Goal: Task Accomplishment & Management: Manage account settings

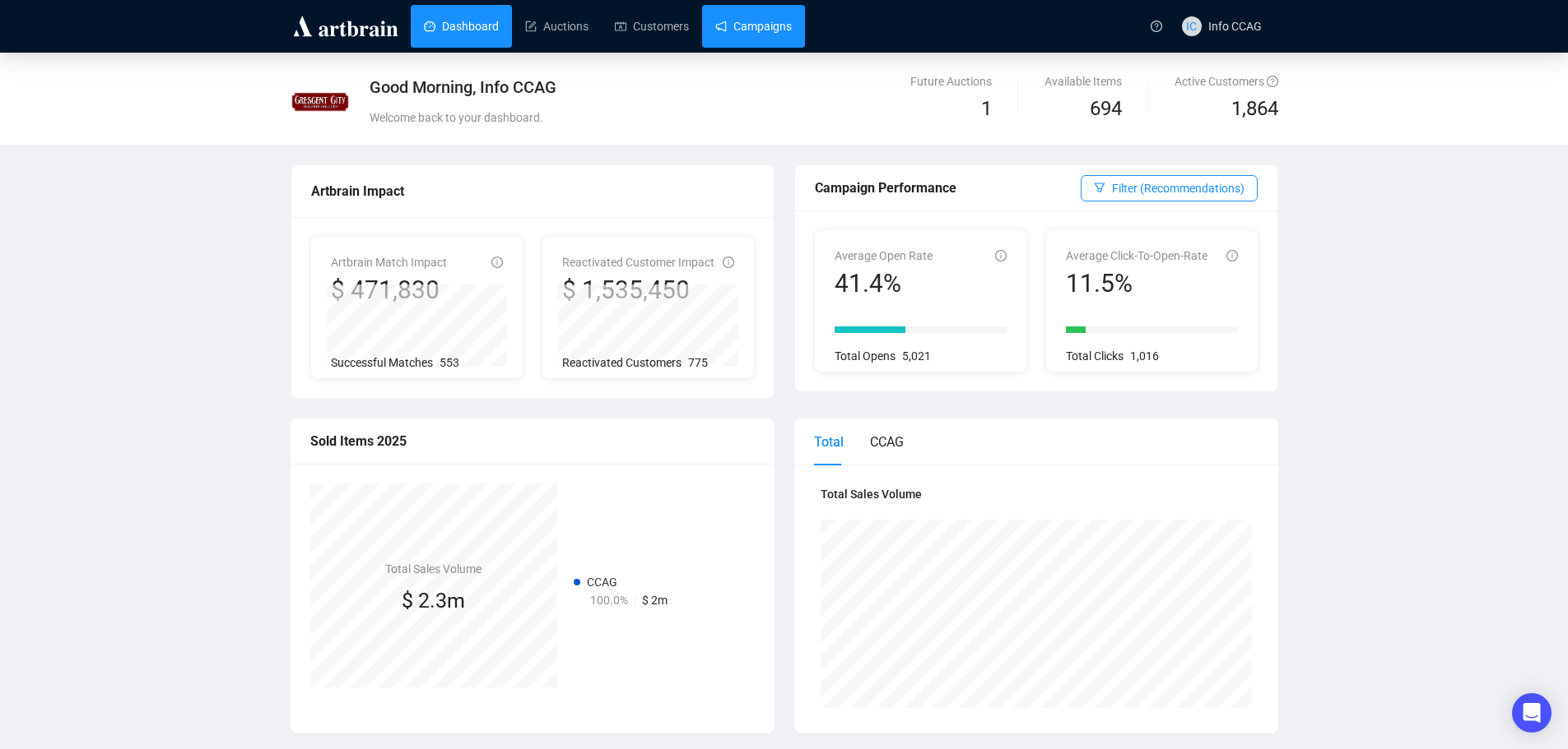
click at [749, 18] on link "Campaigns" at bounding box center [753, 26] width 77 height 43
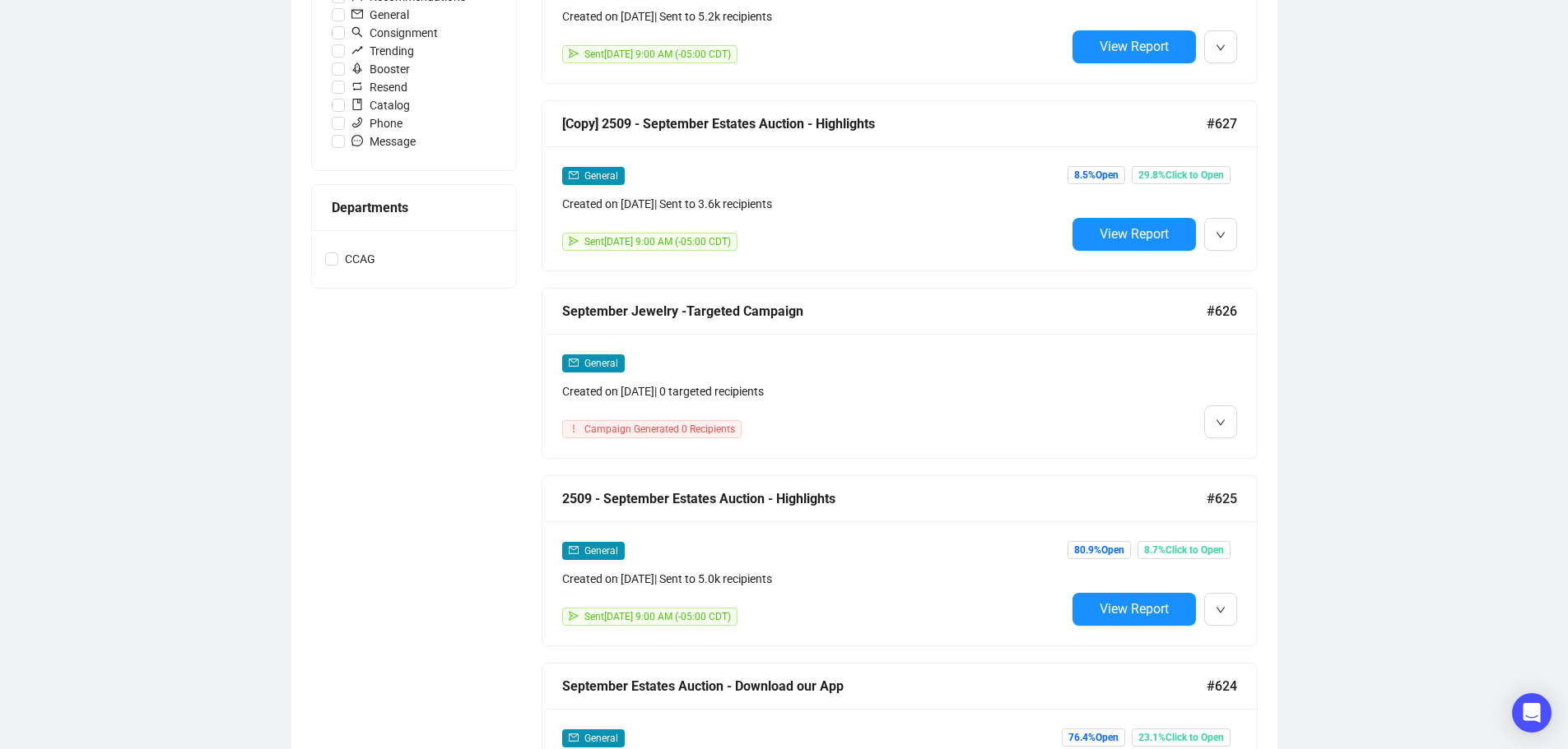
scroll to position [576, 0]
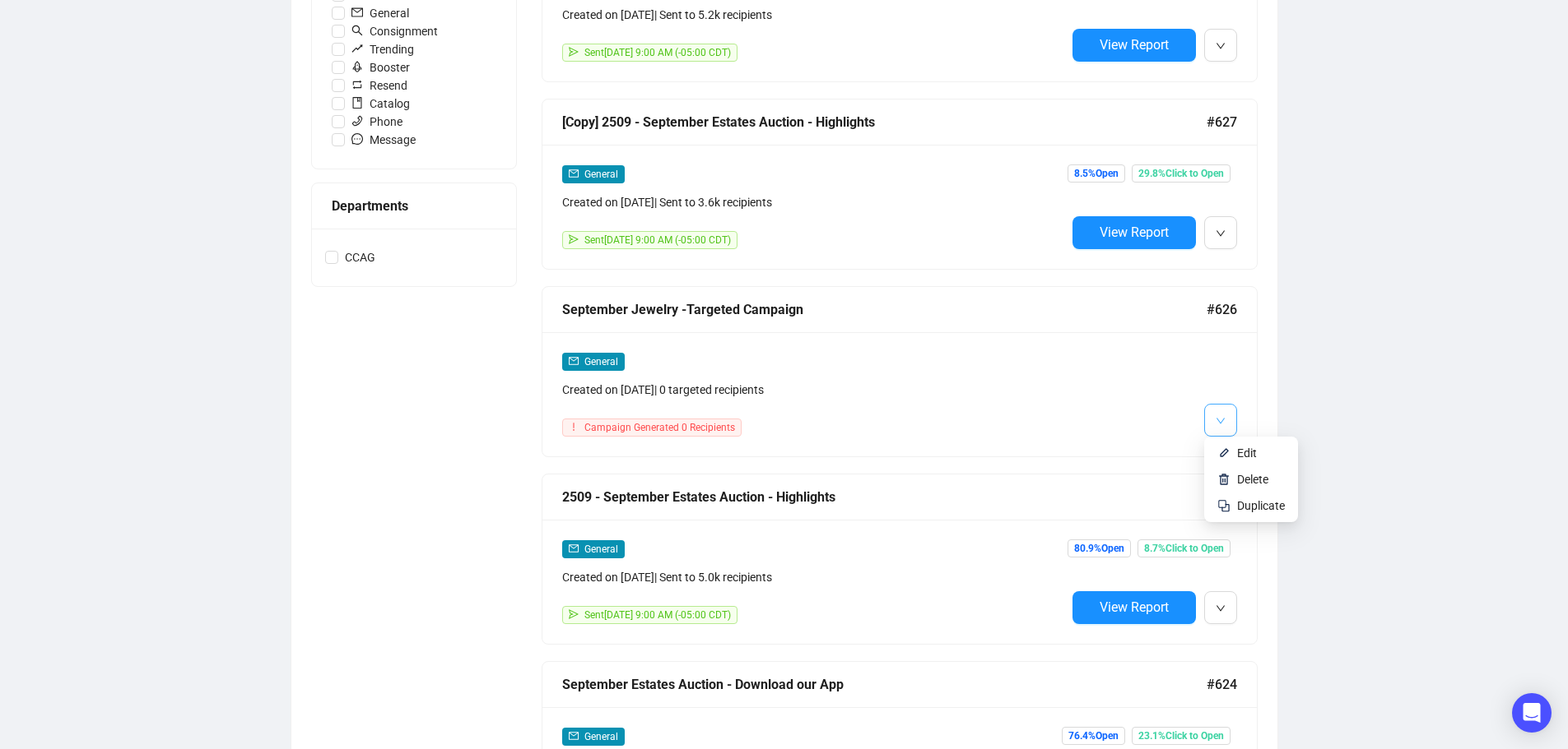
click at [1211, 419] on button "button" at bounding box center [1221, 420] width 33 height 33
click at [1238, 454] on span "Edit" at bounding box center [1246, 453] width 20 height 13
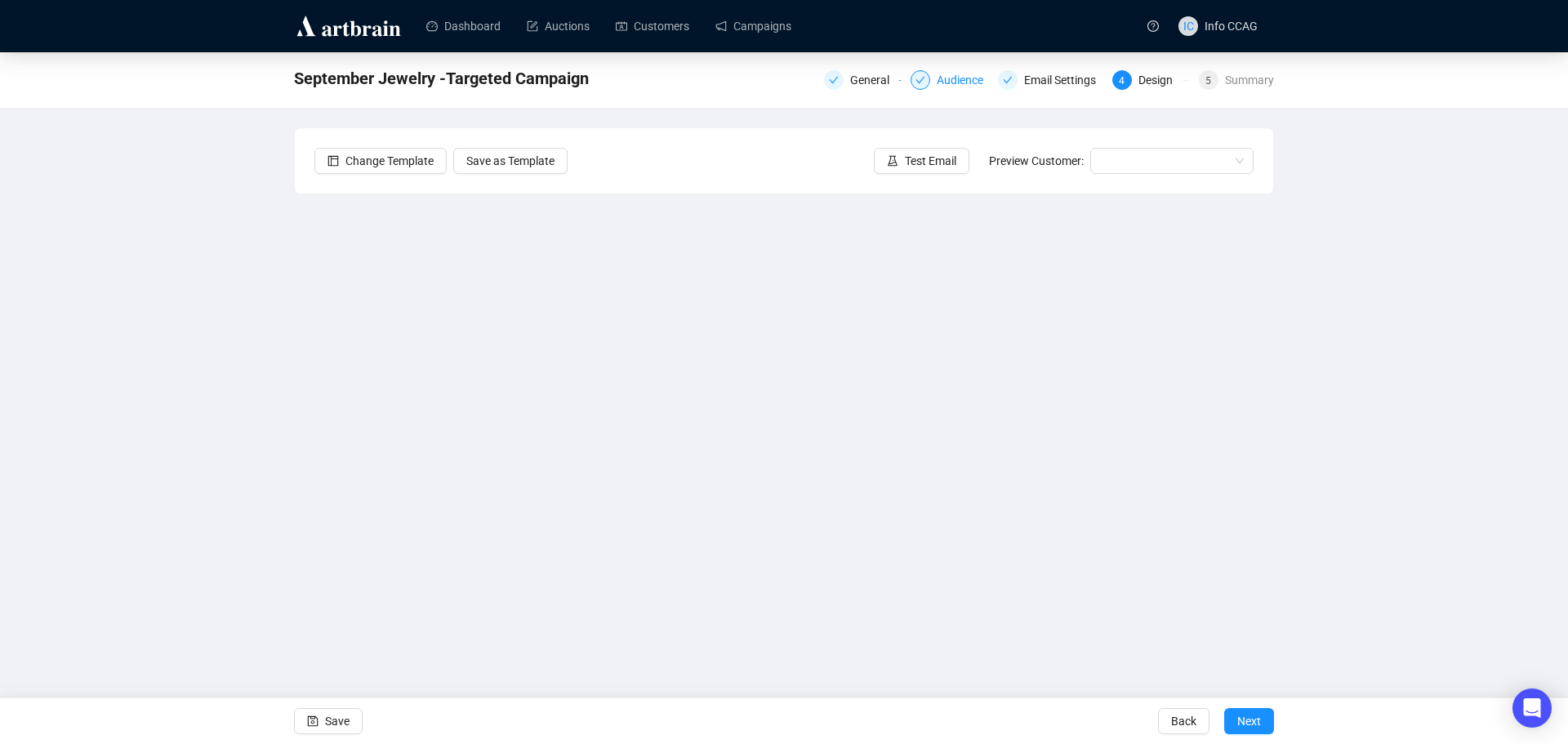
click at [938, 79] on div "Audience" at bounding box center [949, 80] width 77 height 20
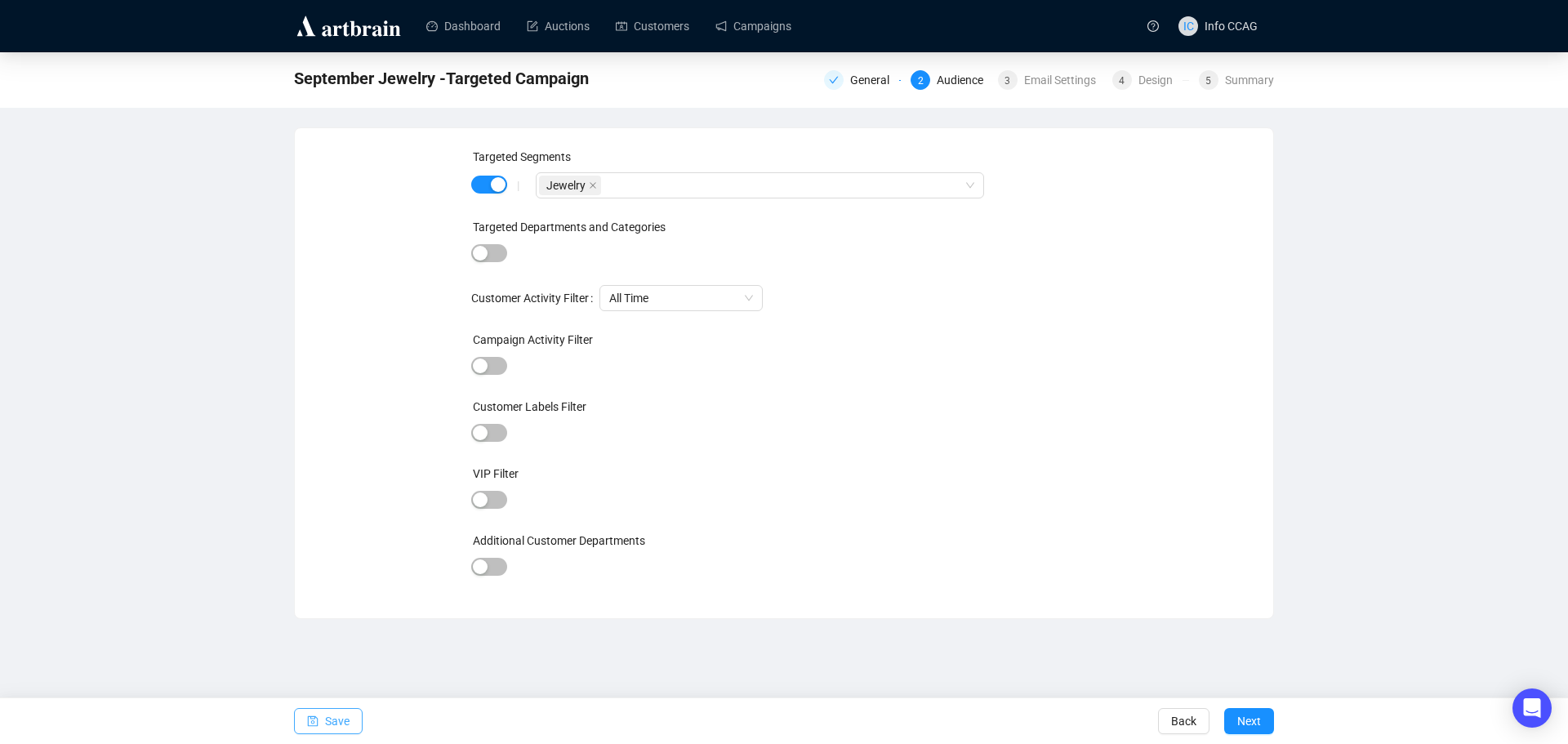
click at [330, 716] on span "Save" at bounding box center [337, 721] width 24 height 46
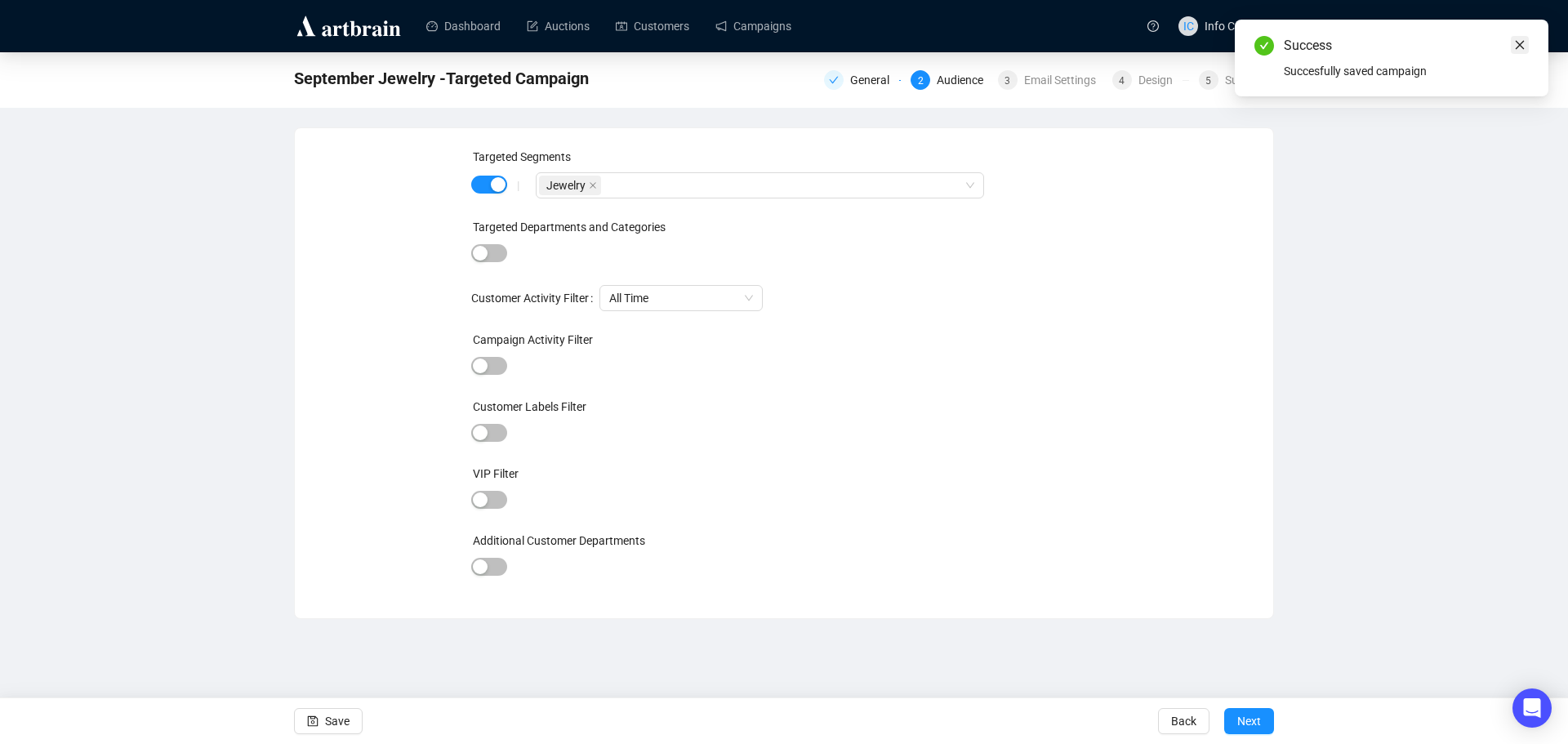
click at [1519, 42] on icon "close" at bounding box center [1520, 45] width 11 height 11
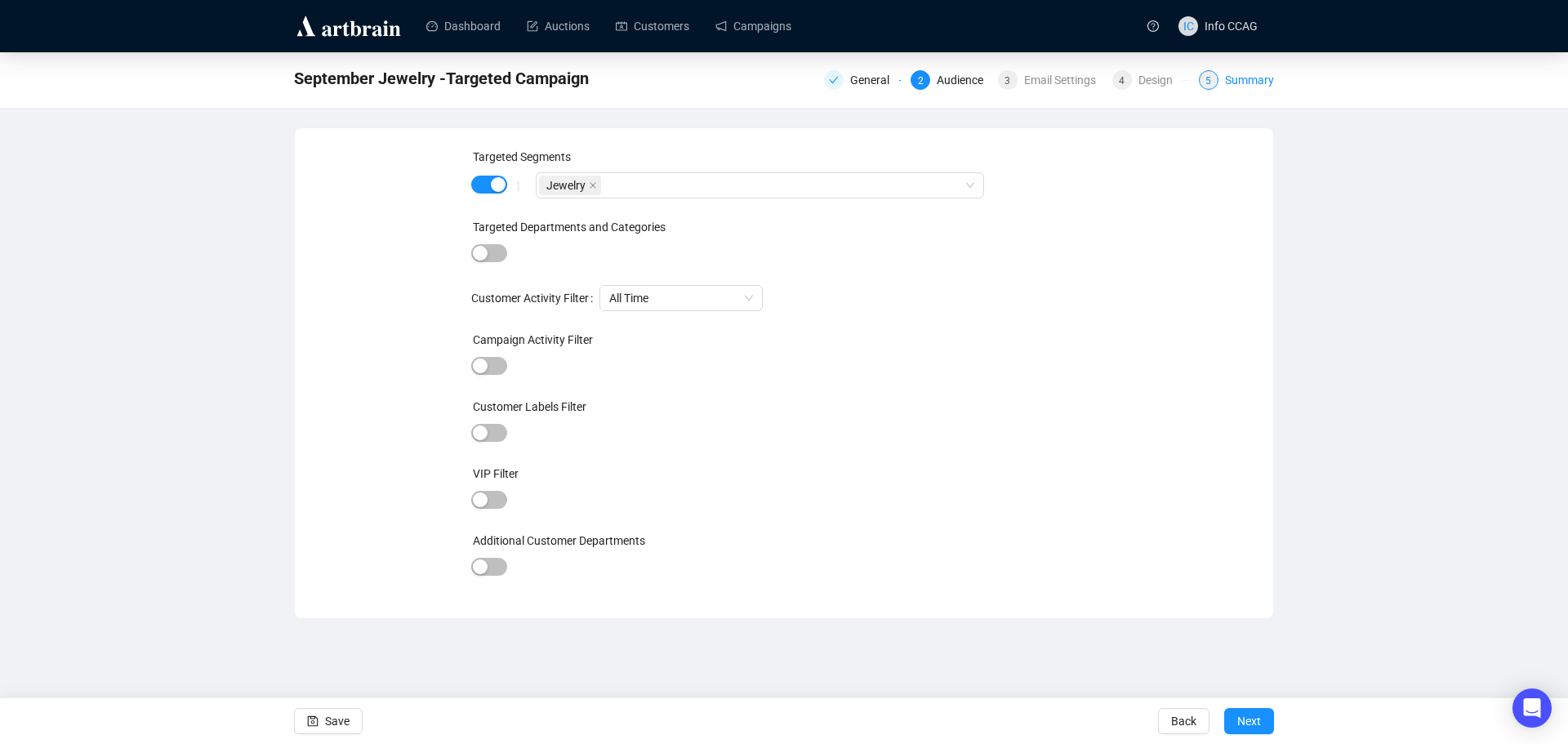
click at [1228, 82] on div "Summary" at bounding box center [1250, 80] width 49 height 20
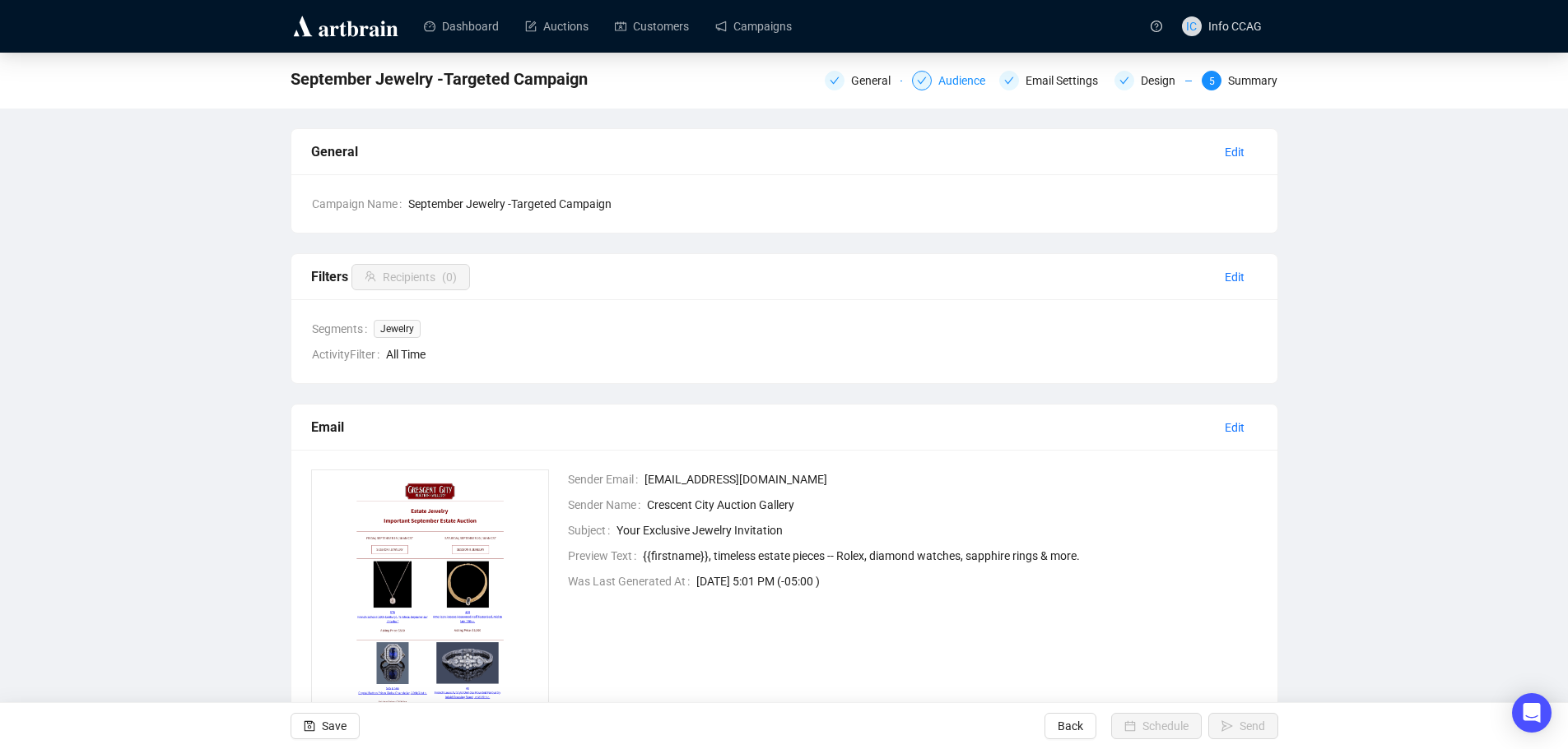
click at [952, 81] on div "Audience" at bounding box center [967, 80] width 57 height 20
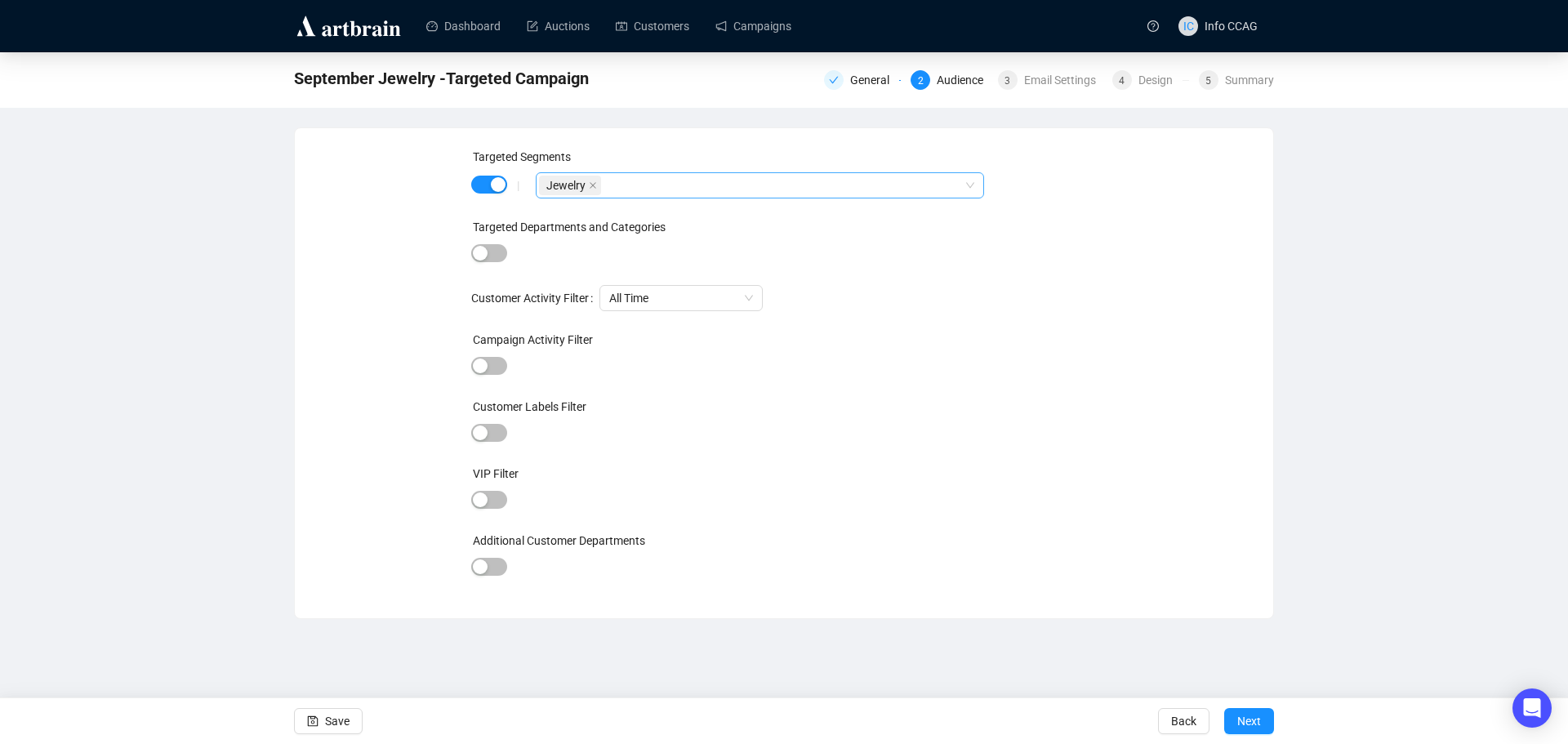
click at [977, 191] on div "Jewelry" at bounding box center [761, 186] width 449 height 26
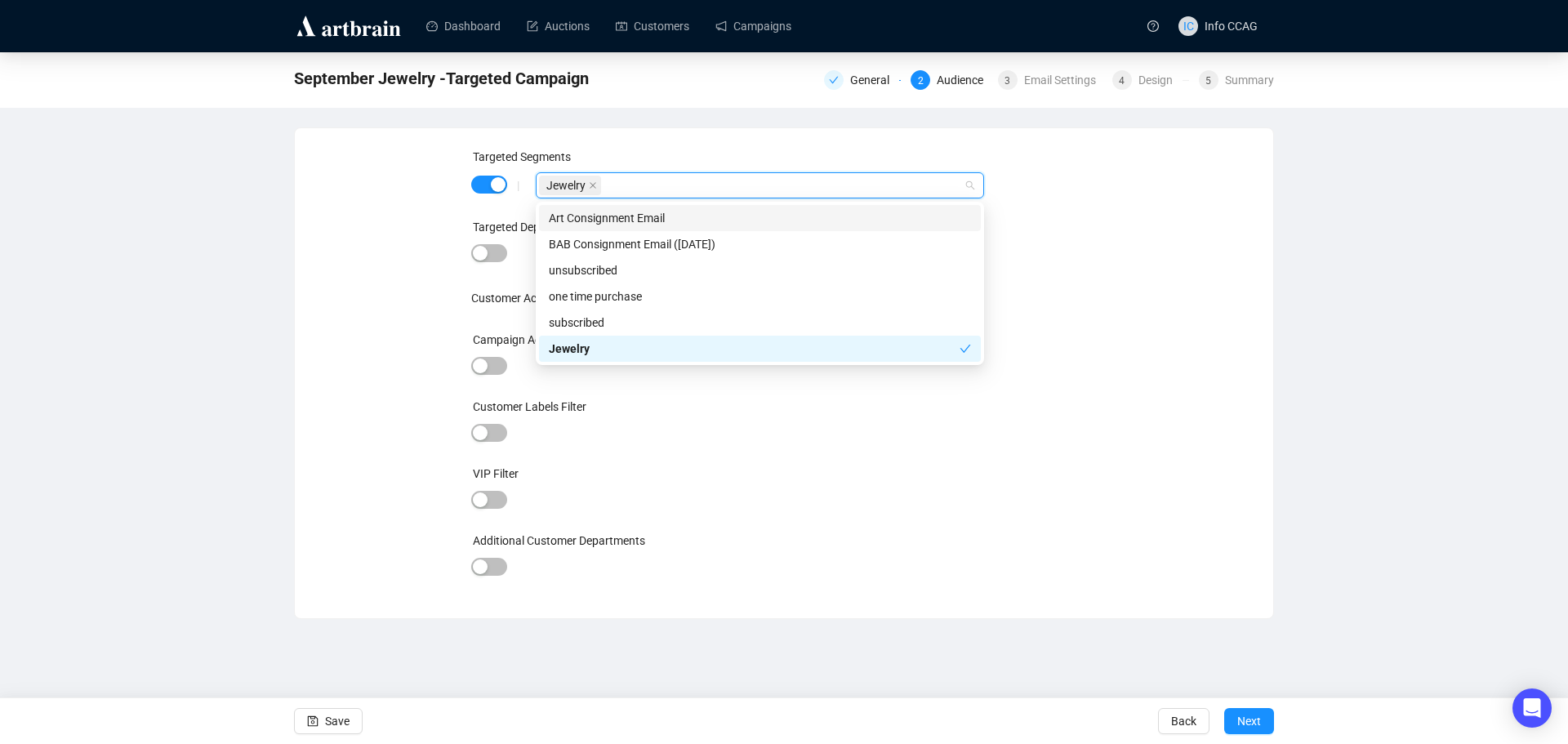
click at [974, 183] on div "Jewelry" at bounding box center [761, 186] width 449 height 26
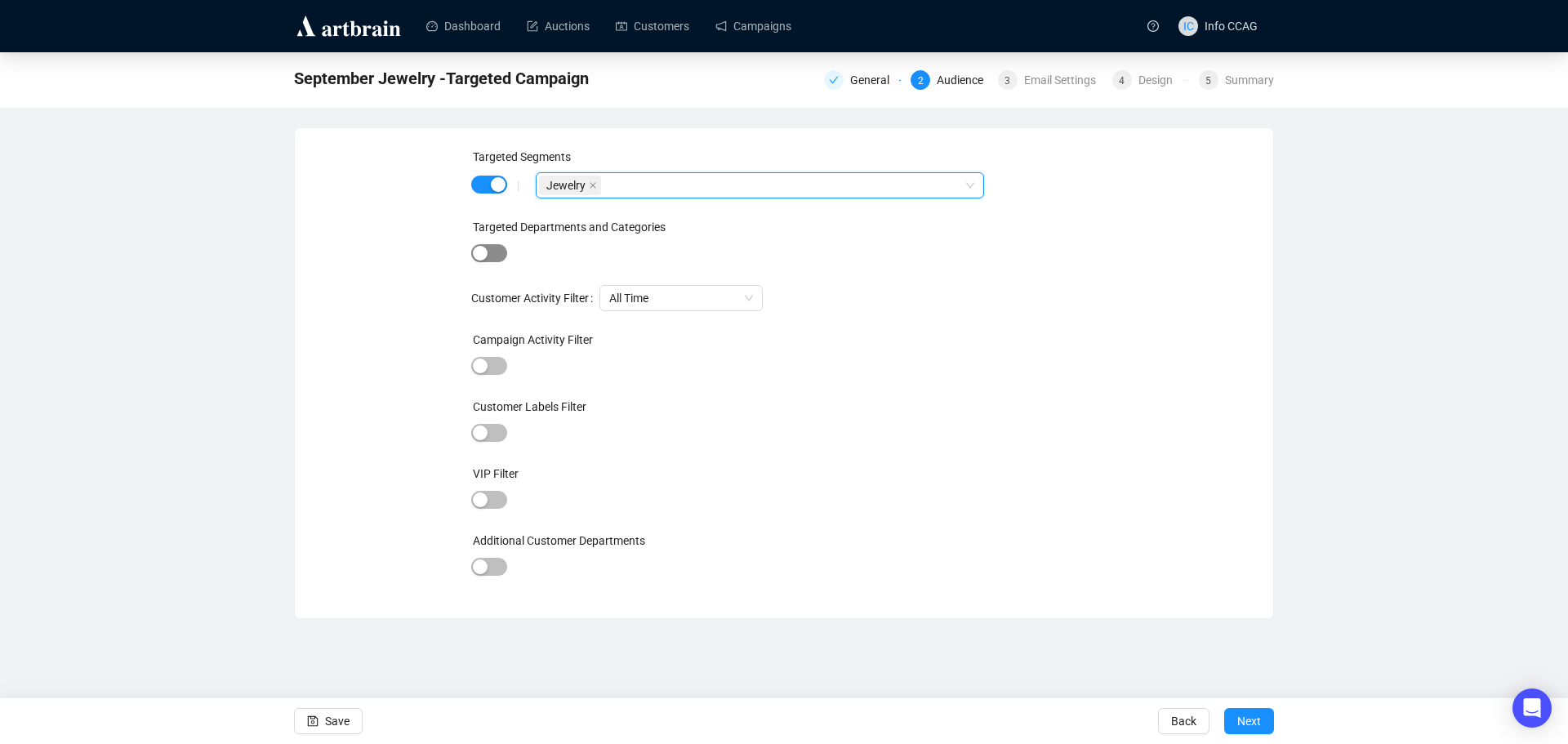
click at [492, 253] on span "button" at bounding box center [489, 253] width 36 height 18
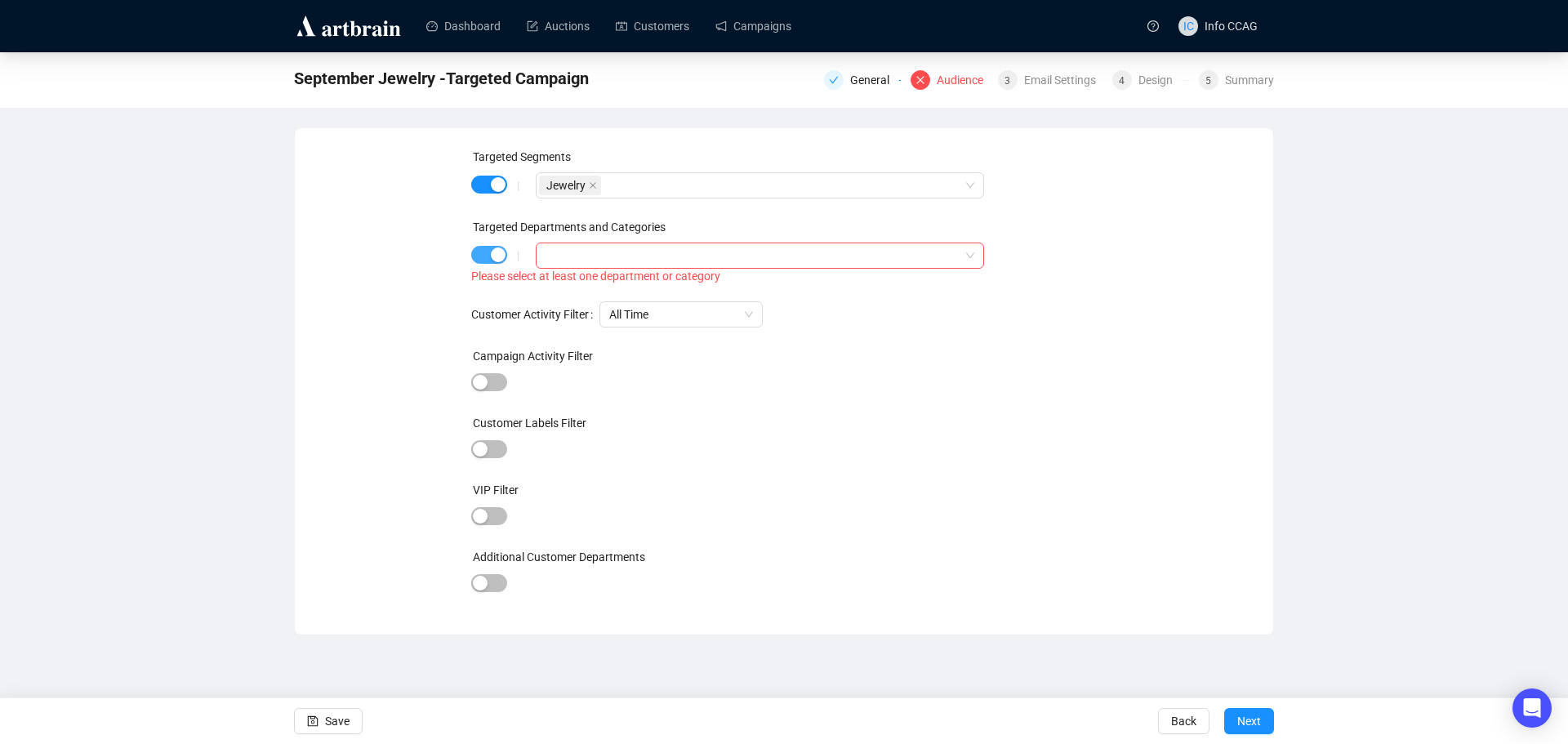
click at [474, 254] on span "button" at bounding box center [489, 255] width 36 height 18
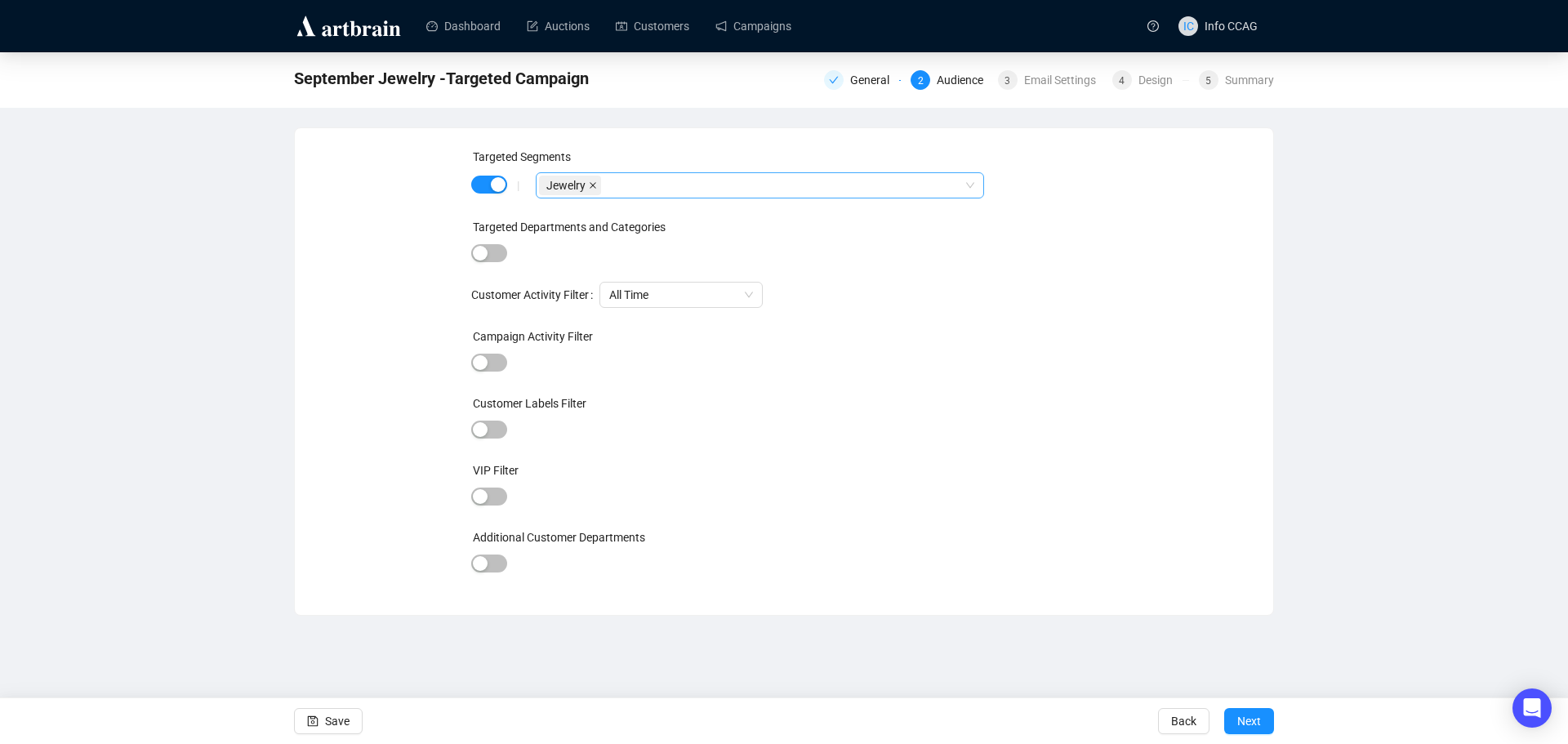
click at [589, 185] on icon "close" at bounding box center [592, 185] width 8 height 8
click at [972, 181] on div at bounding box center [761, 186] width 449 height 26
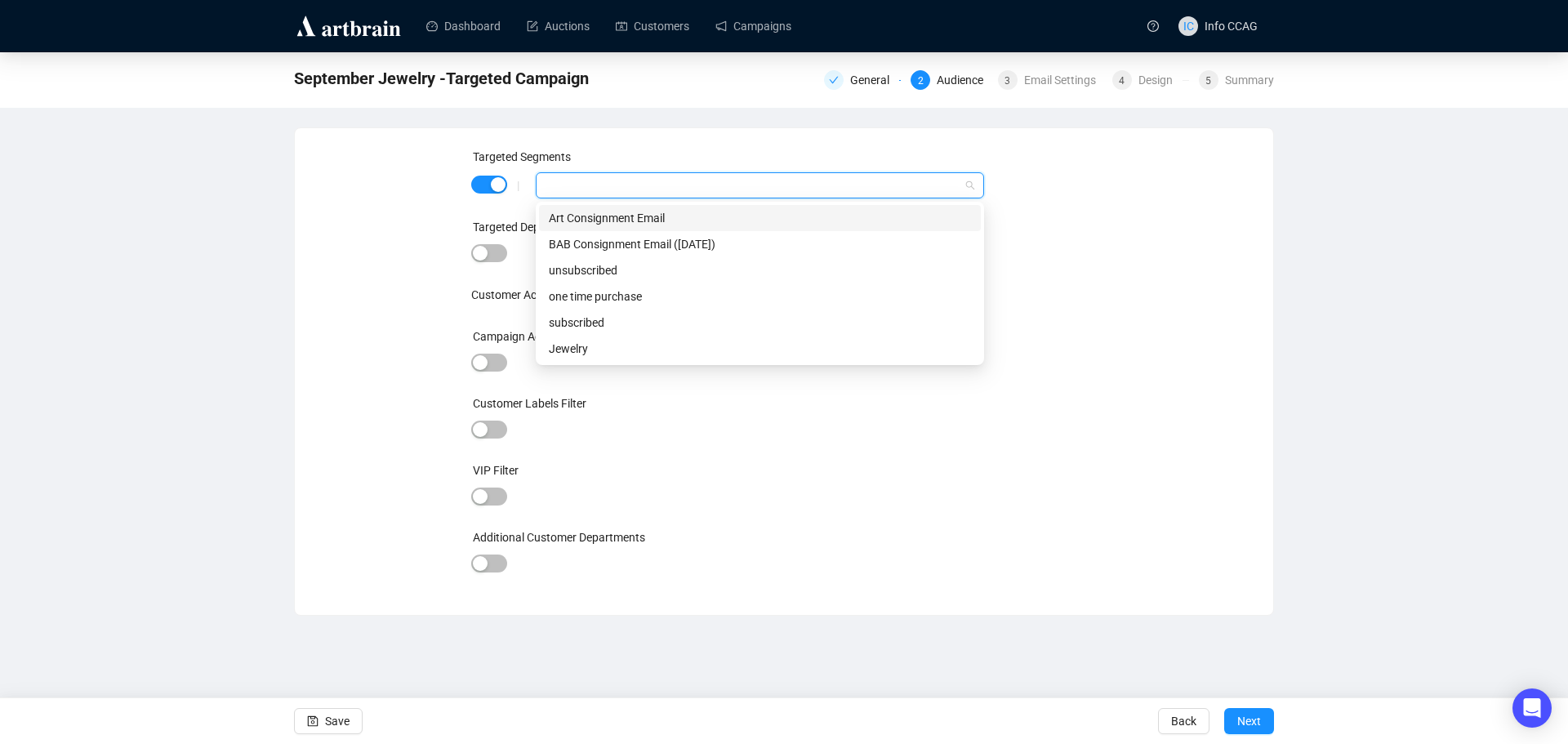
click at [790, 145] on div "Targeted Segments | Targeted Departments and Categories Customer Activity Filte…" at bounding box center [784, 372] width 978 height 487
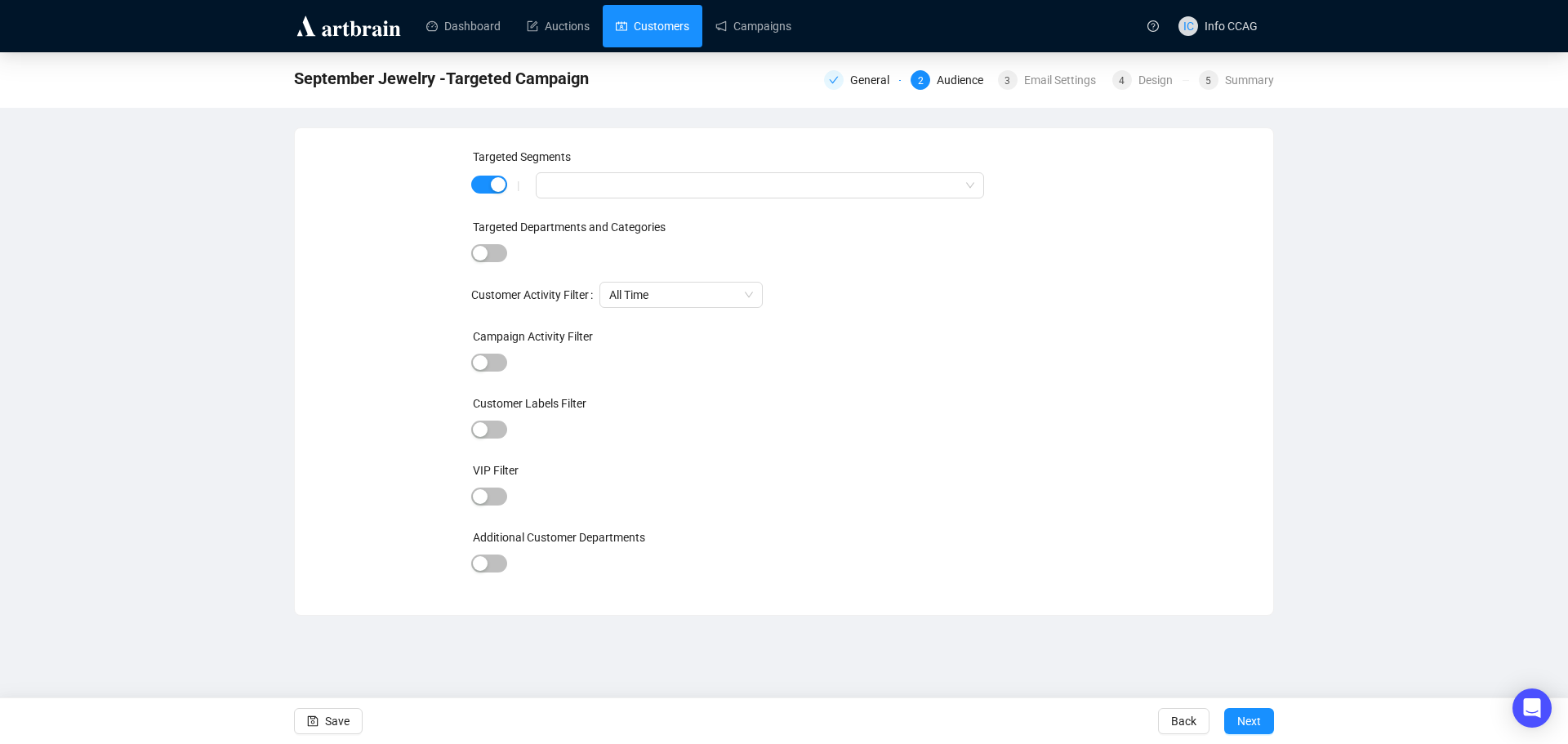
click at [627, 21] on link "Customers" at bounding box center [653, 25] width 73 height 42
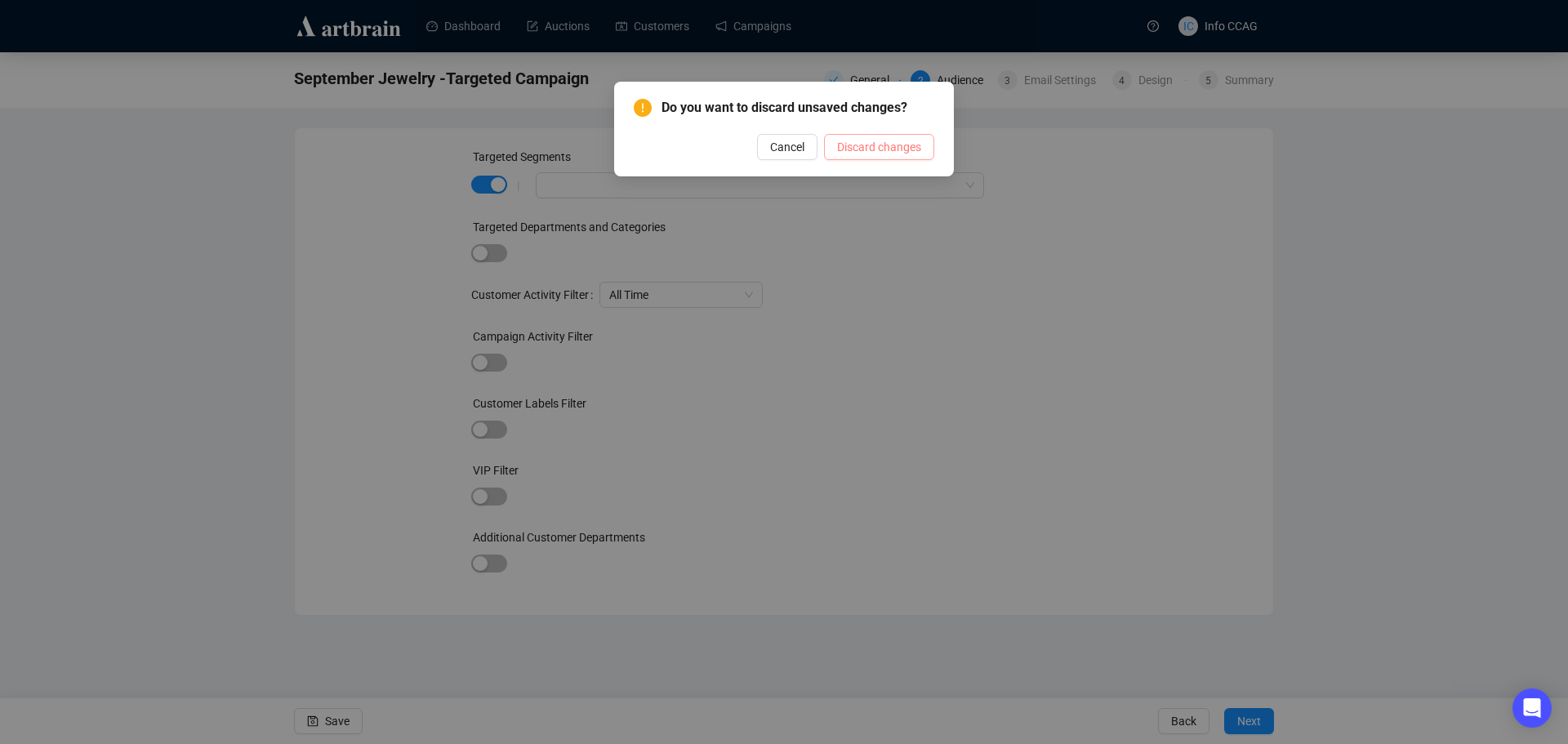
click at [863, 146] on span "Discard changes" at bounding box center [880, 147] width 85 height 18
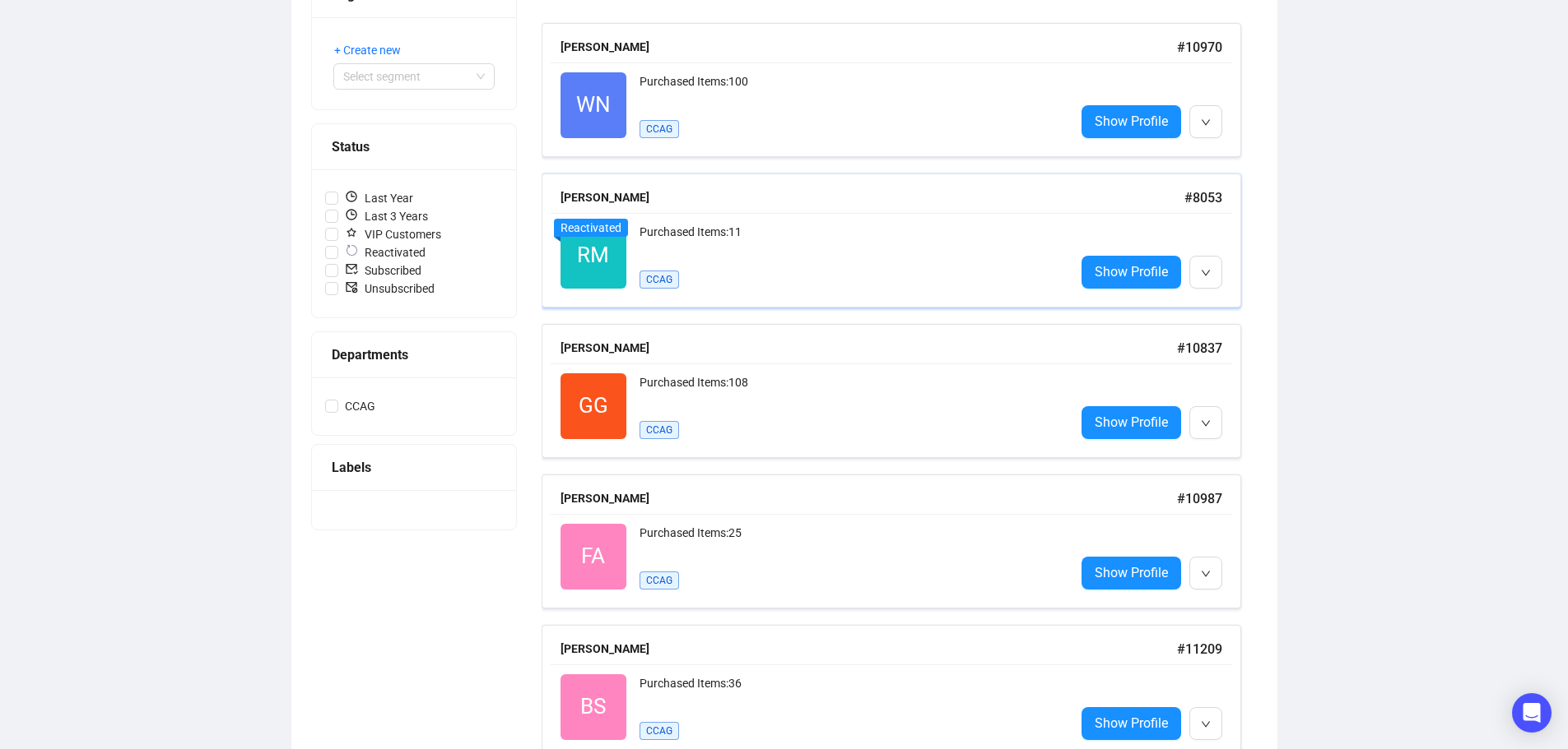
scroll to position [247, 0]
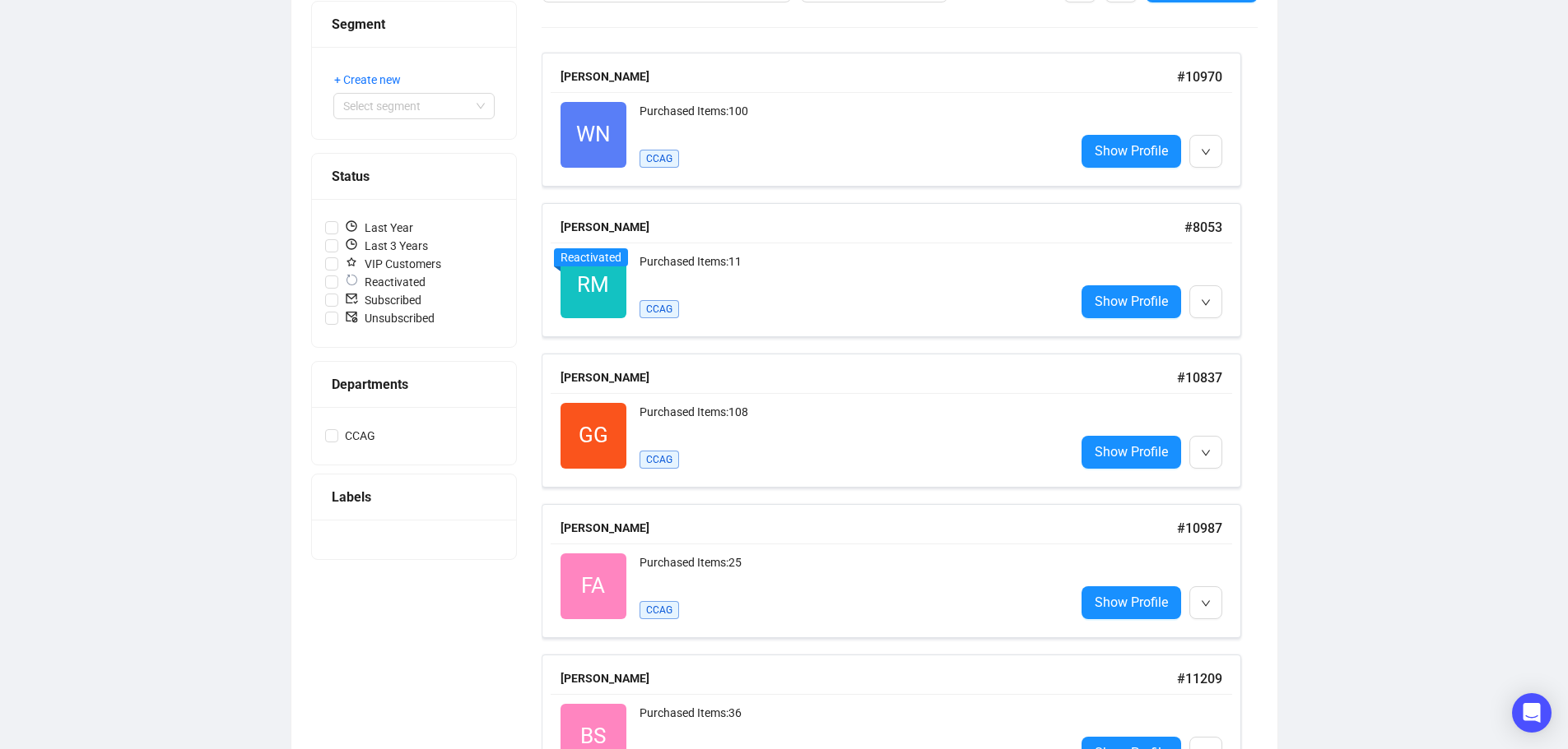
click at [387, 534] on div at bounding box center [414, 540] width 204 height 40
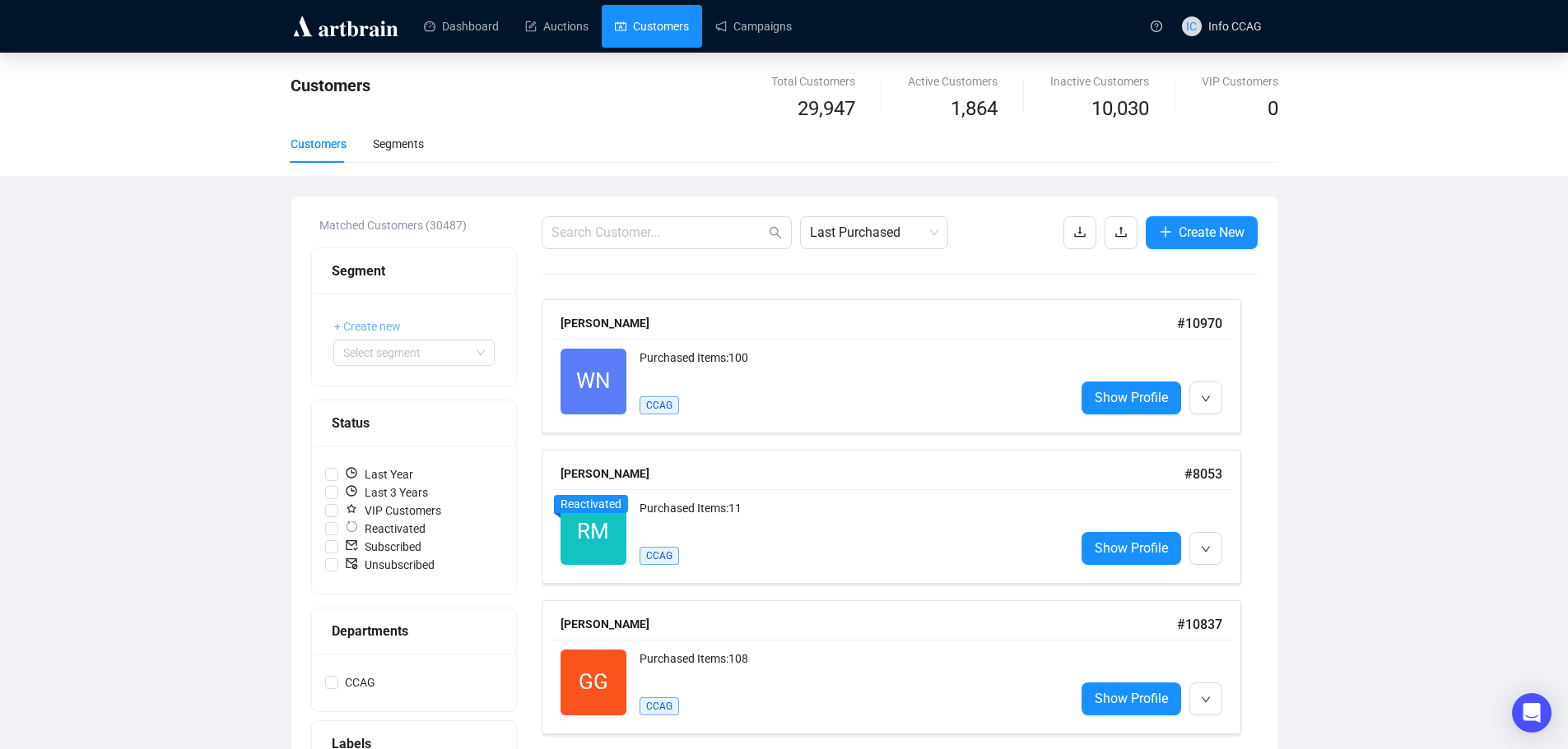
click at [357, 319] on span "+ Create new" at bounding box center [367, 326] width 66 height 18
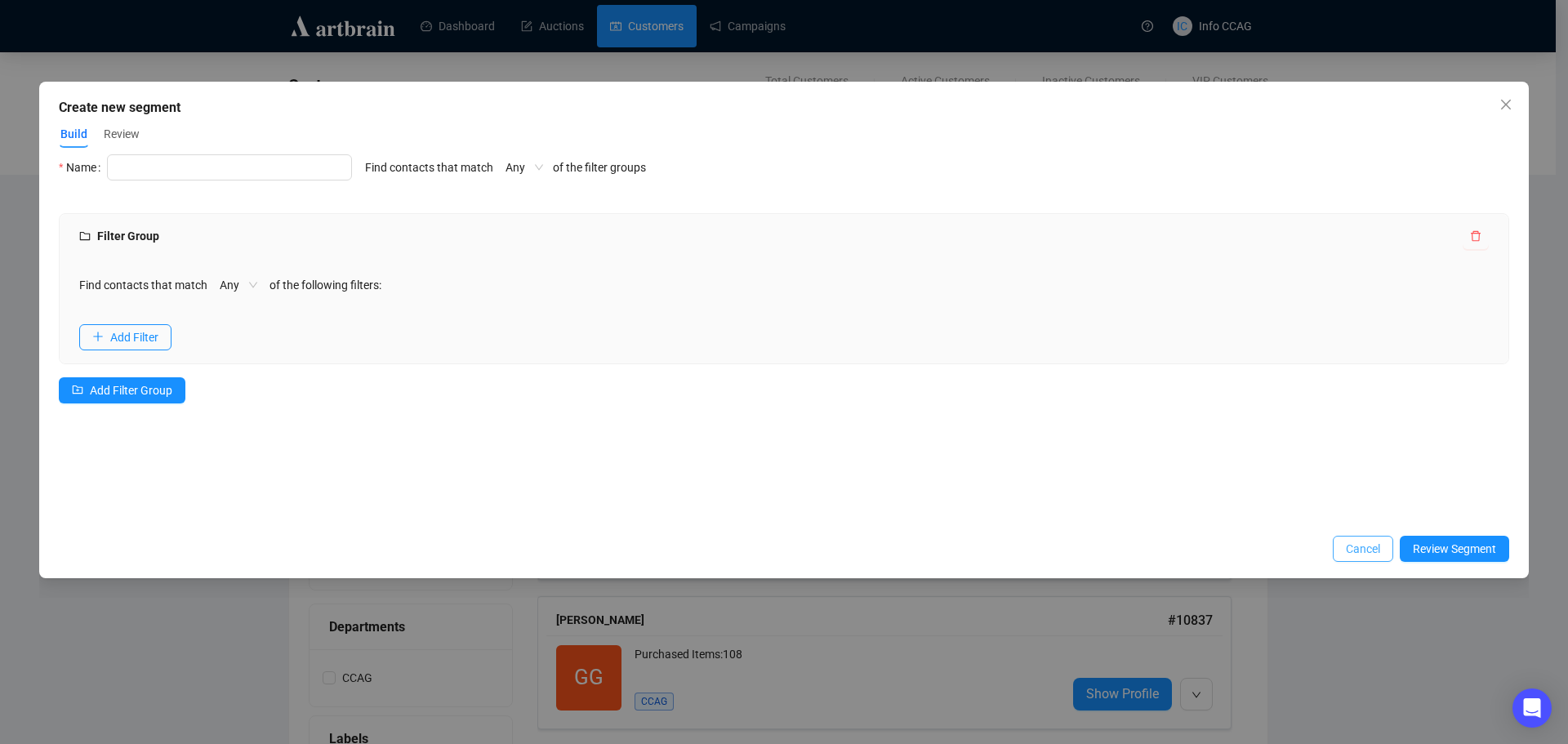
click at [1348, 550] on span "Cancel" at bounding box center [1362, 549] width 35 height 18
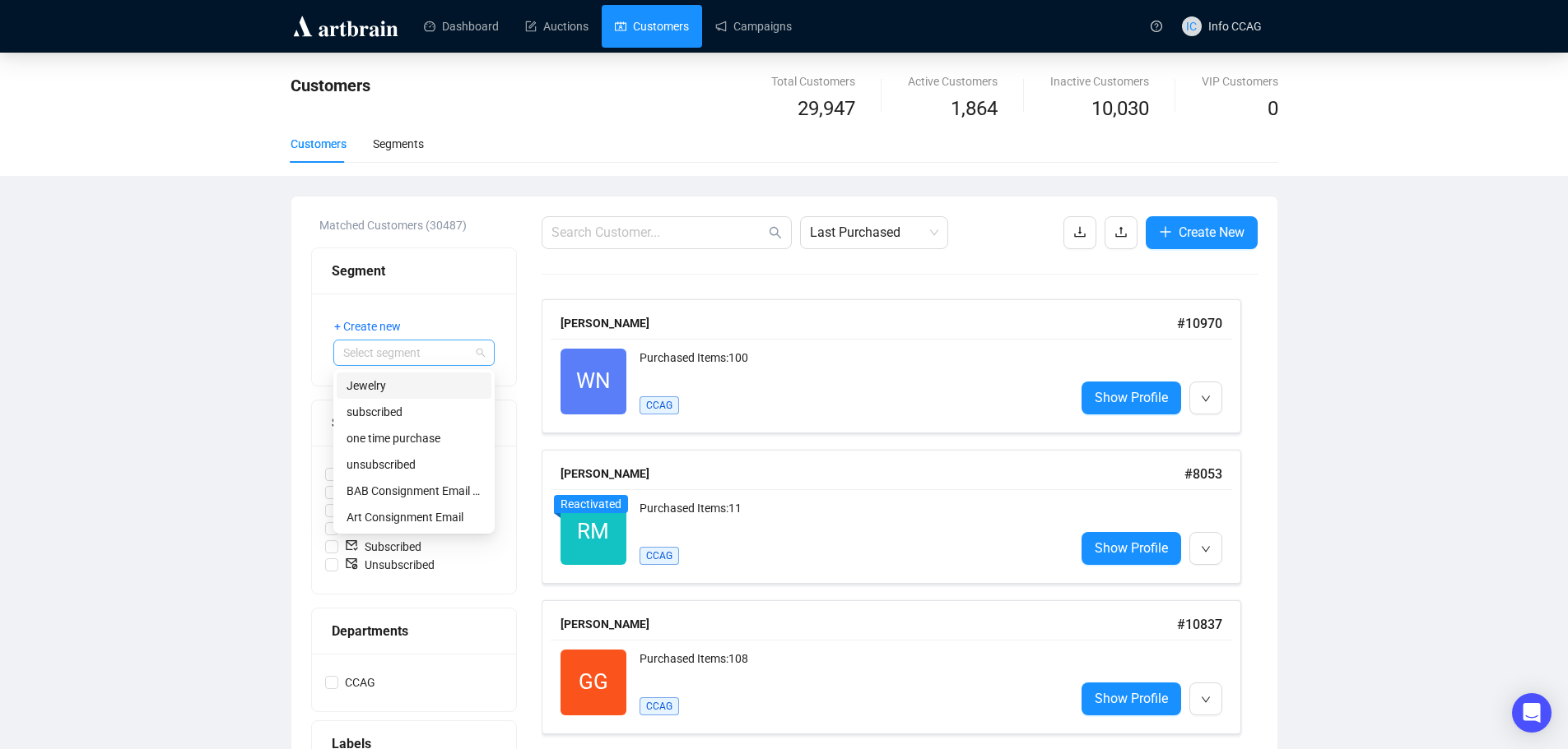
click at [478, 355] on span at bounding box center [414, 353] width 142 height 25
click at [443, 377] on div "Jewelry" at bounding box center [414, 385] width 135 height 18
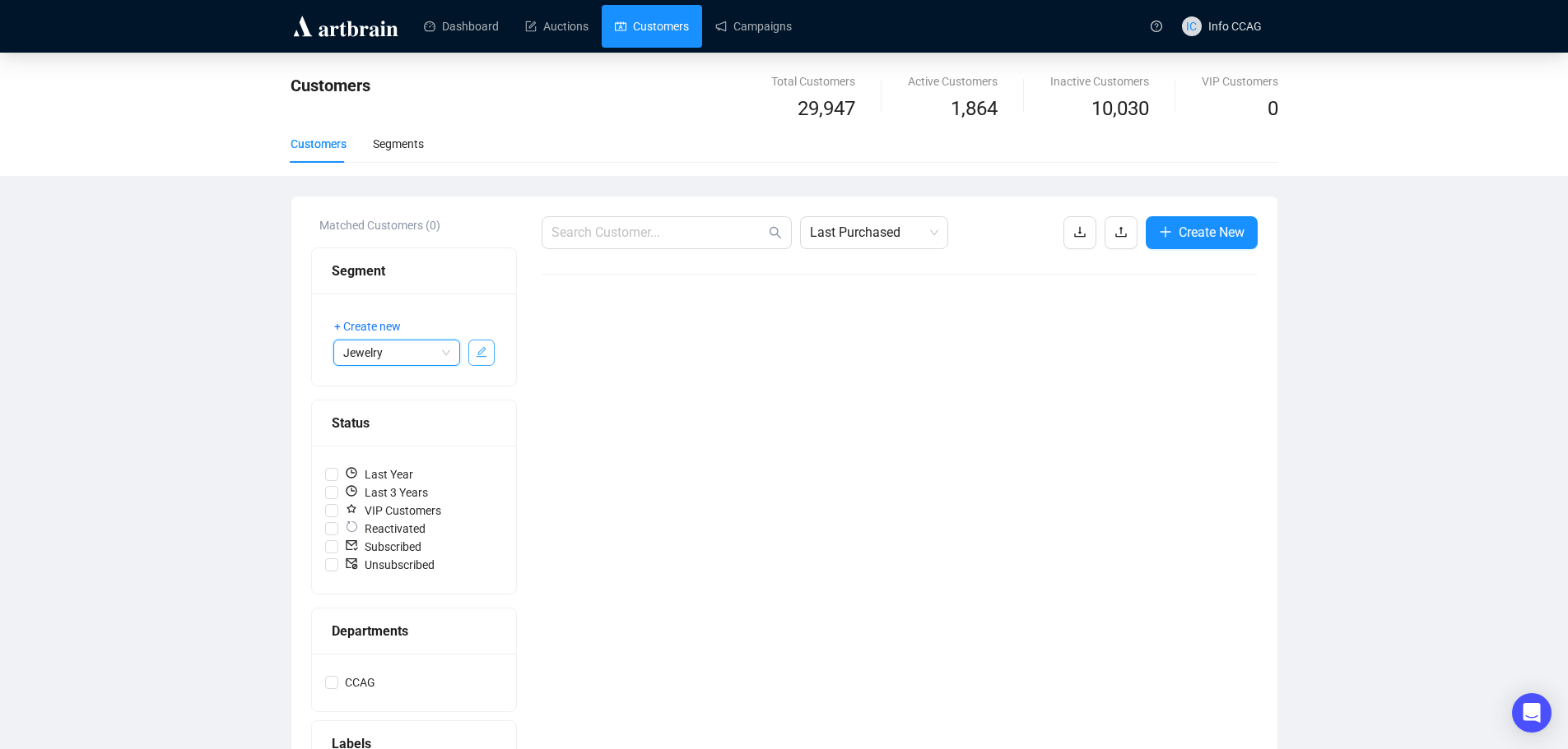
click at [488, 351] on button "button" at bounding box center [482, 353] width 26 height 26
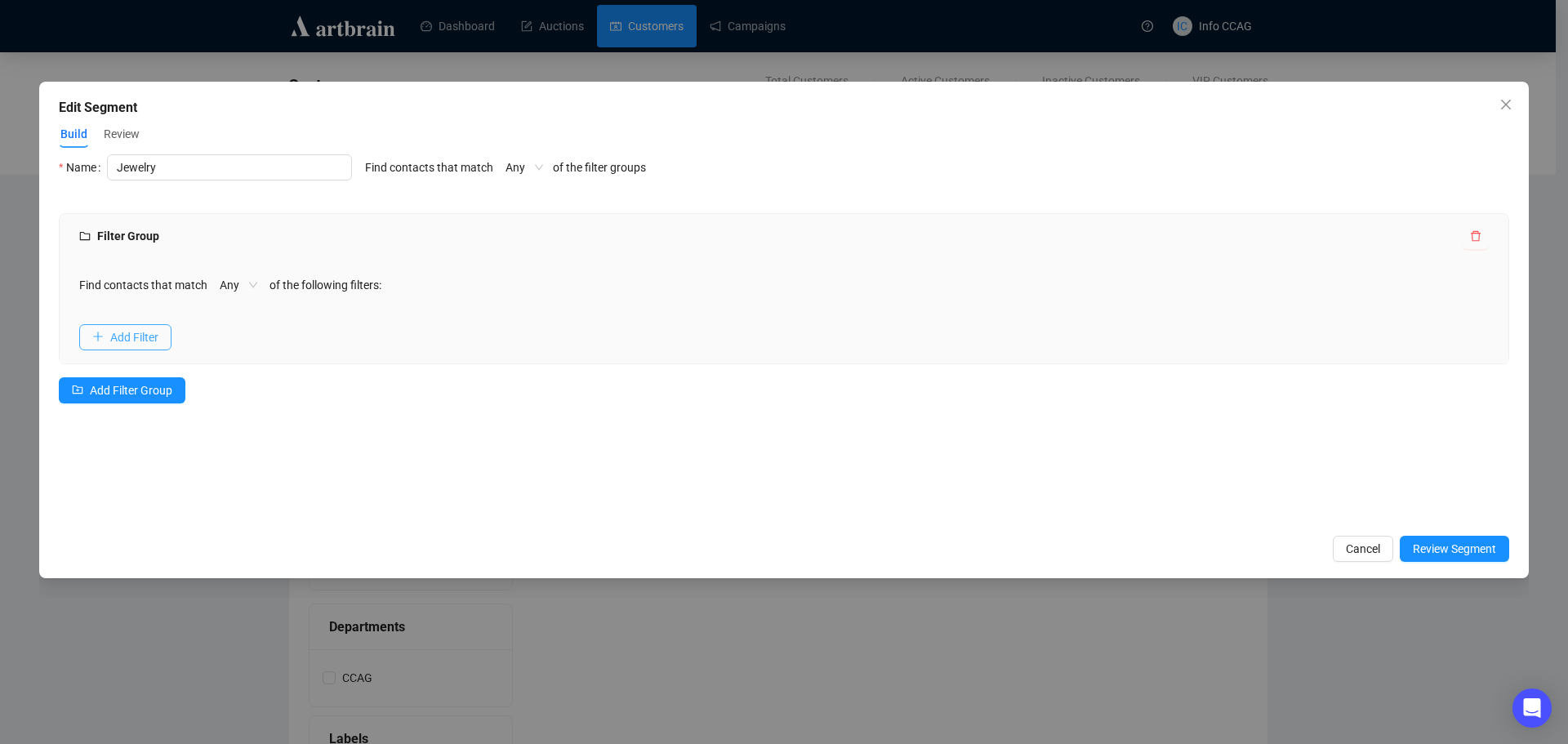
click at [110, 328] on button "Add Filter" at bounding box center [125, 337] width 92 height 26
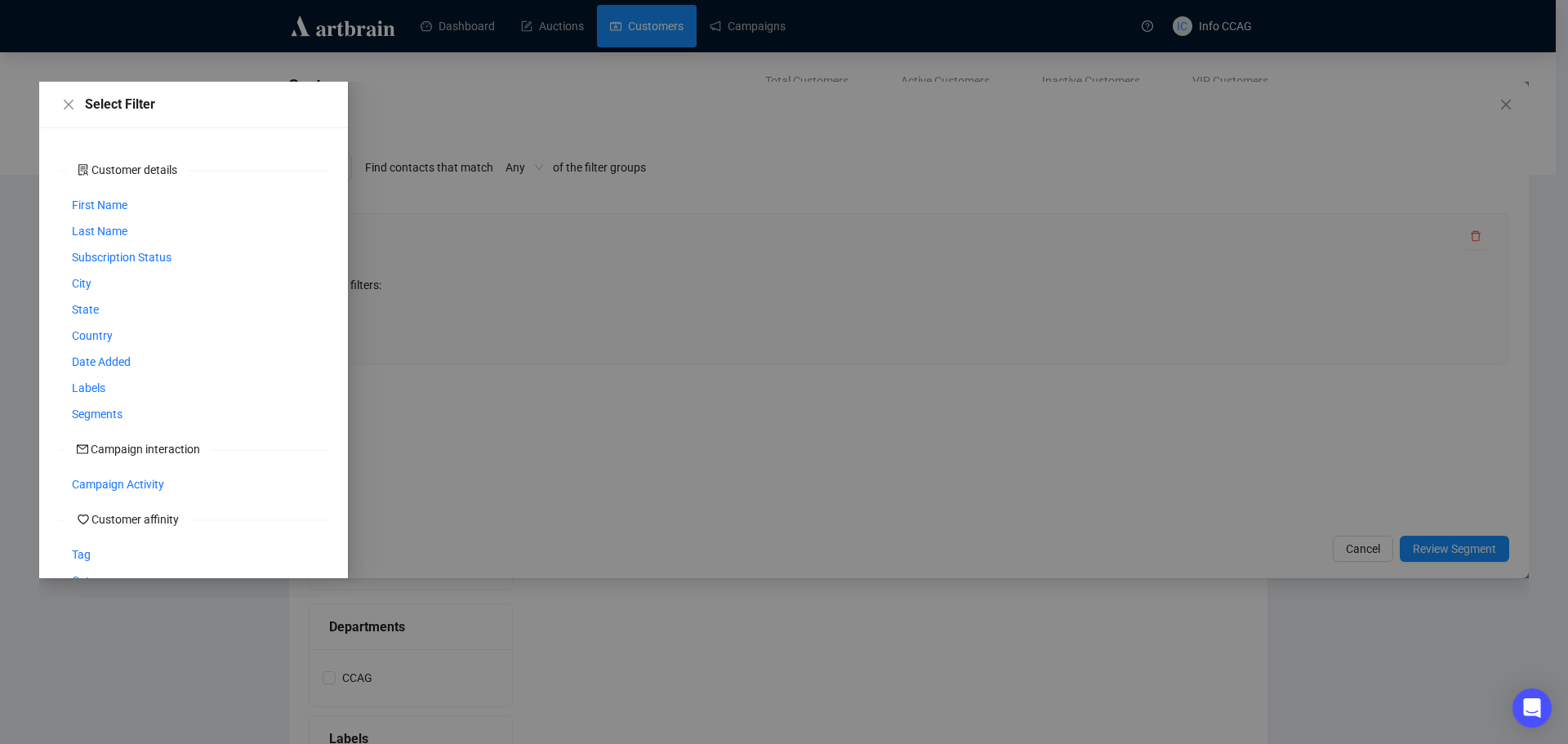
scroll to position [82, 0]
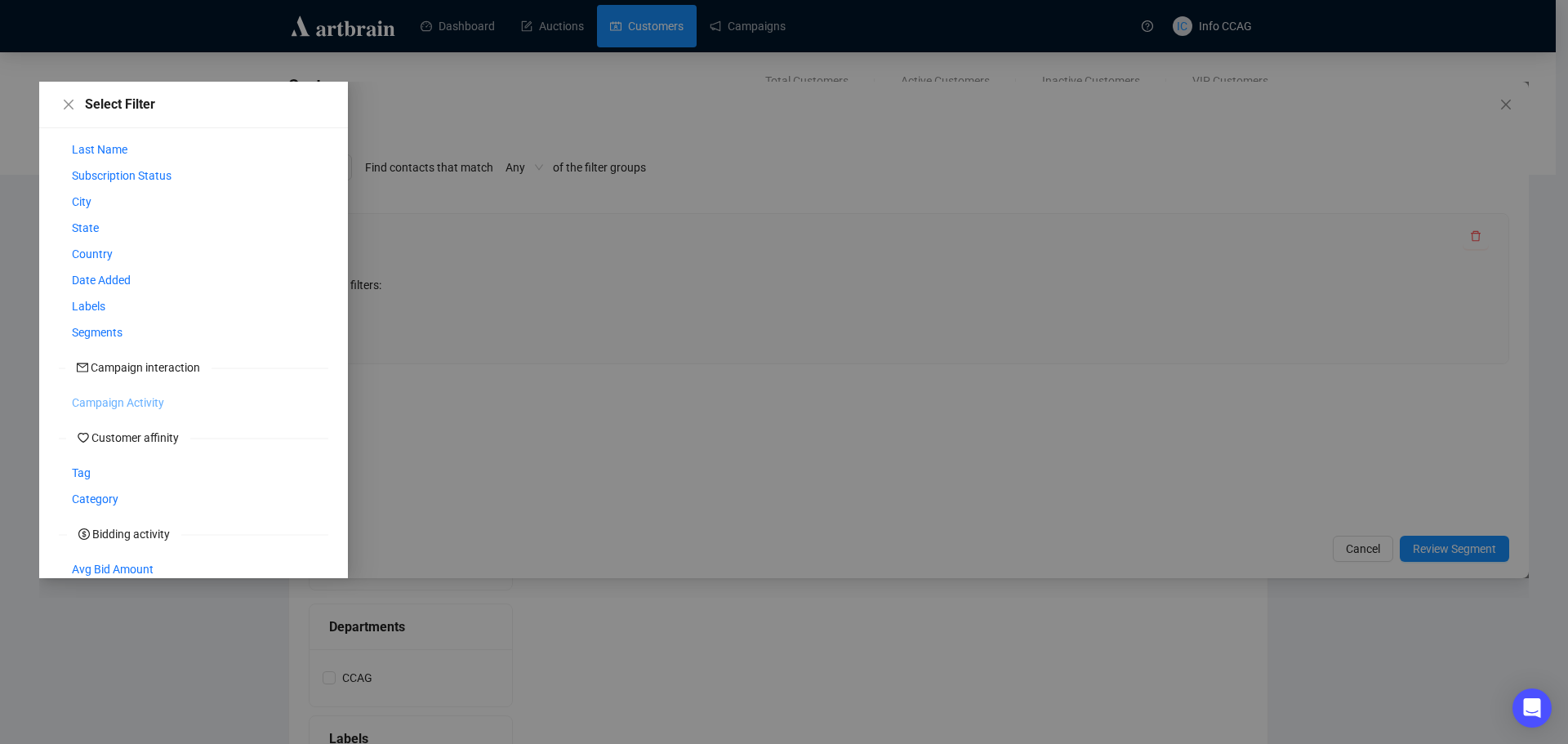
click at [142, 404] on span "Campaign Activity" at bounding box center [118, 402] width 92 height 18
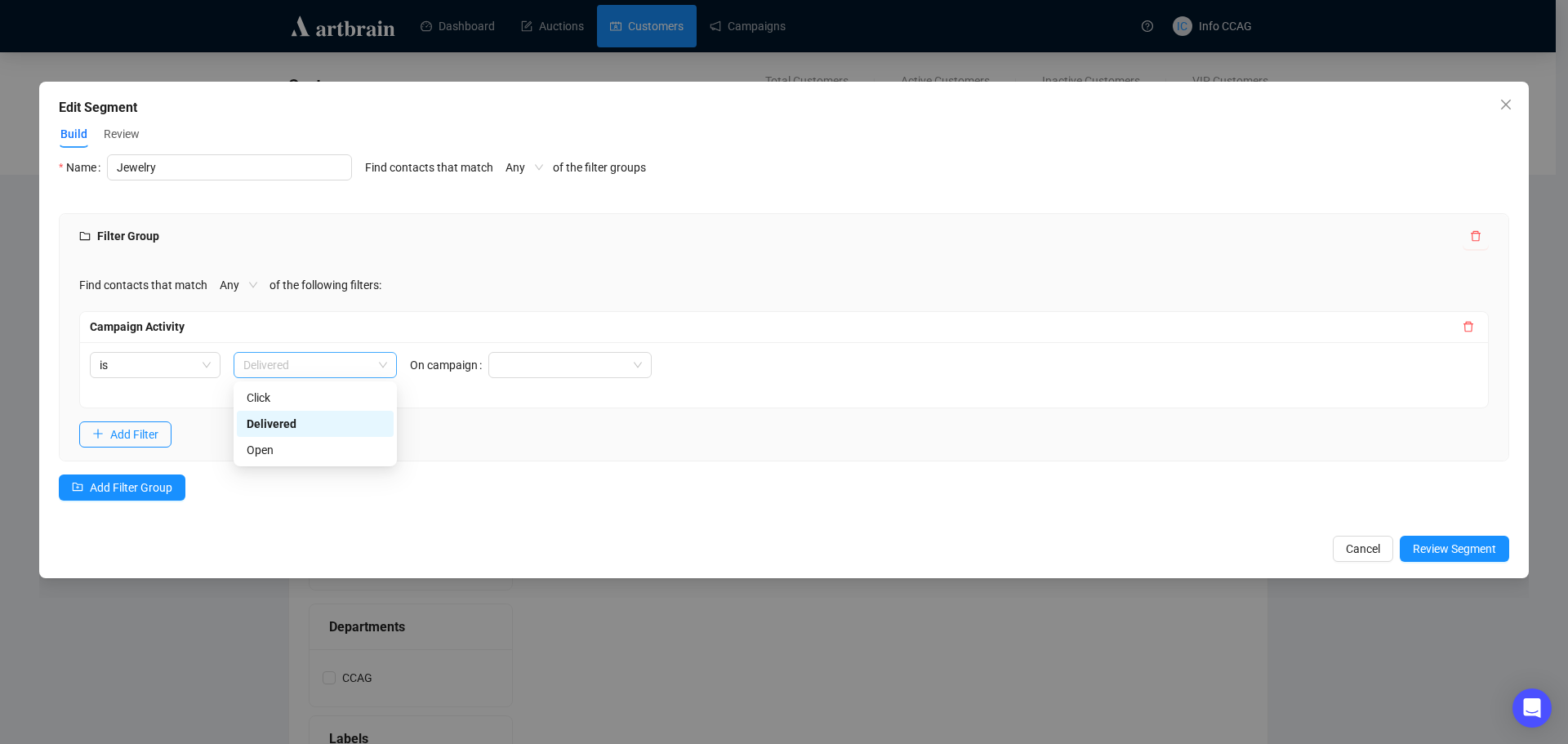
click at [351, 365] on span "Delivered" at bounding box center [315, 365] width 144 height 24
click at [304, 455] on div "Open" at bounding box center [315, 450] width 137 height 18
click at [358, 364] on span "Open" at bounding box center [315, 365] width 144 height 24
click at [538, 364] on input "search" at bounding box center [562, 365] width 129 height 24
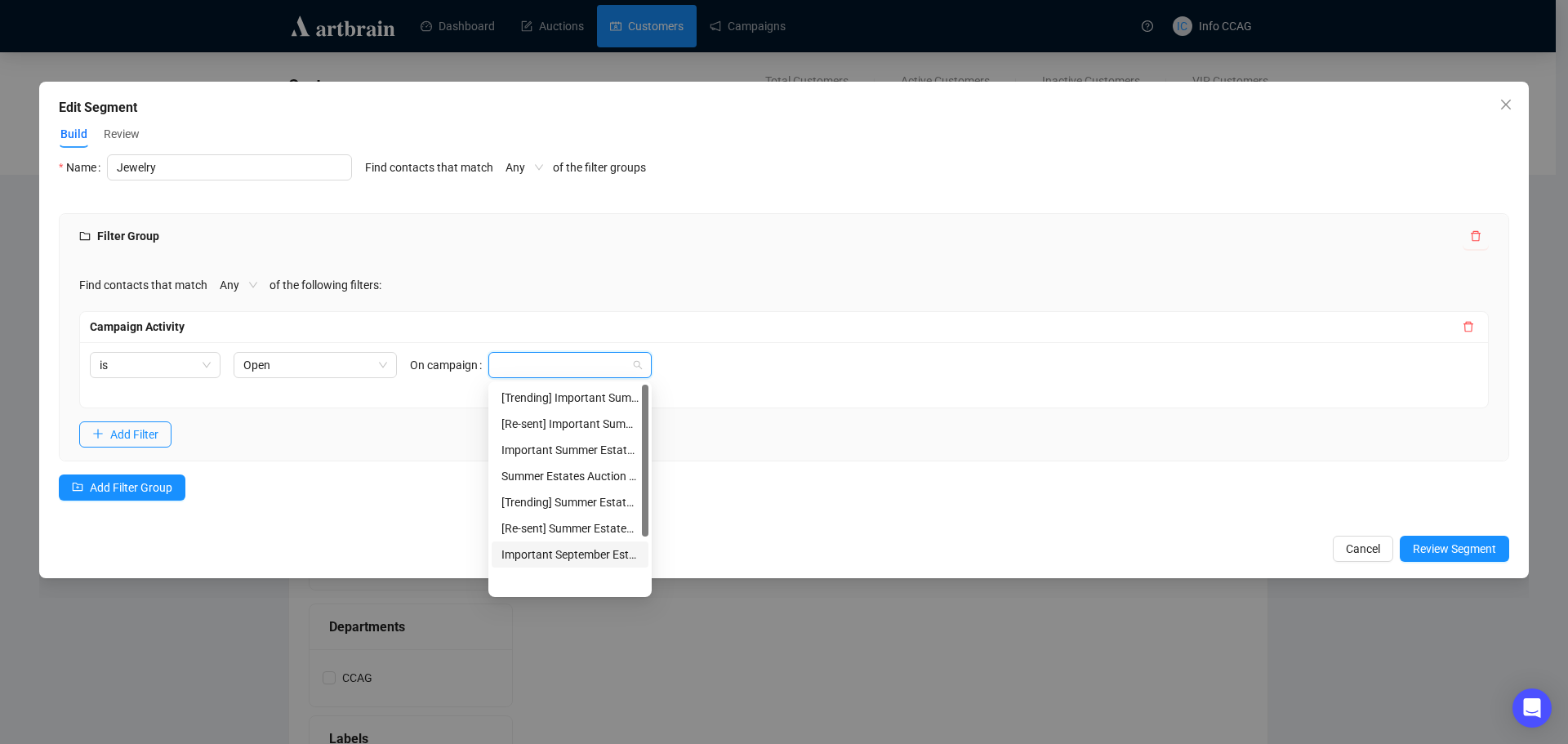
scroll to position [0, 0]
click at [475, 289] on div "Find contacts that match Any of the following filters:" at bounding box center [783, 286] width 1409 height 26
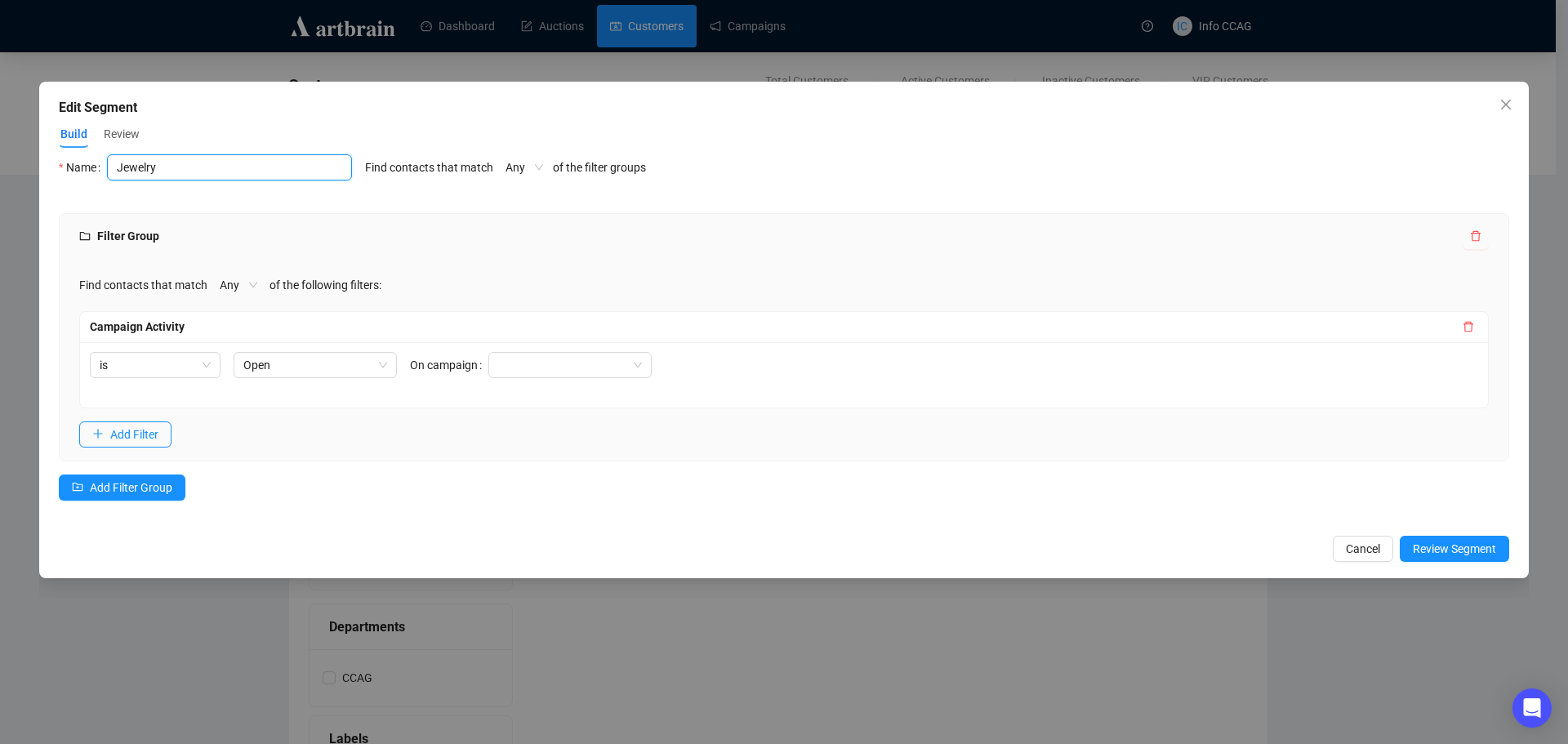
click at [221, 168] on input "Jewelry" at bounding box center [229, 167] width 245 height 26
click at [311, 240] on div "Filter Group" at bounding box center [770, 236] width 1383 height 18
click at [135, 487] on span "Add Filter Group" at bounding box center [131, 488] width 83 height 18
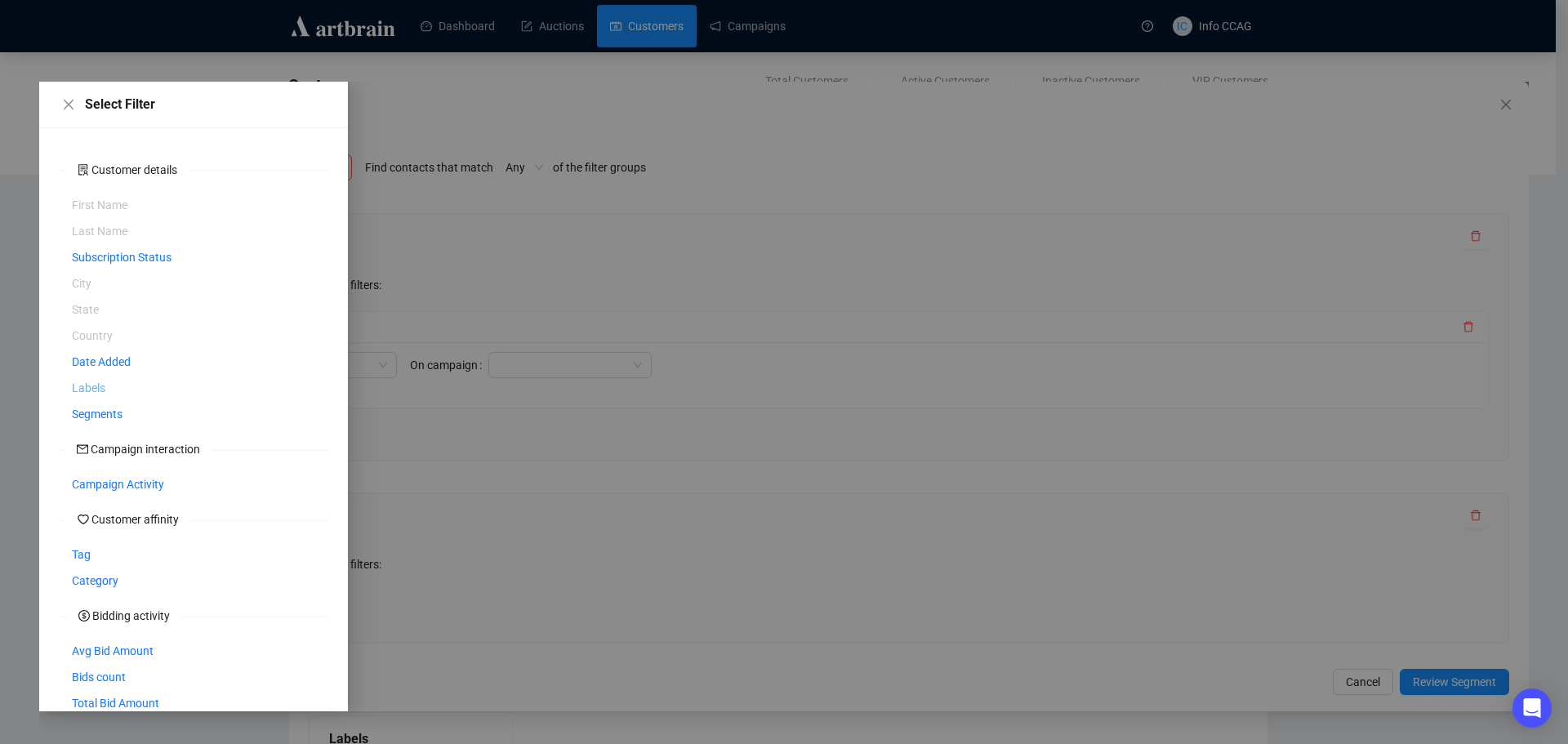
click at [89, 388] on span "Labels" at bounding box center [89, 388] width 34 height 18
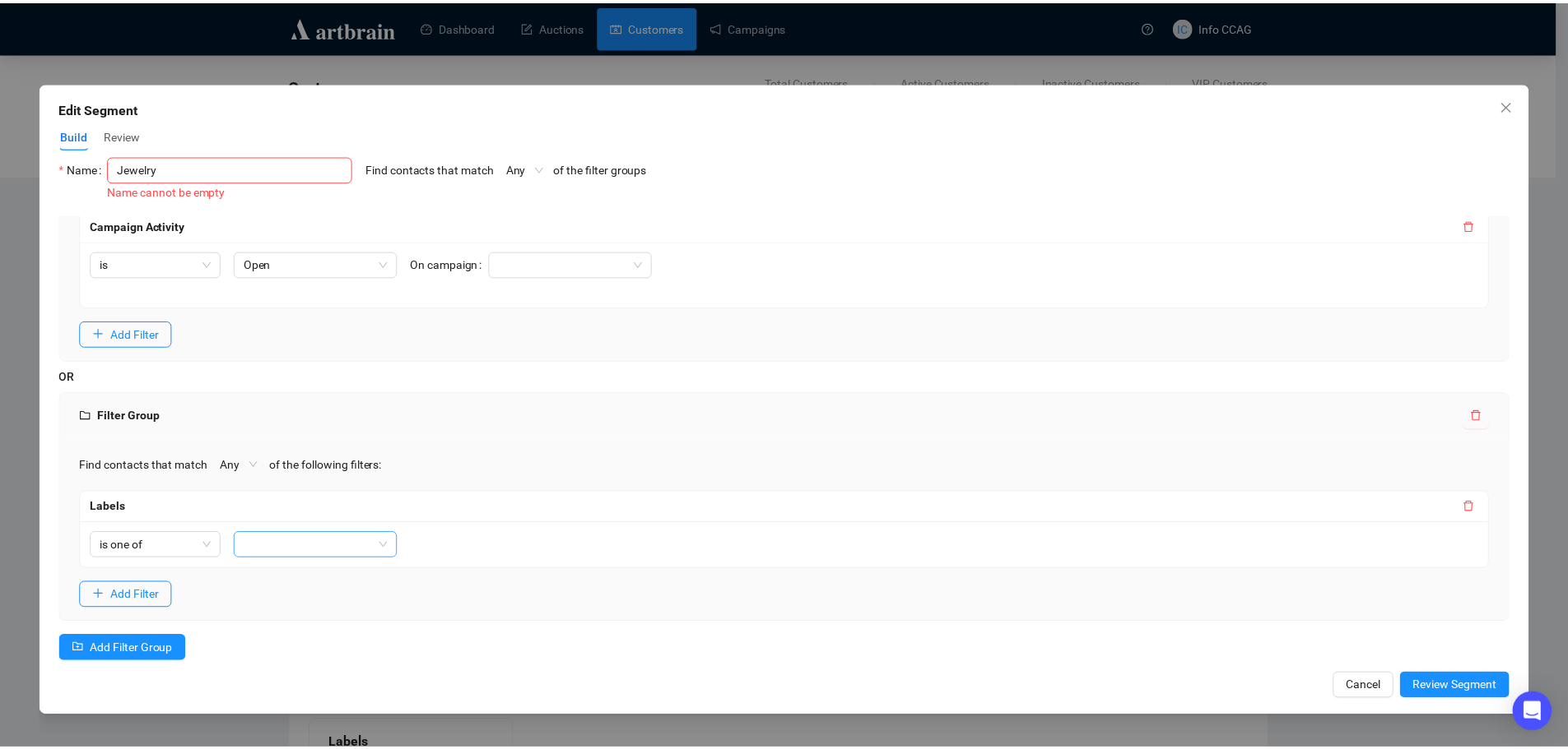
scroll to position [121, 0]
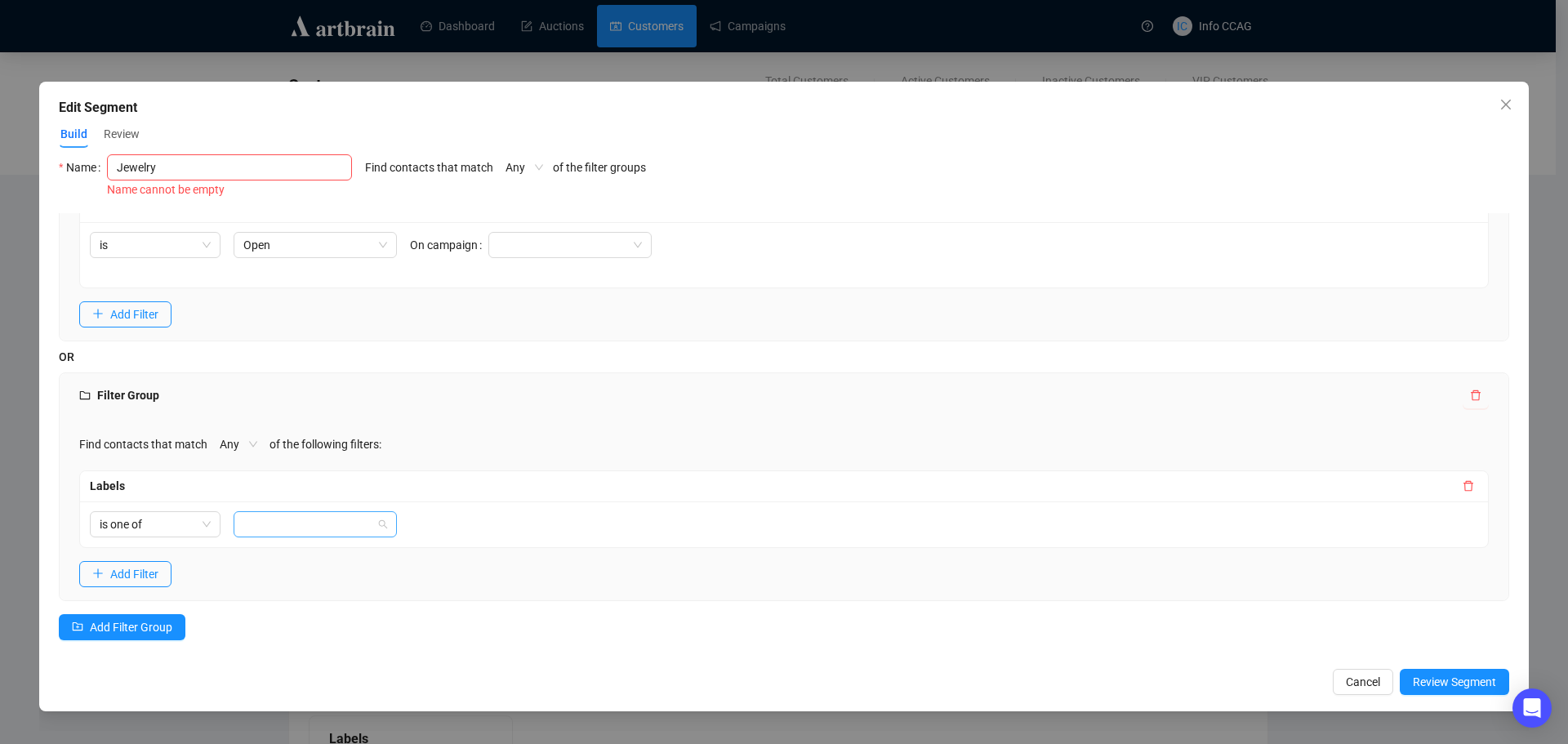
click at [251, 520] on div at bounding box center [306, 524] width 140 height 23
click at [319, 582] on ellipse at bounding box center [315, 579] width 45 height 9
click at [687, 313] on div "Find contacts that match Any of the following filters: Campaign Activity is Ope…" at bounding box center [783, 240] width 1449 height 202
click at [1502, 100] on icon "close" at bounding box center [1506, 104] width 13 height 13
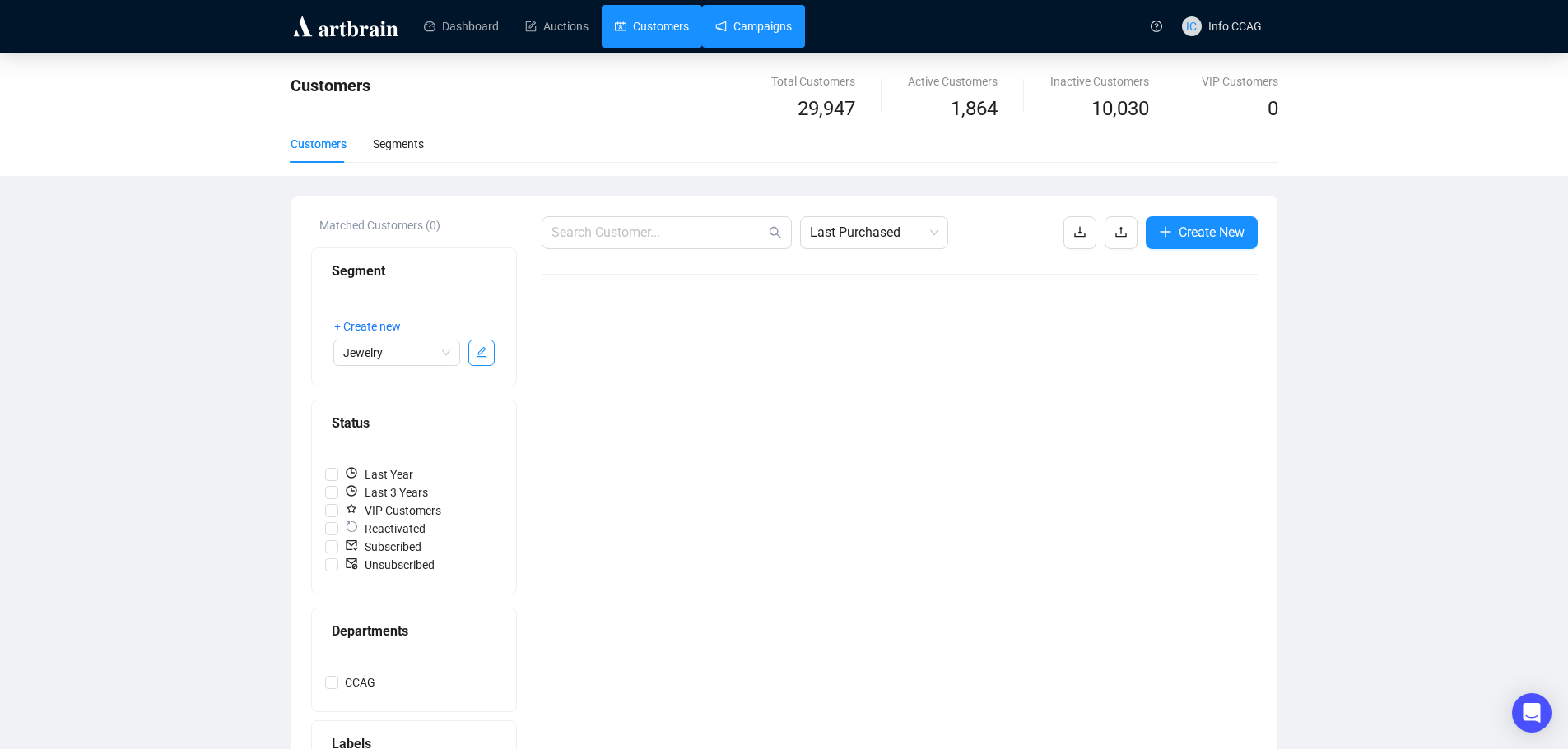
click at [753, 16] on link "Campaigns" at bounding box center [753, 26] width 77 height 43
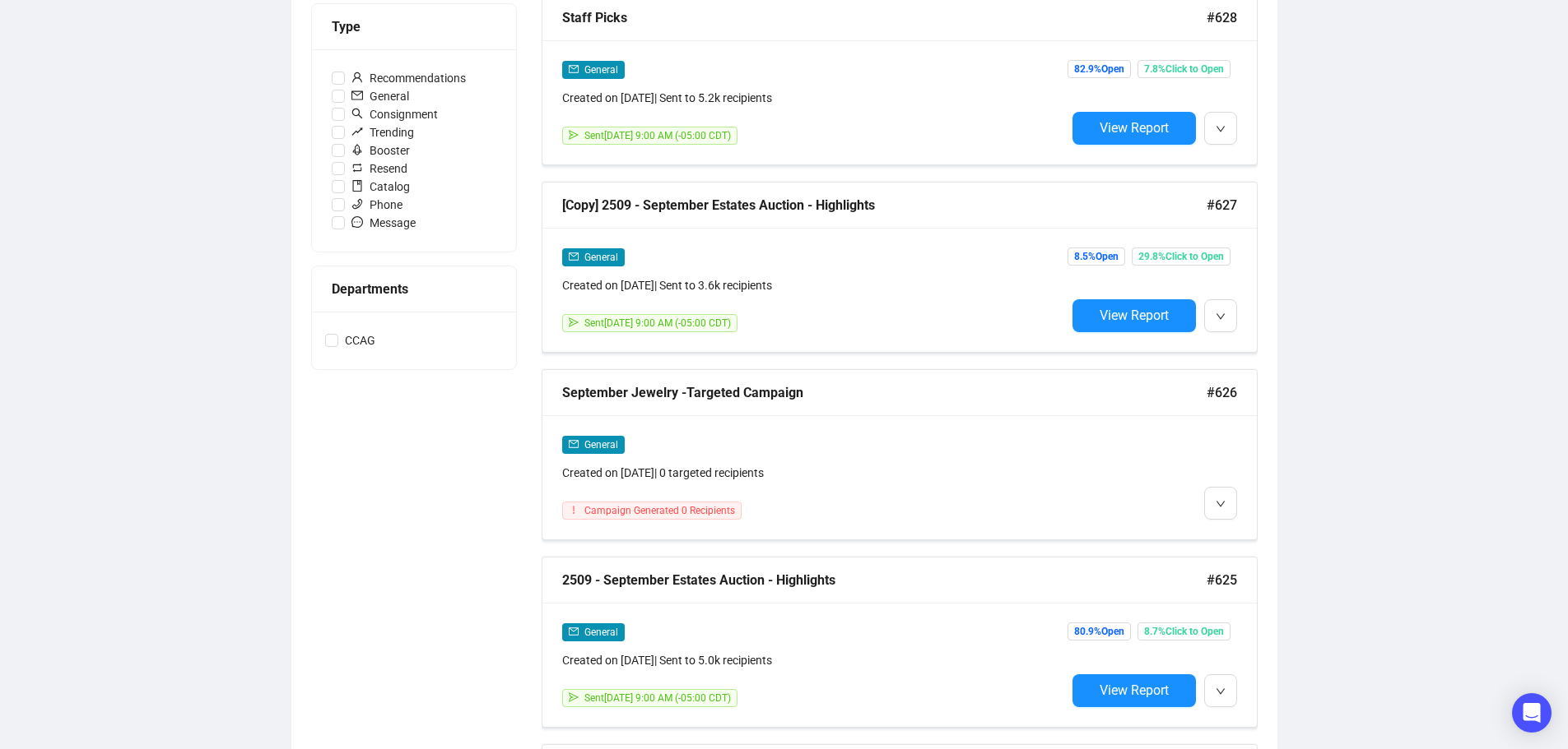
scroll to position [494, 0]
click at [1217, 498] on icon "down" at bounding box center [1221, 503] width 9 height 9
click at [1235, 533] on li "Edit" at bounding box center [1251, 535] width 87 height 26
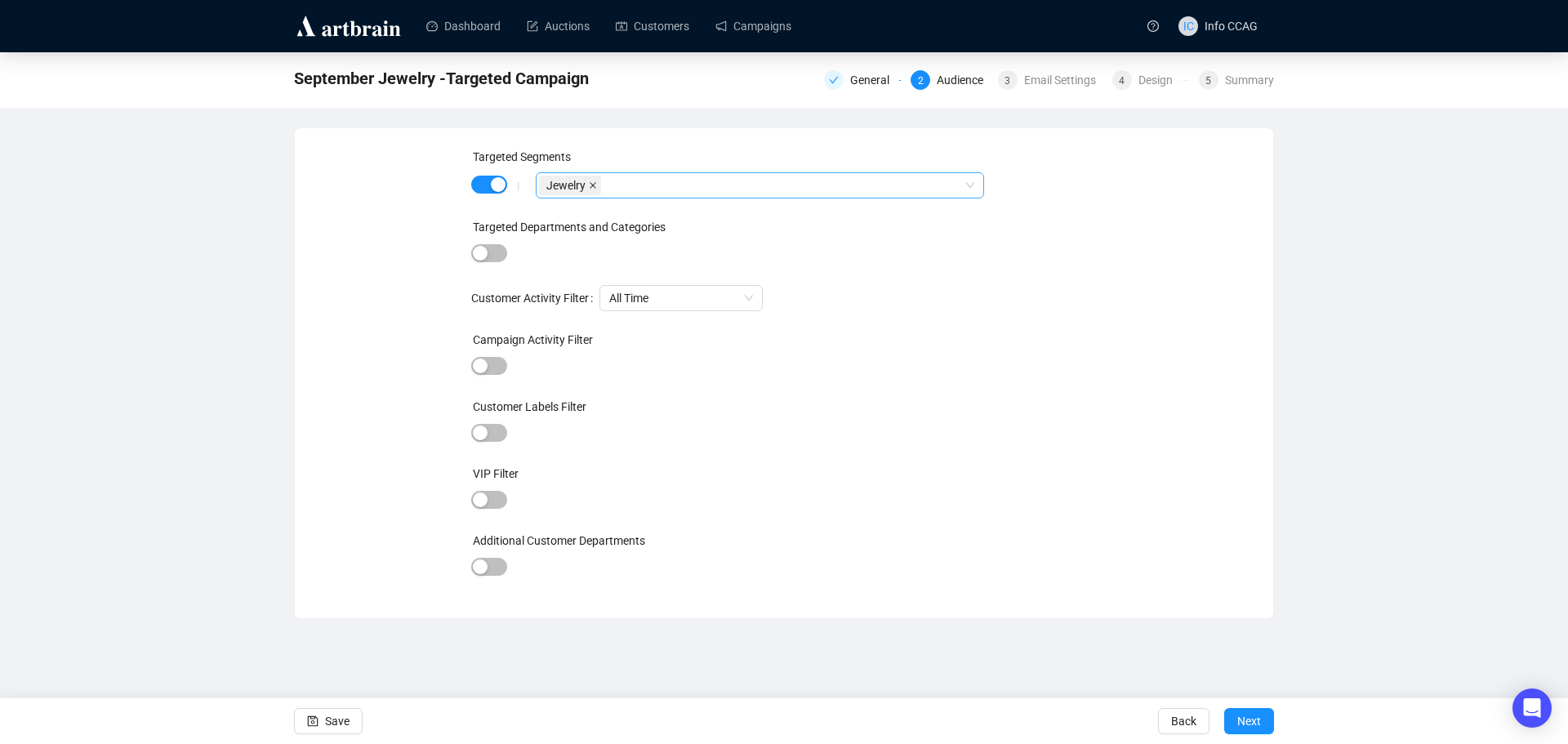
click at [589, 186] on icon "close" at bounding box center [592, 185] width 8 height 8
click at [478, 182] on span "button" at bounding box center [489, 184] width 36 height 18
click at [1158, 84] on div "Design" at bounding box center [1161, 80] width 44 height 20
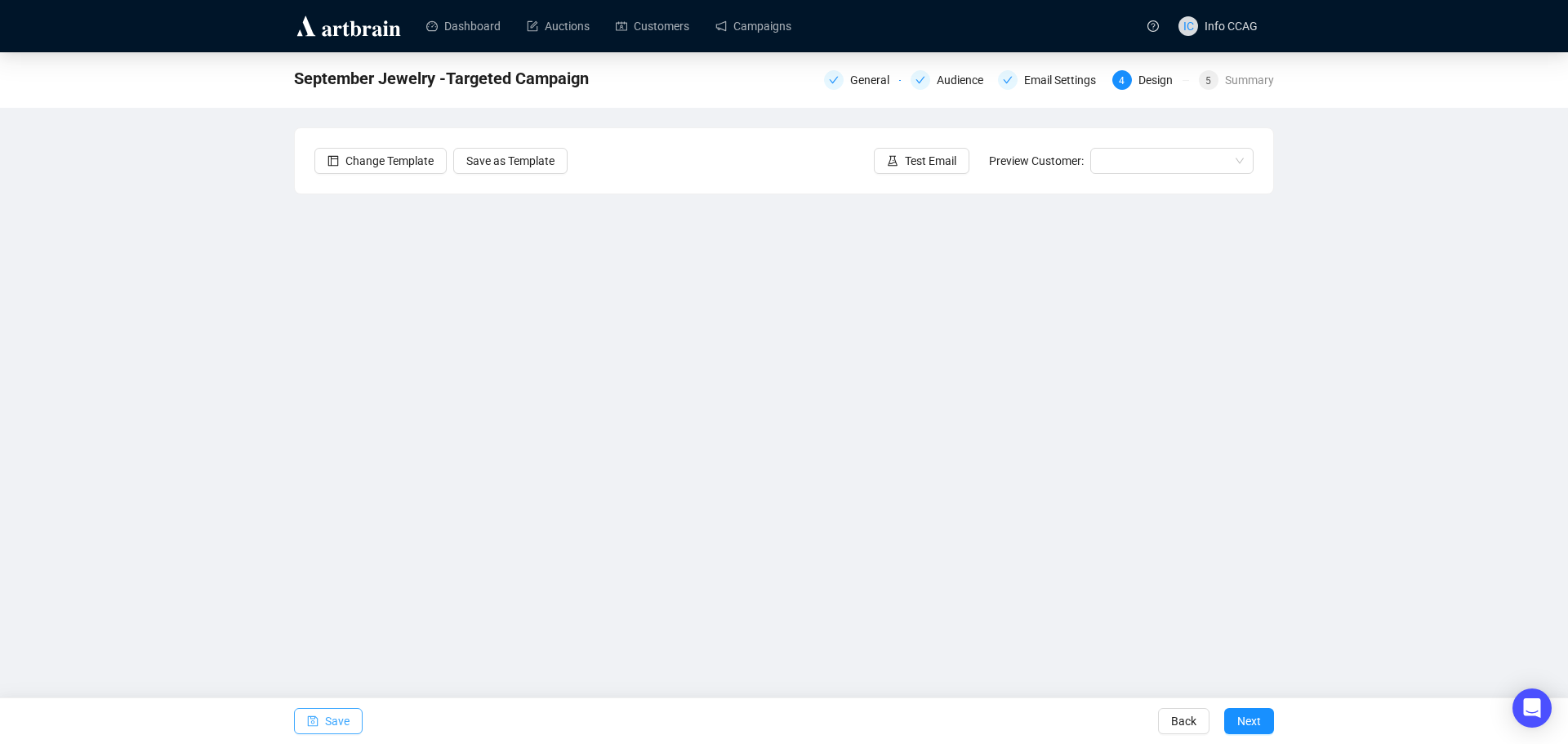
click at [335, 731] on span "Save" at bounding box center [337, 721] width 24 height 46
click at [312, 716] on icon "save" at bounding box center [313, 721] width 11 height 11
click at [328, 721] on span "Save" at bounding box center [337, 721] width 24 height 46
click at [339, 716] on span "Save" at bounding box center [337, 721] width 24 height 46
click at [331, 719] on span "Save" at bounding box center [337, 721] width 24 height 46
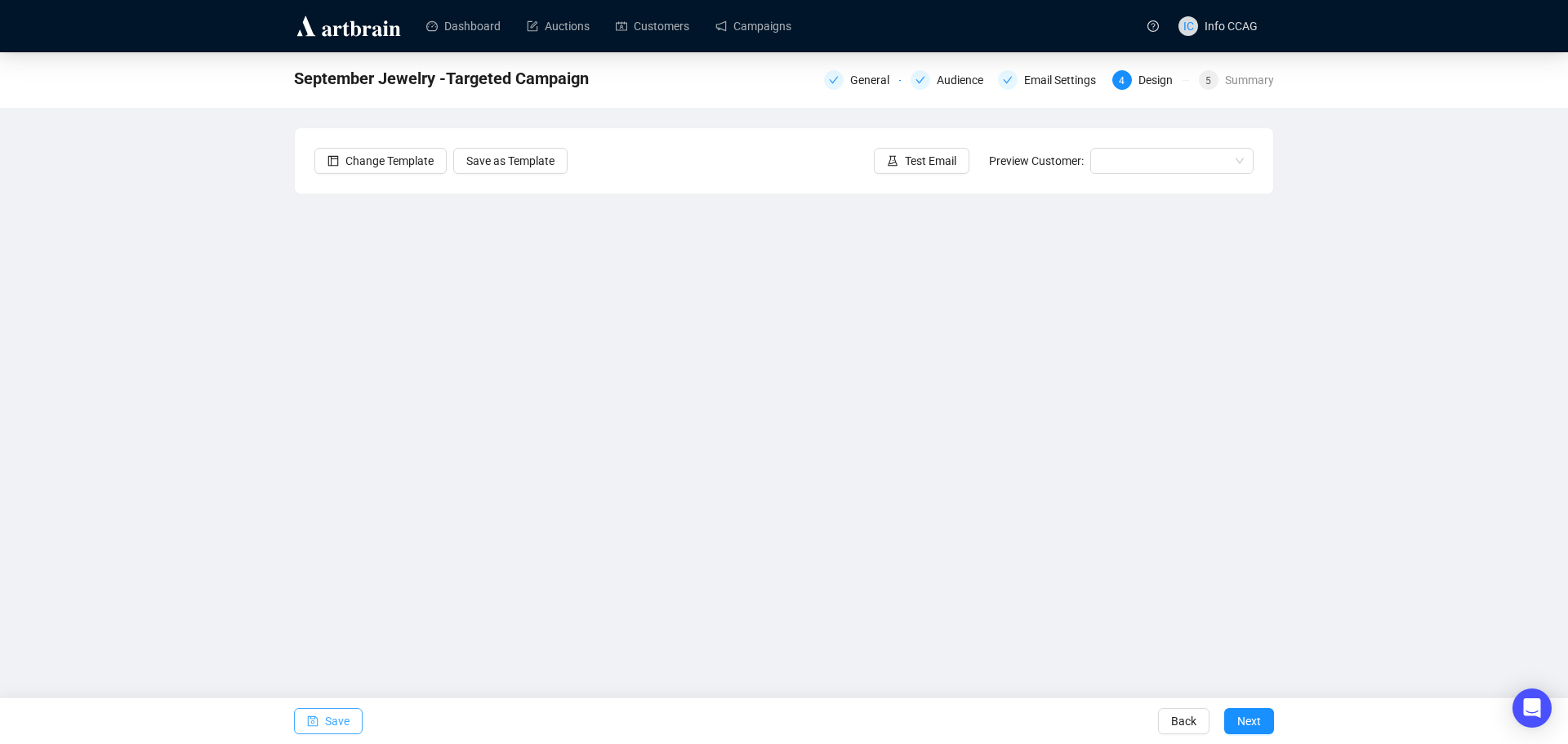
click at [338, 717] on span "Save" at bounding box center [337, 721] width 24 height 46
click at [344, 720] on span "Save" at bounding box center [337, 721] width 24 height 46
click at [328, 723] on span "Save" at bounding box center [337, 721] width 24 height 46
click at [344, 724] on span "Save" at bounding box center [337, 721] width 24 height 46
click at [323, 721] on button "Save" at bounding box center [328, 721] width 69 height 26
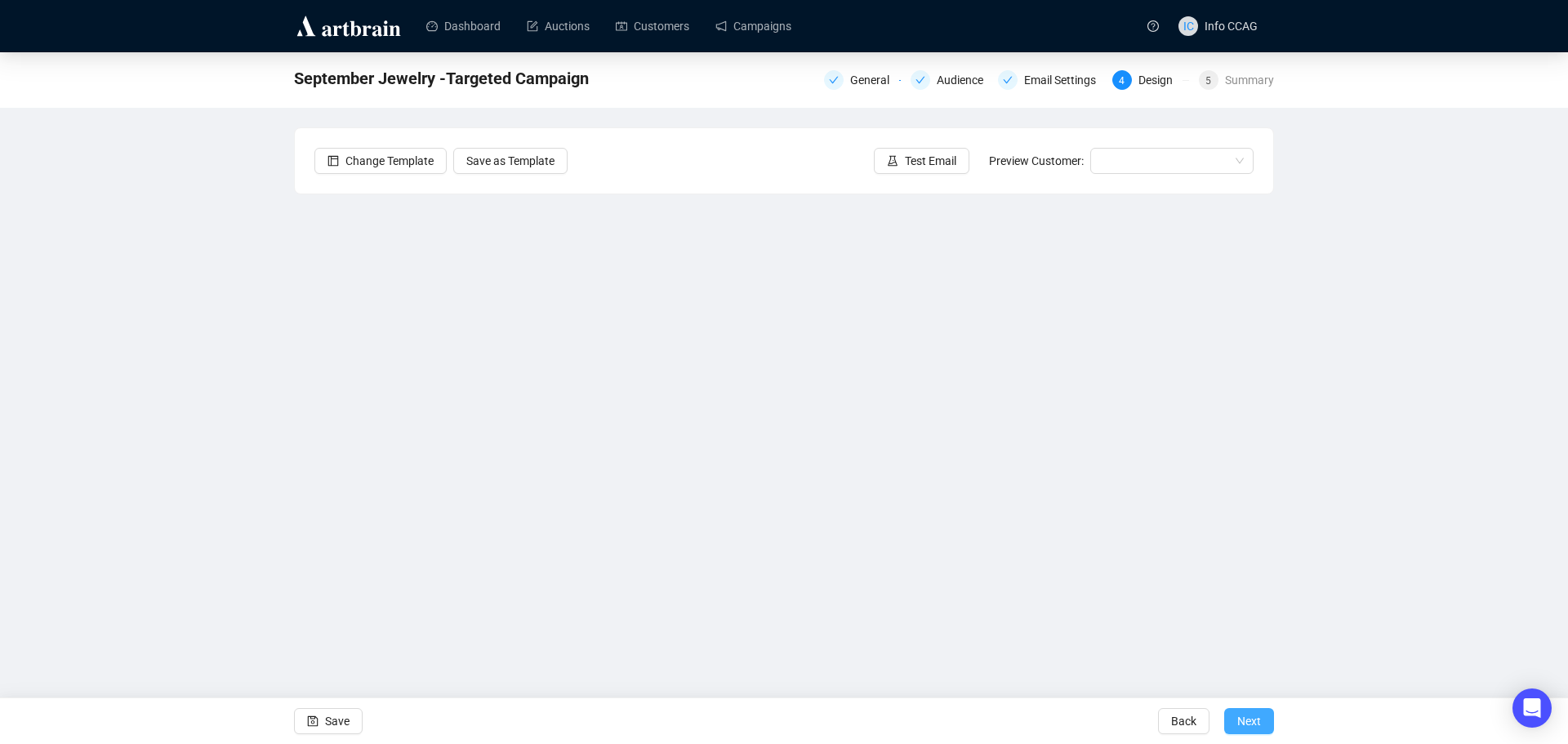
click at [1264, 726] on button "Next" at bounding box center [1249, 721] width 50 height 26
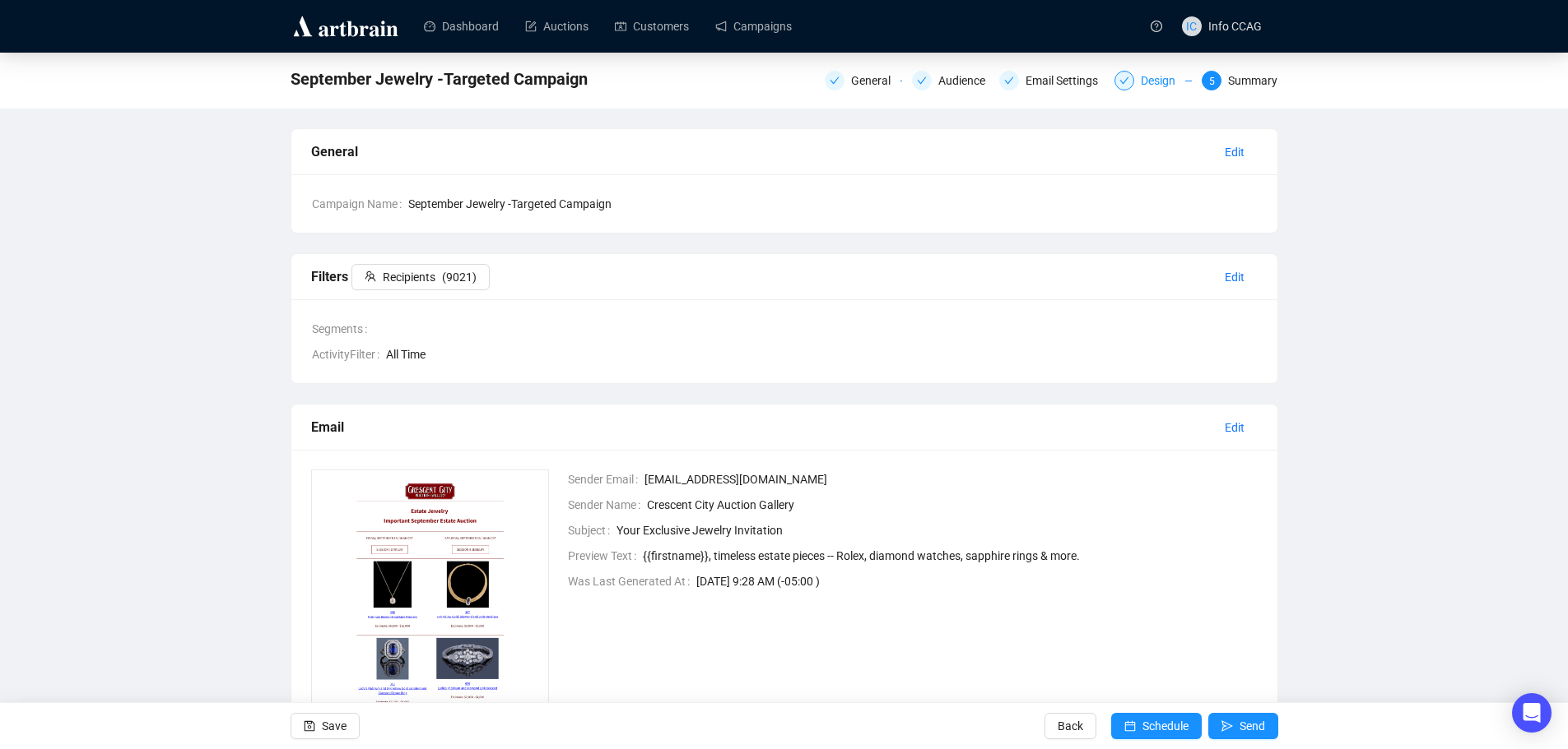
click at [1148, 82] on div "Design" at bounding box center [1163, 80] width 44 height 20
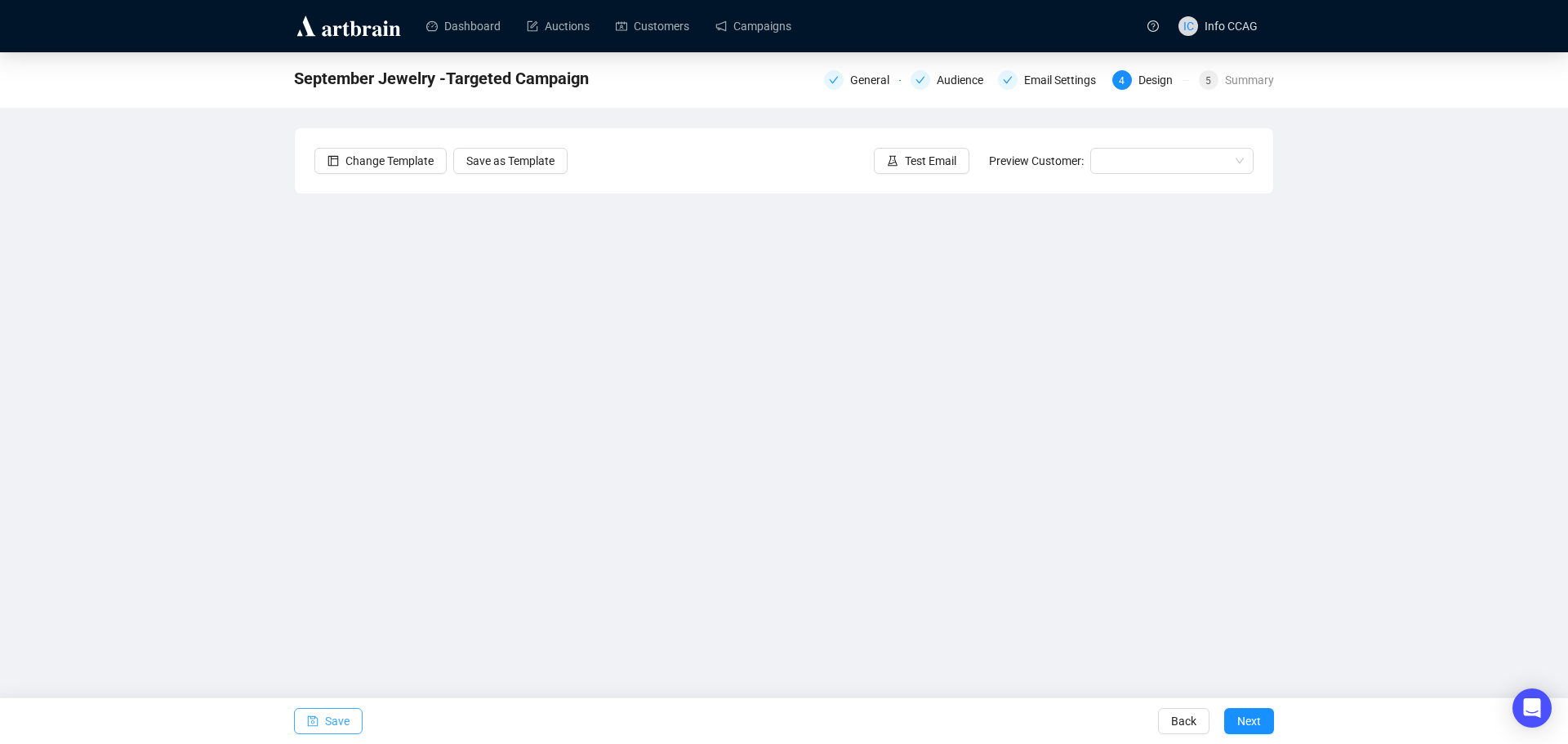
click at [335, 721] on span "Save" at bounding box center [337, 721] width 24 height 46
click at [329, 721] on span "Save" at bounding box center [337, 721] width 24 height 46
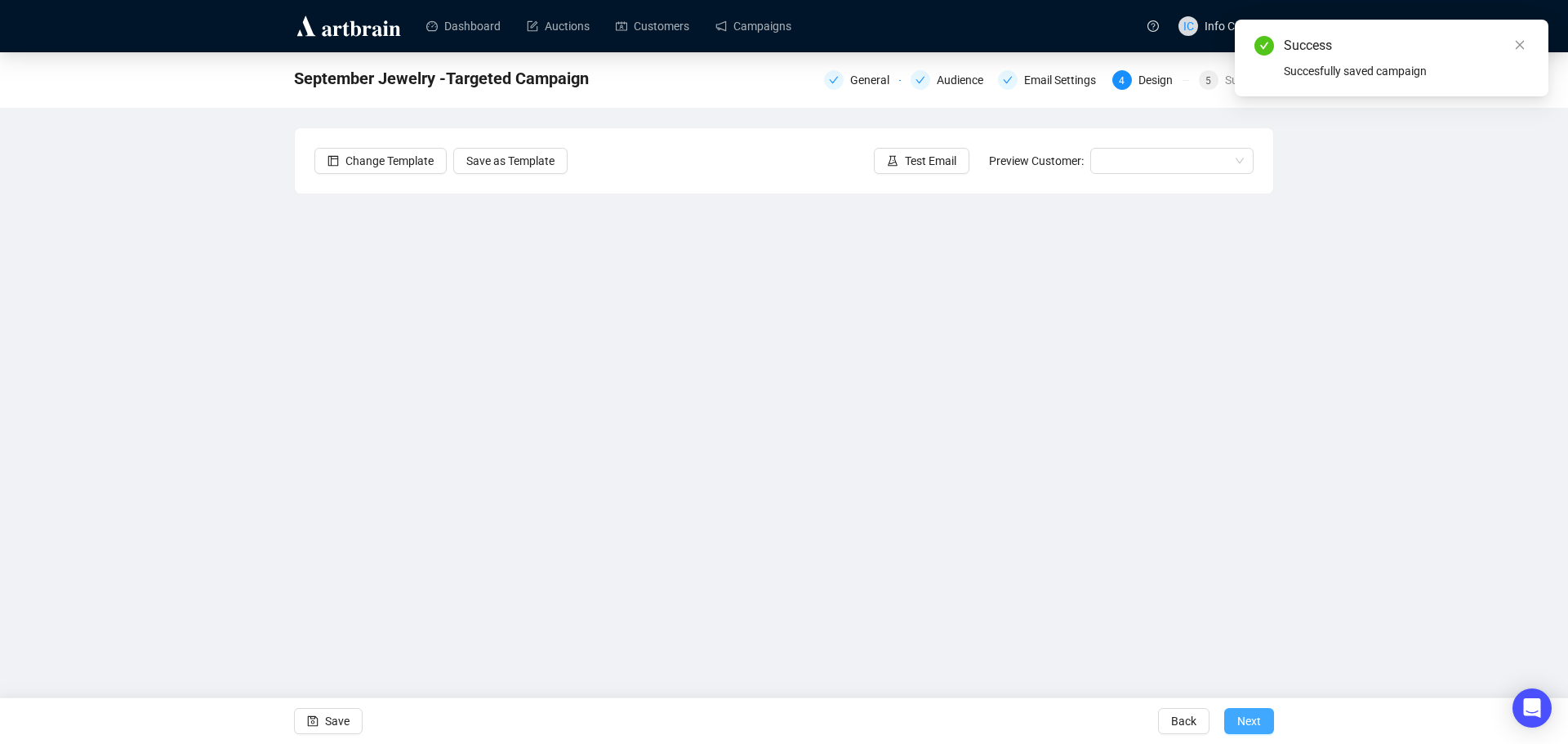
click at [1253, 720] on span "Next" at bounding box center [1249, 721] width 23 height 46
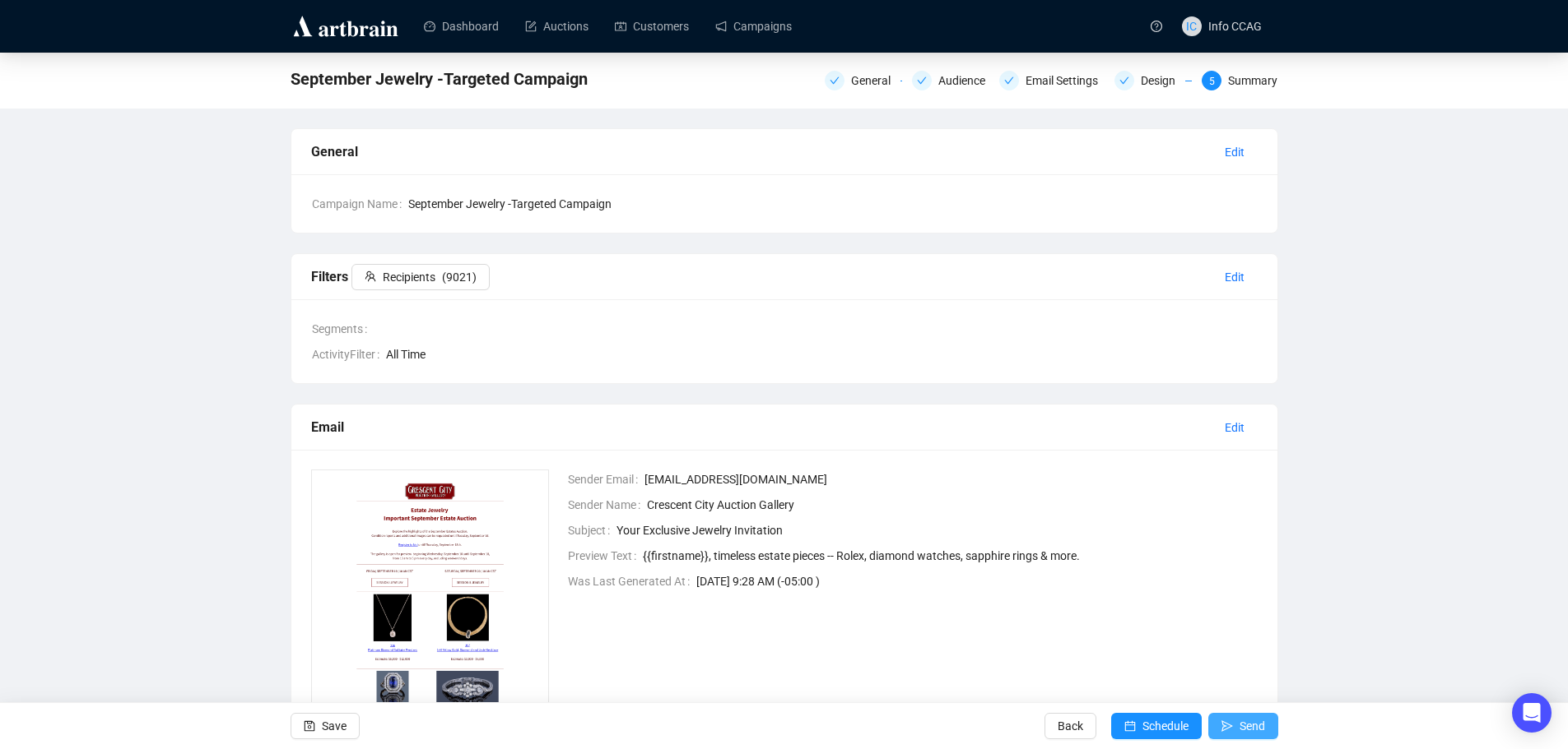
click at [1265, 733] on button "Send" at bounding box center [1243, 726] width 70 height 26
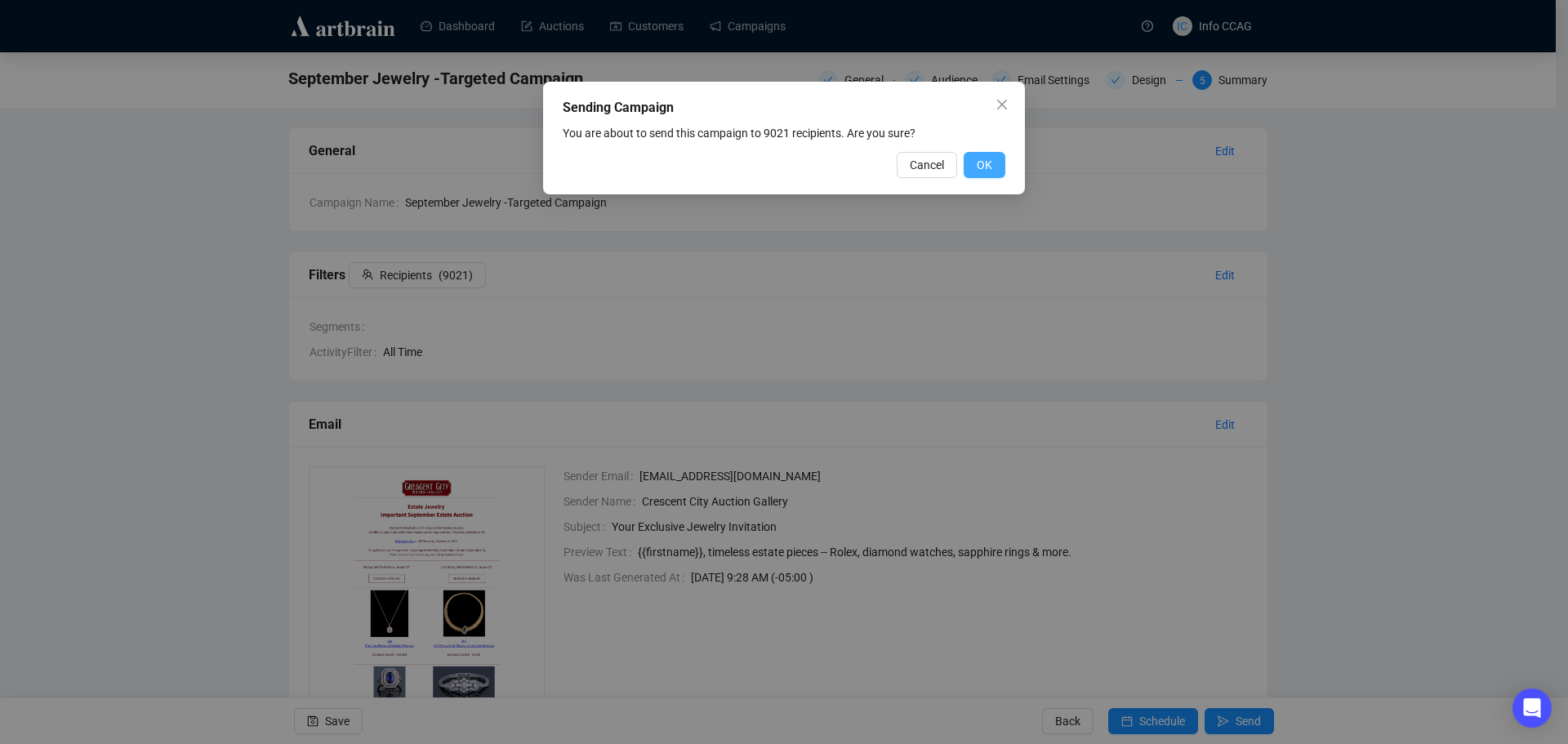
click at [994, 164] on button "OK" at bounding box center [984, 165] width 41 height 26
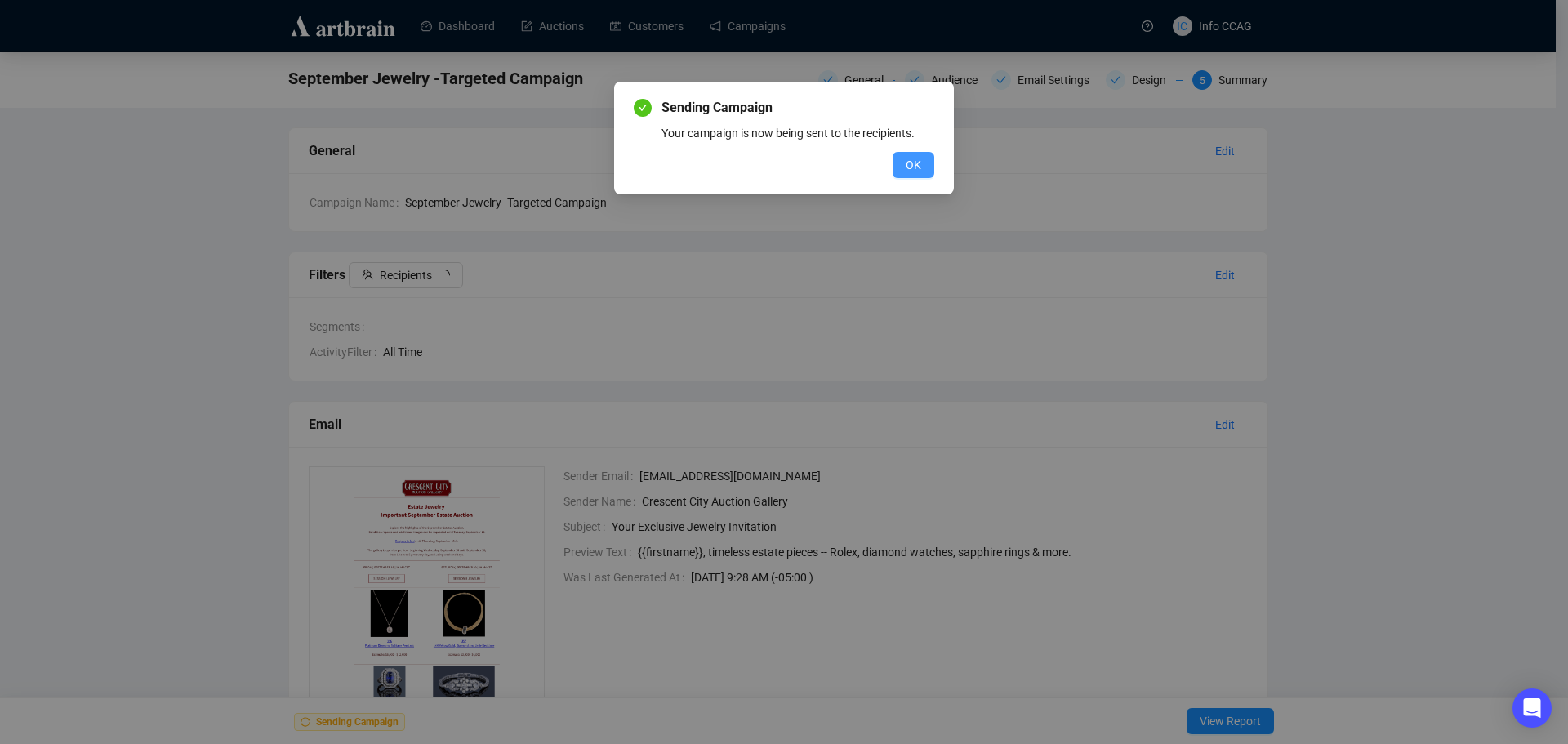
click at [919, 165] on span "OK" at bounding box center [914, 164] width 16 height 18
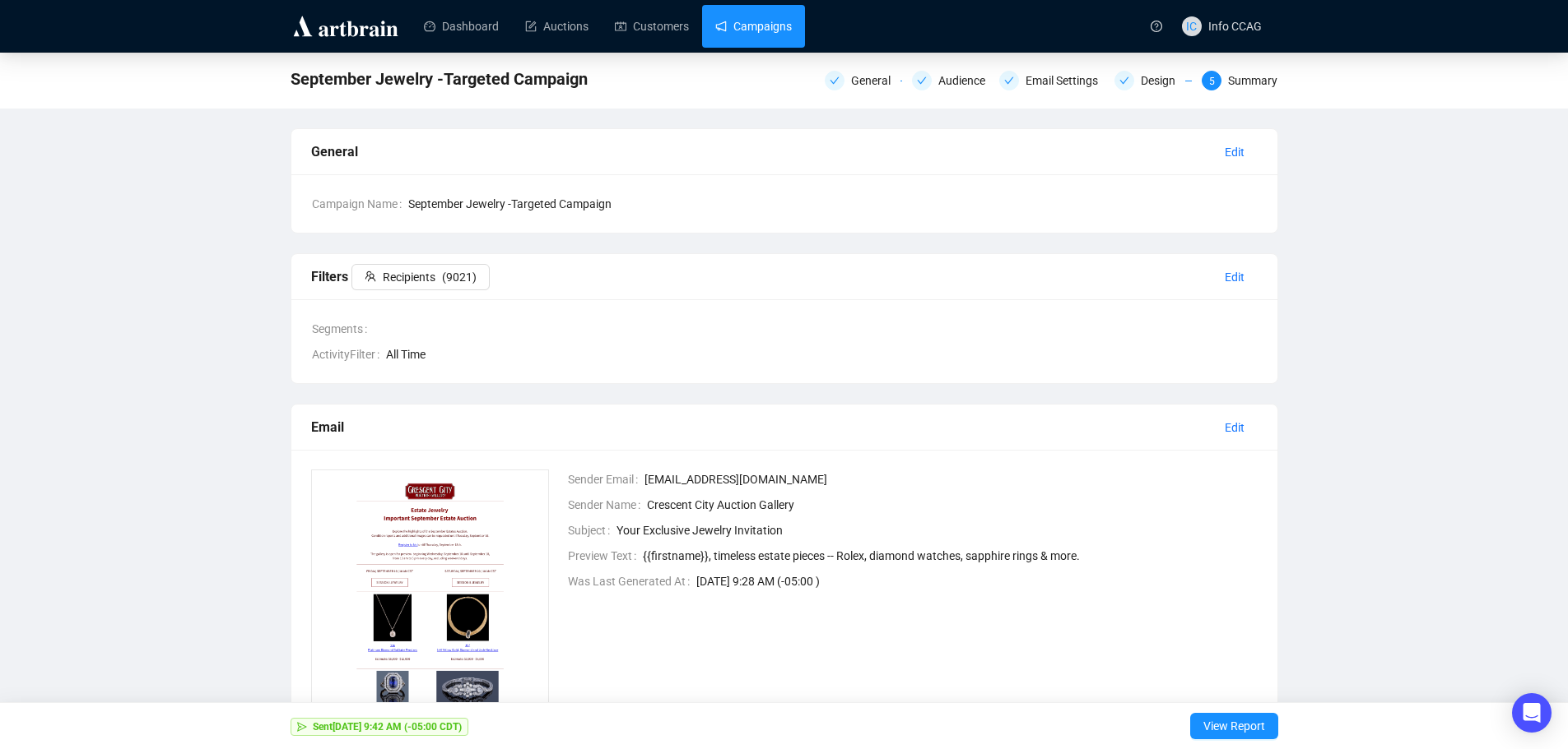
click at [753, 13] on link "Campaigns" at bounding box center [753, 26] width 77 height 43
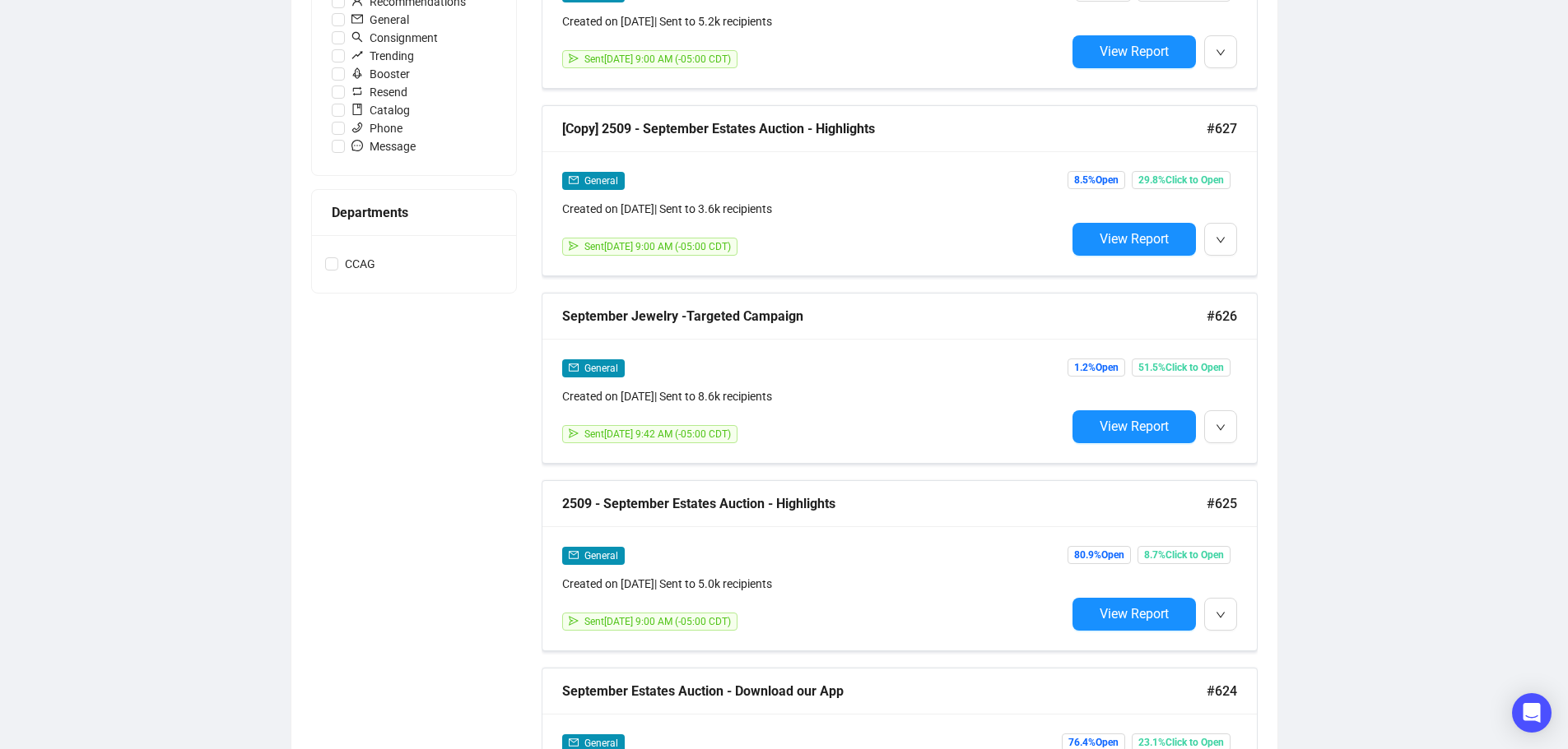
scroll to position [576, 0]
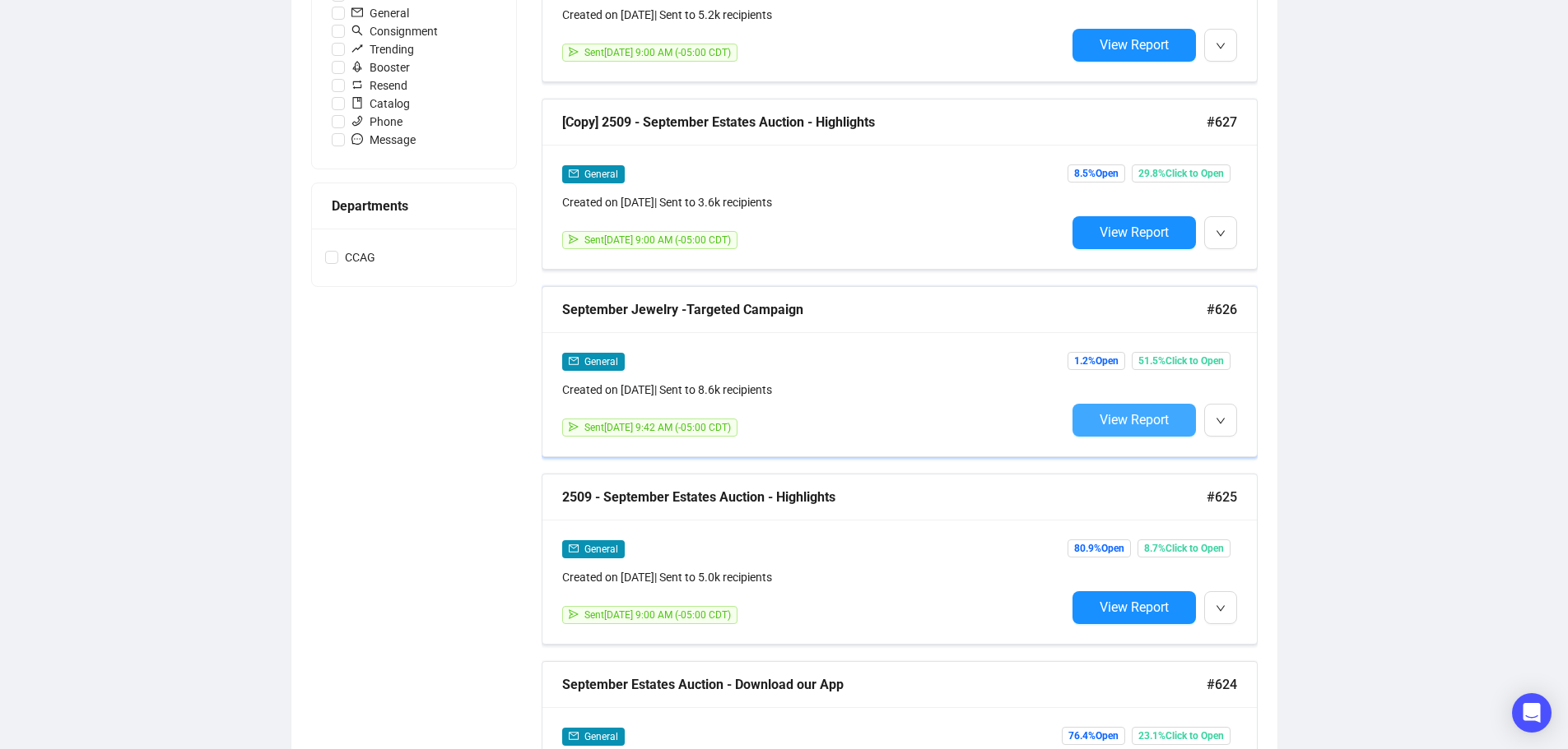
click at [1112, 427] on button "View Report" at bounding box center [1134, 420] width 123 height 33
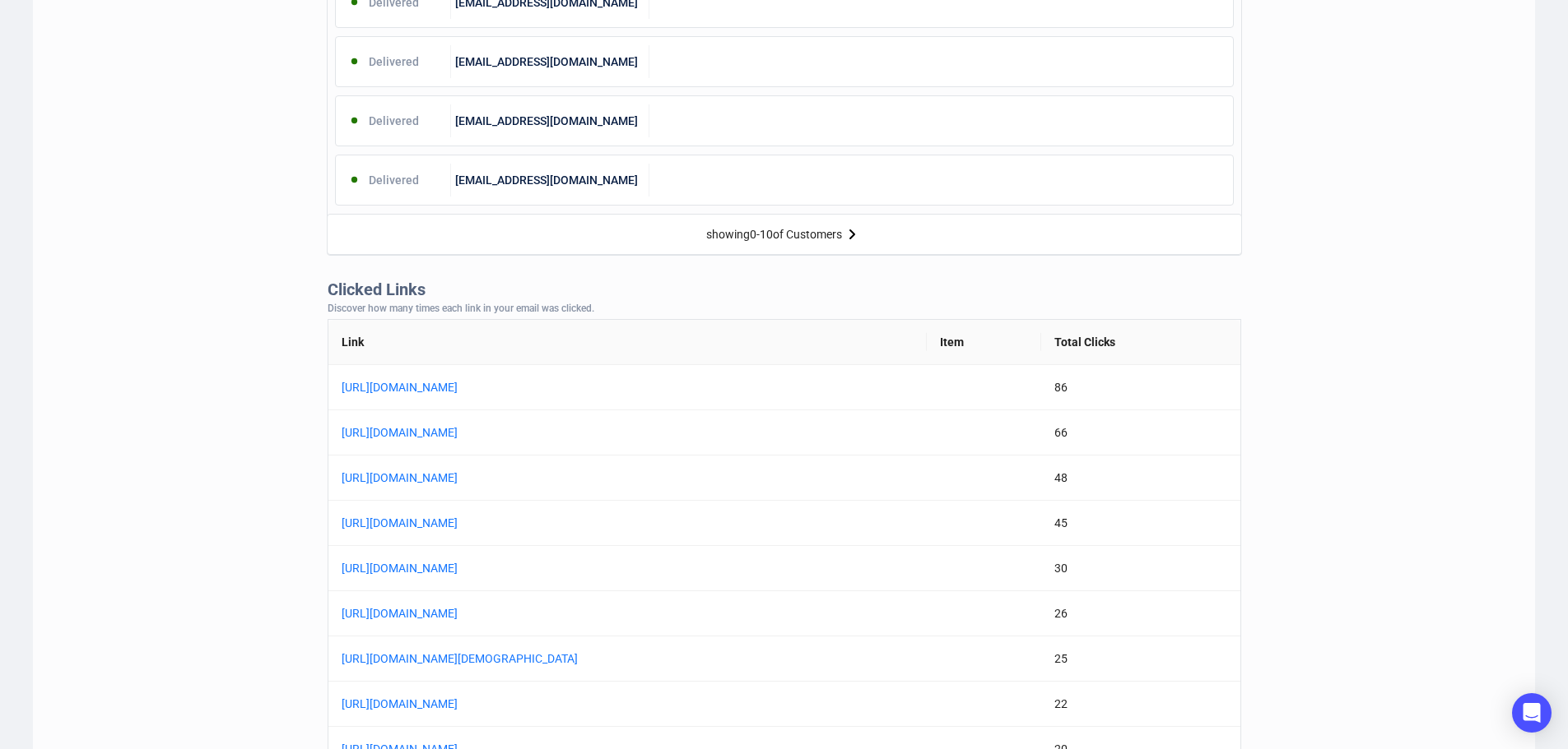
scroll to position [1070, 0]
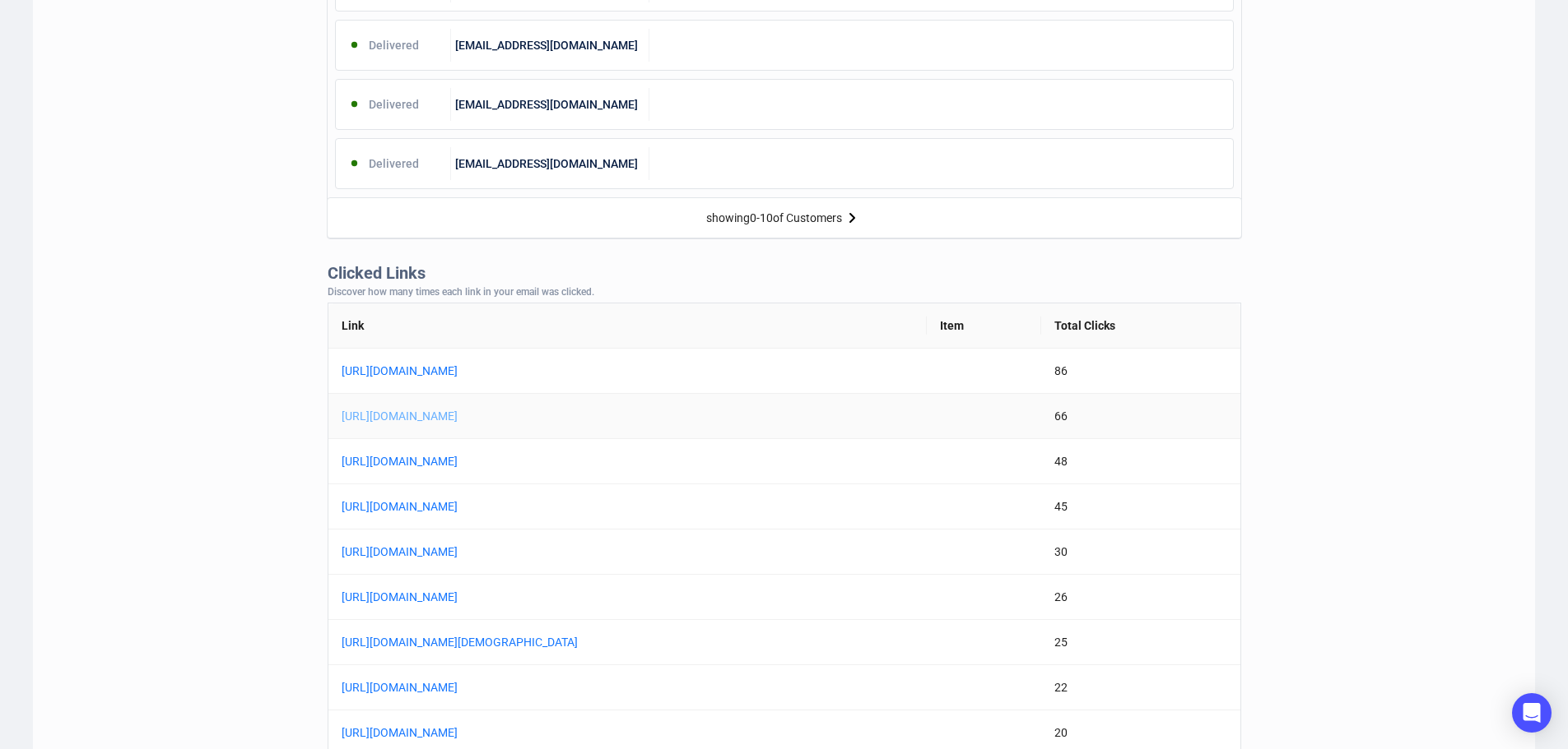
click at [703, 414] on link "[URL][DOMAIN_NAME]" at bounding box center [547, 416] width 412 height 18
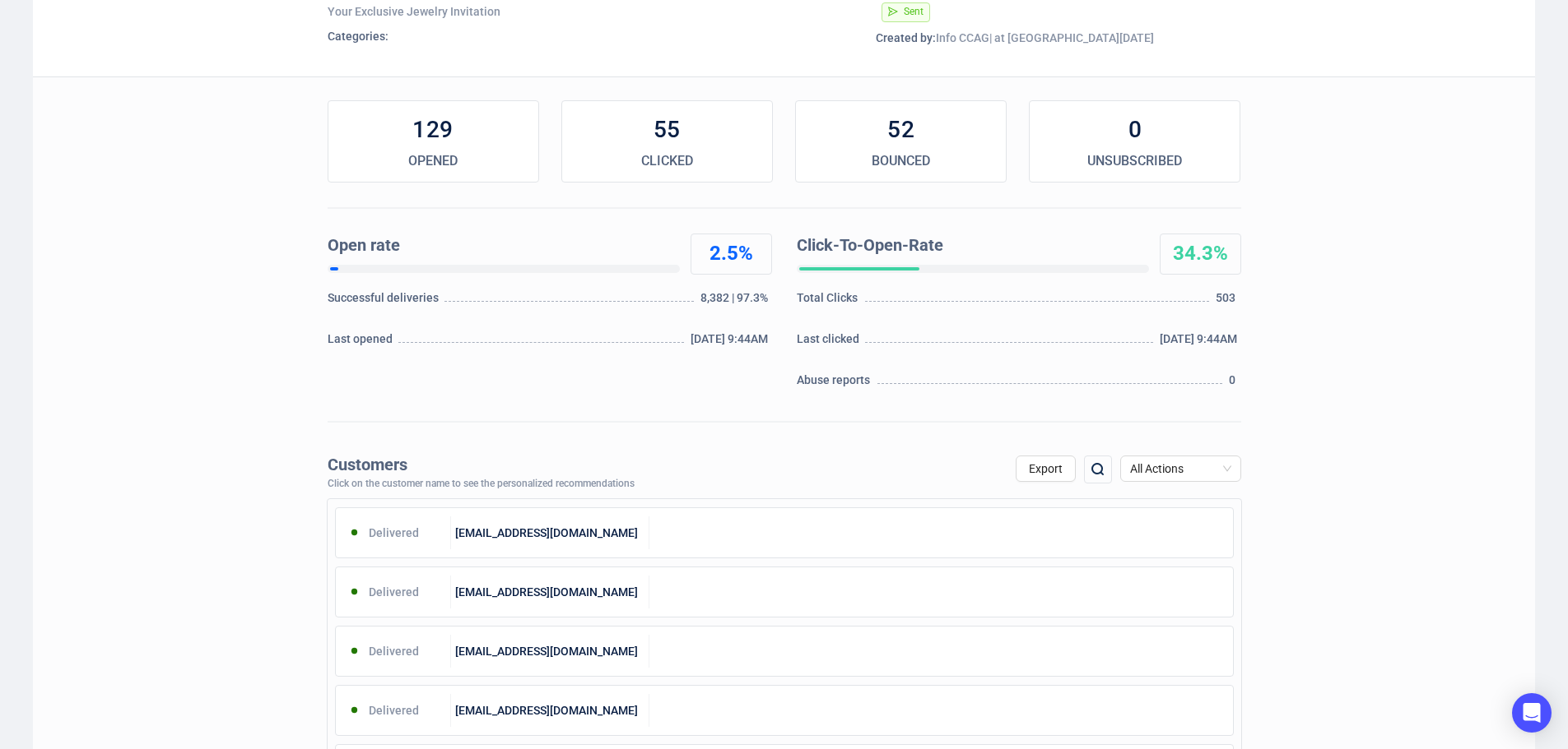
scroll to position [0, 0]
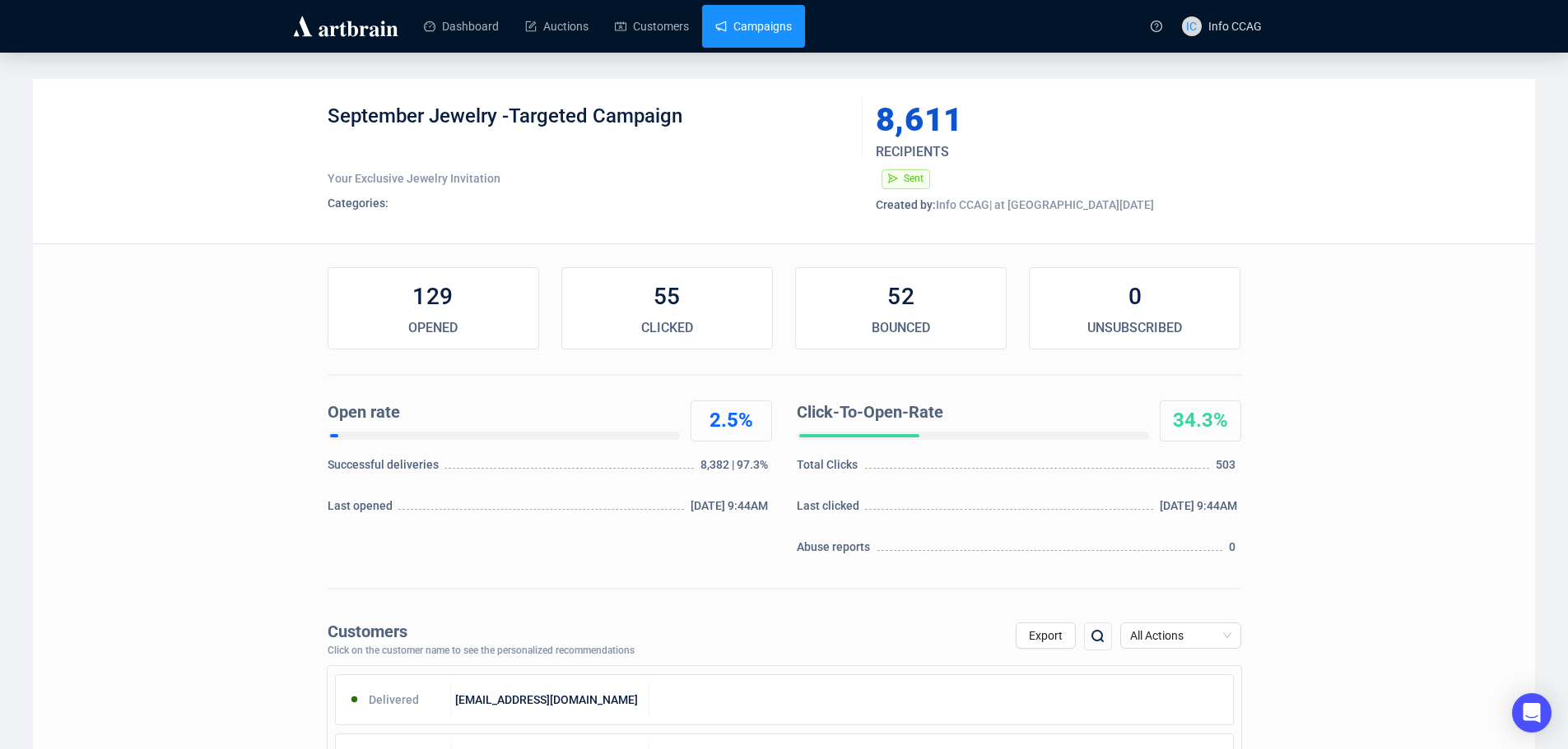
click at [717, 16] on link "Campaigns" at bounding box center [753, 26] width 77 height 43
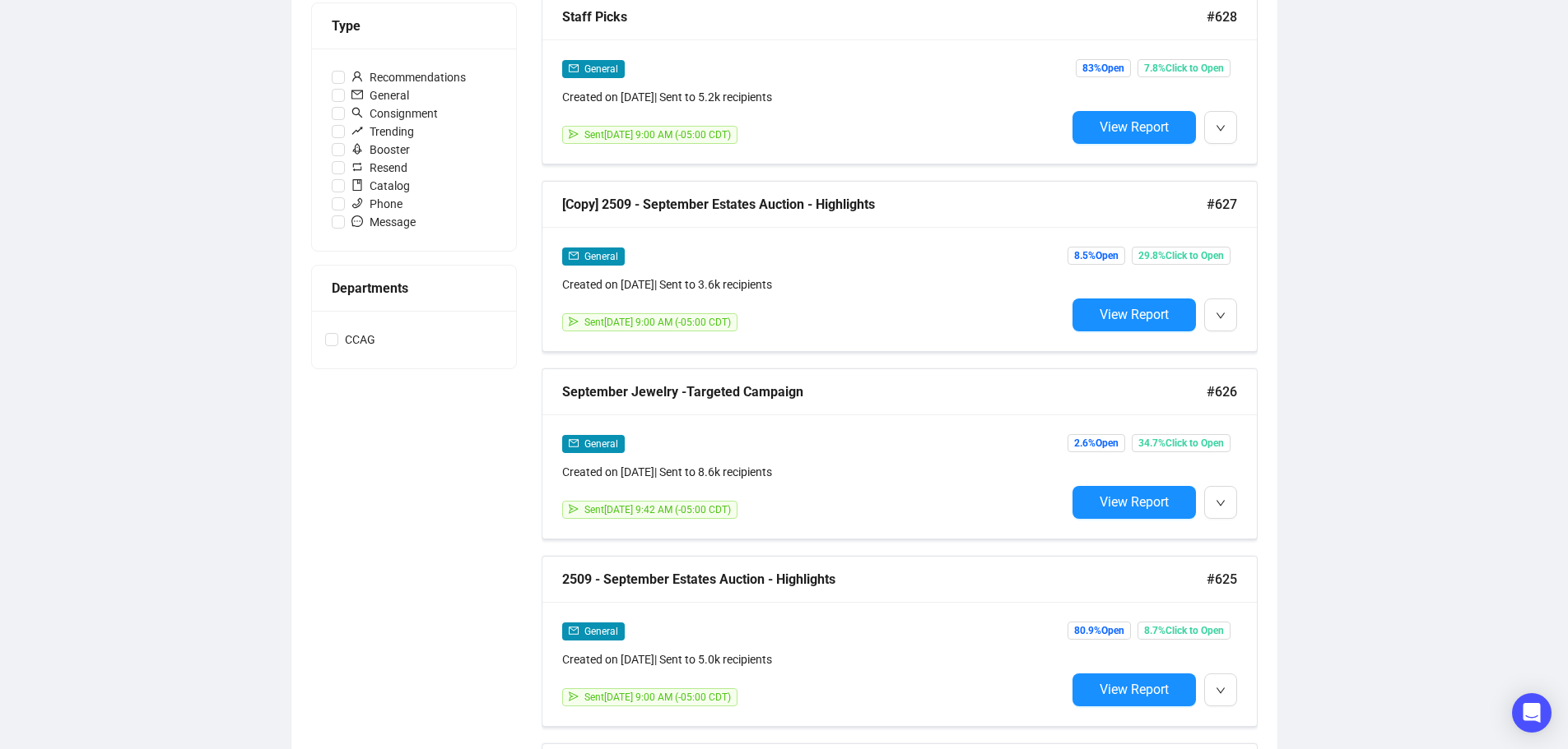
scroll to position [576, 0]
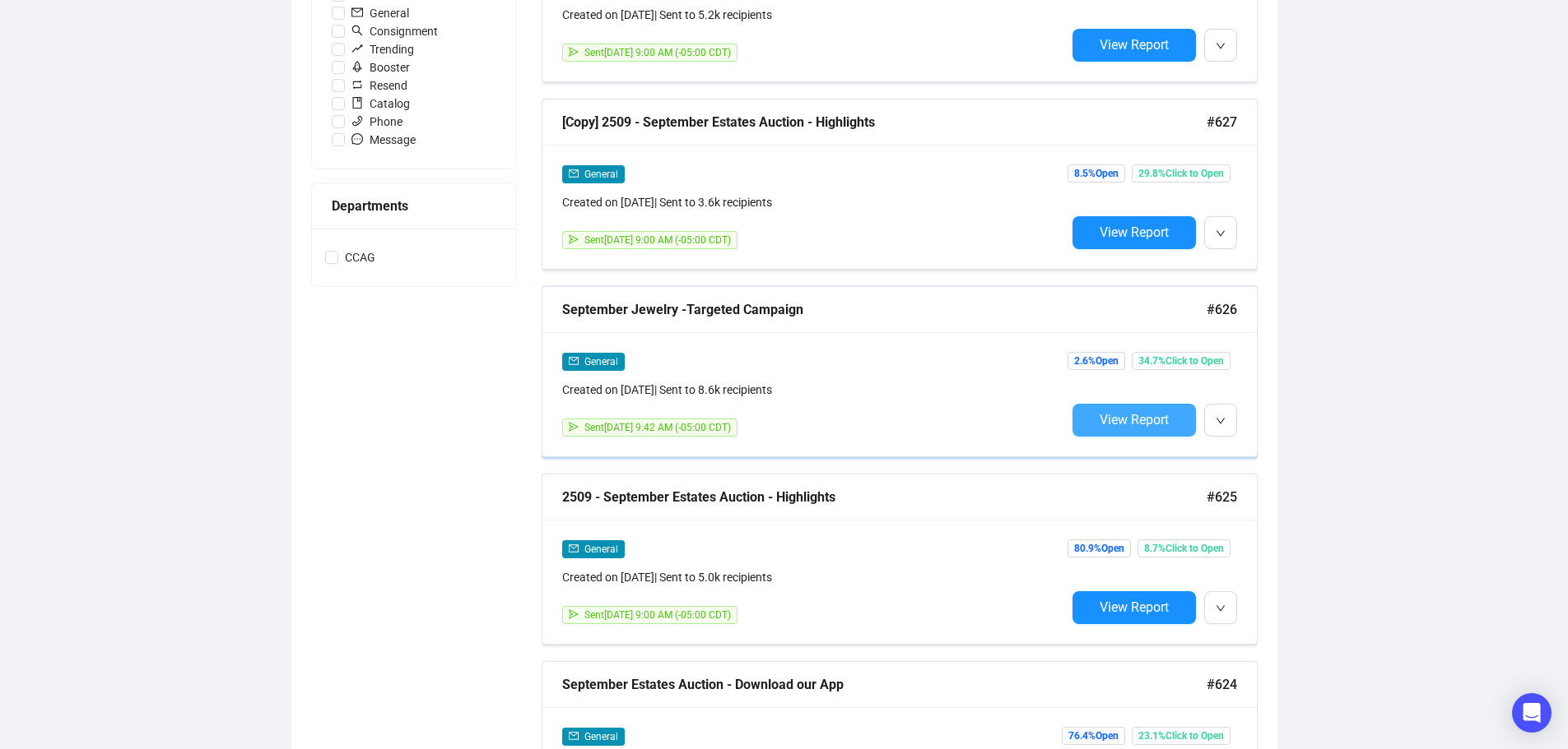
click at [1157, 416] on span "View Report" at bounding box center [1134, 420] width 69 height 16
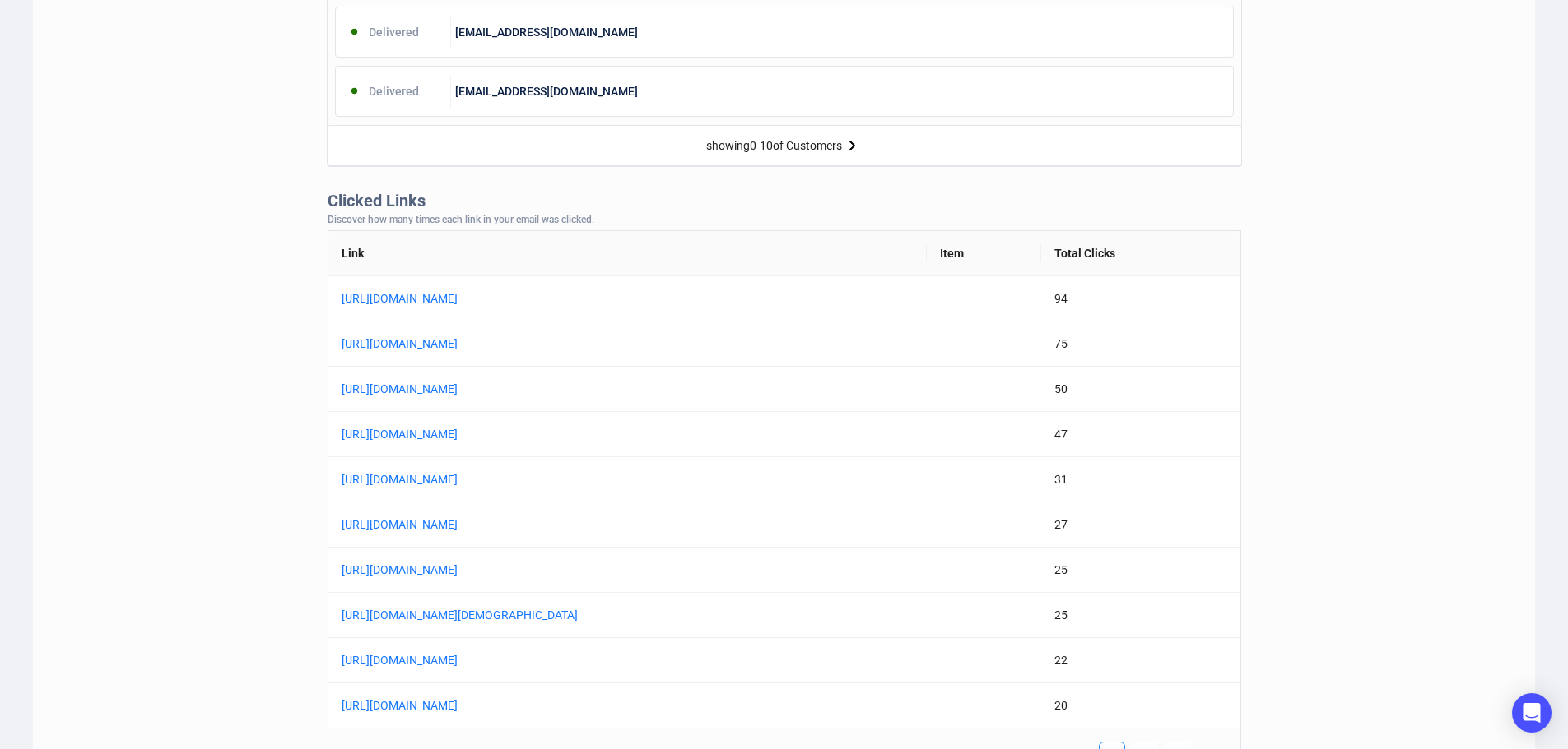
scroll to position [1152, 0]
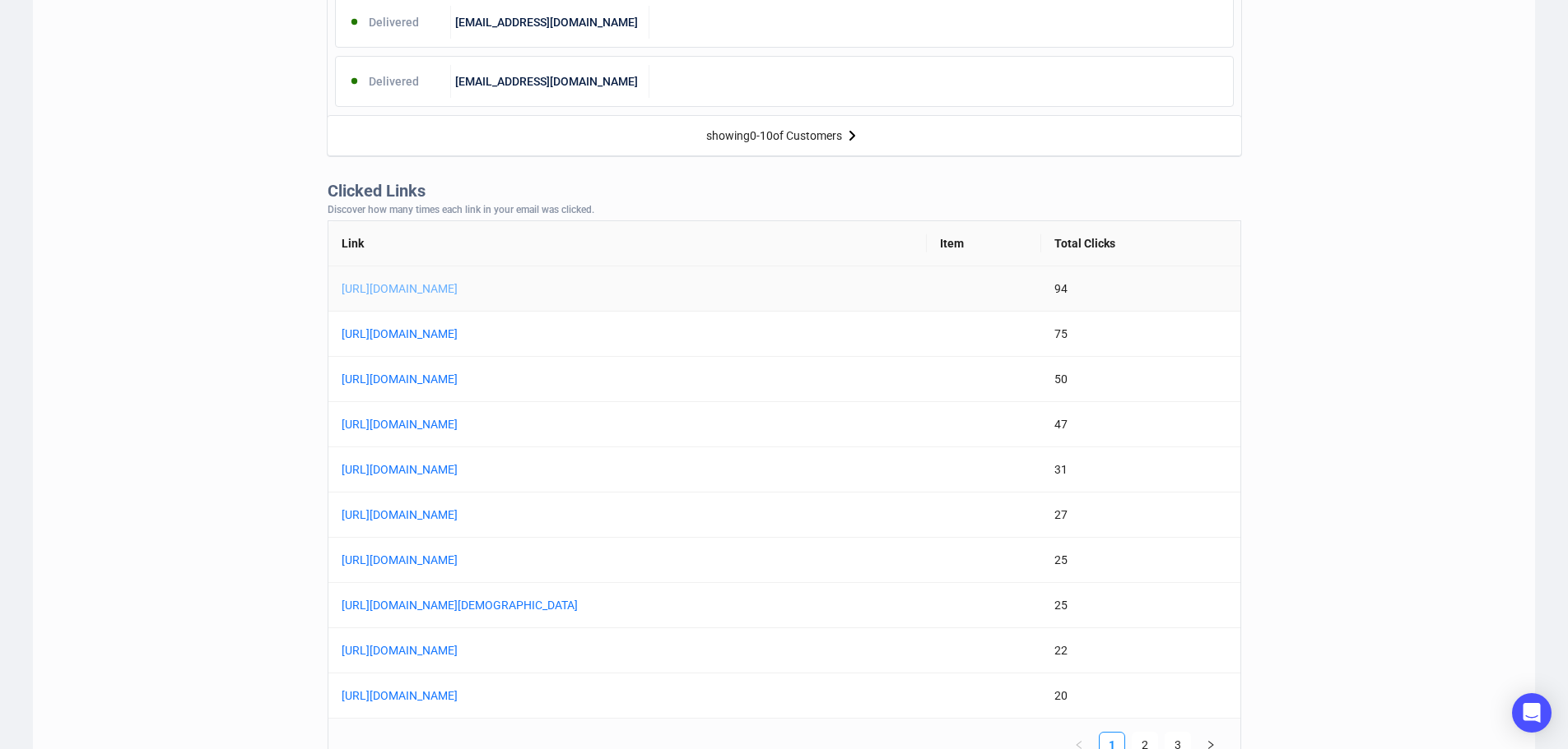
click at [721, 281] on link "[URL][DOMAIN_NAME]" at bounding box center [547, 288] width 412 height 18
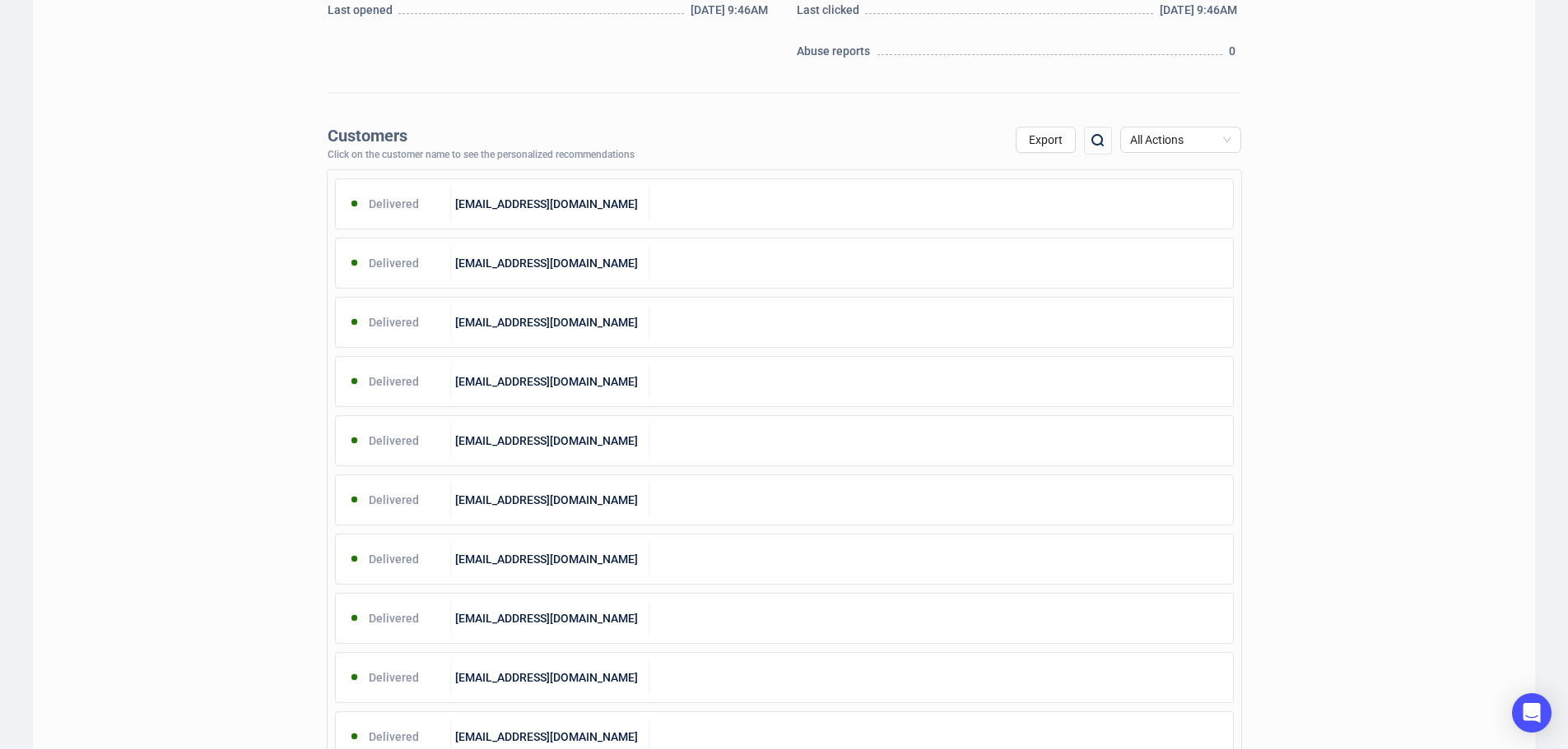
scroll to position [0, 0]
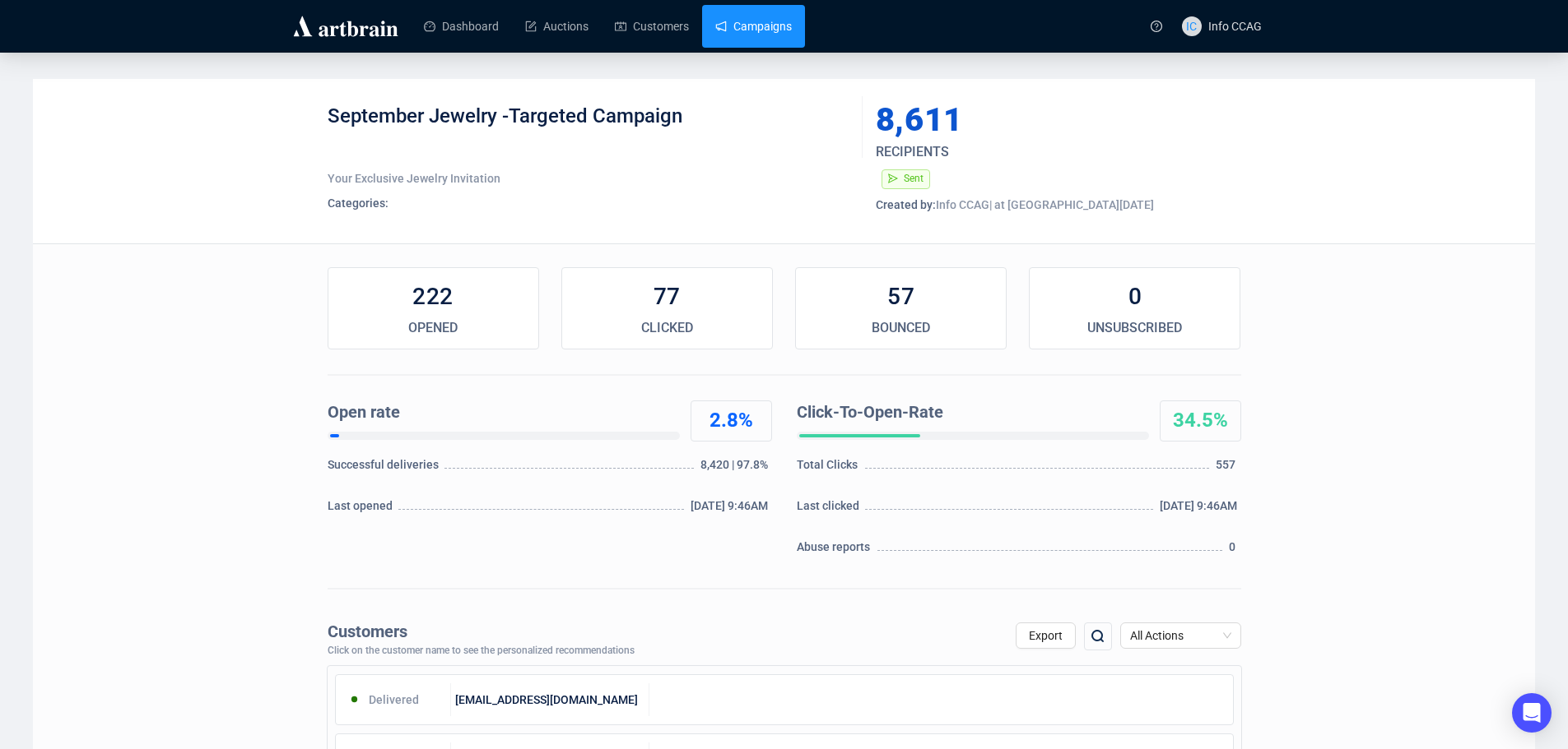
click at [743, 33] on link "Campaigns" at bounding box center [753, 26] width 77 height 43
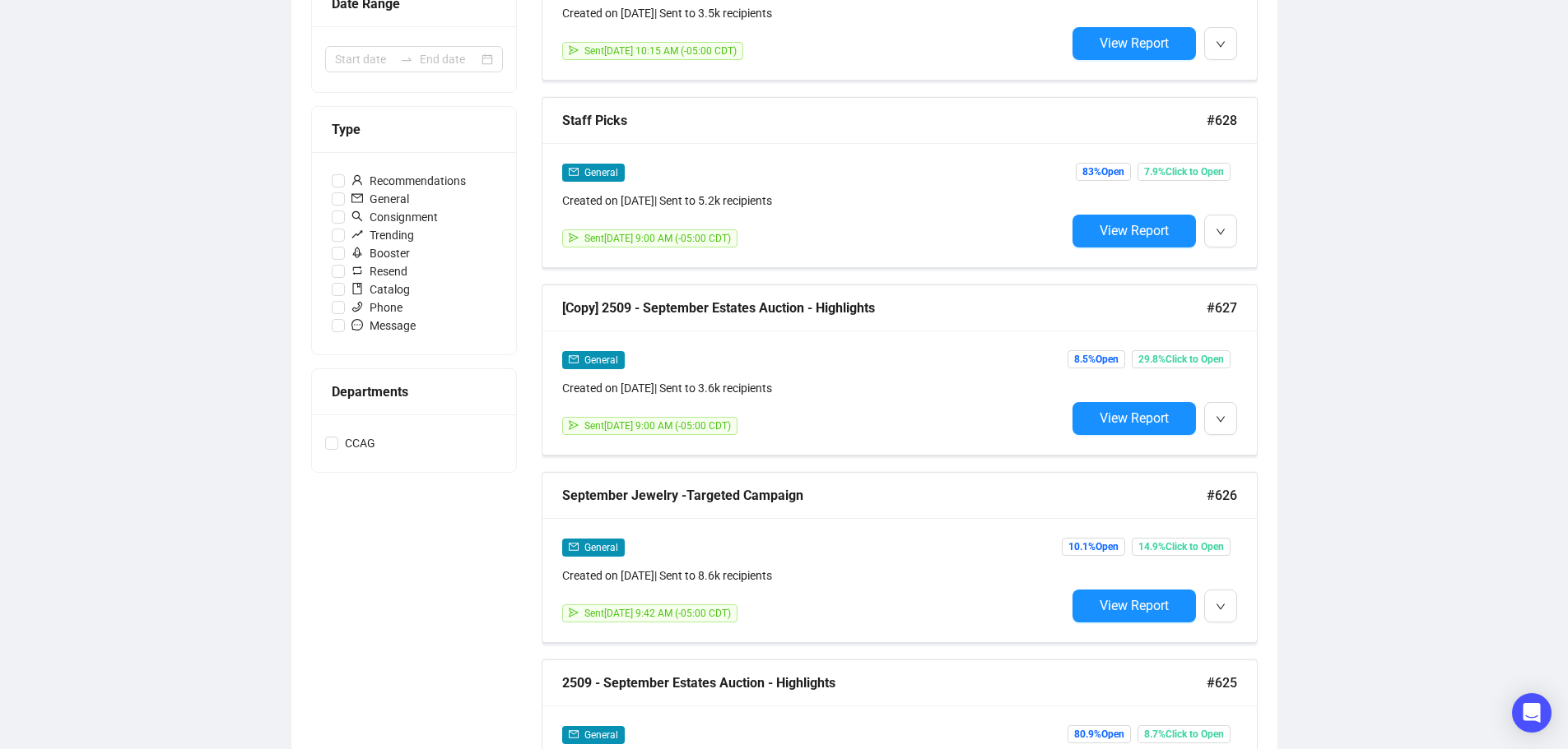
scroll to position [494, 0]
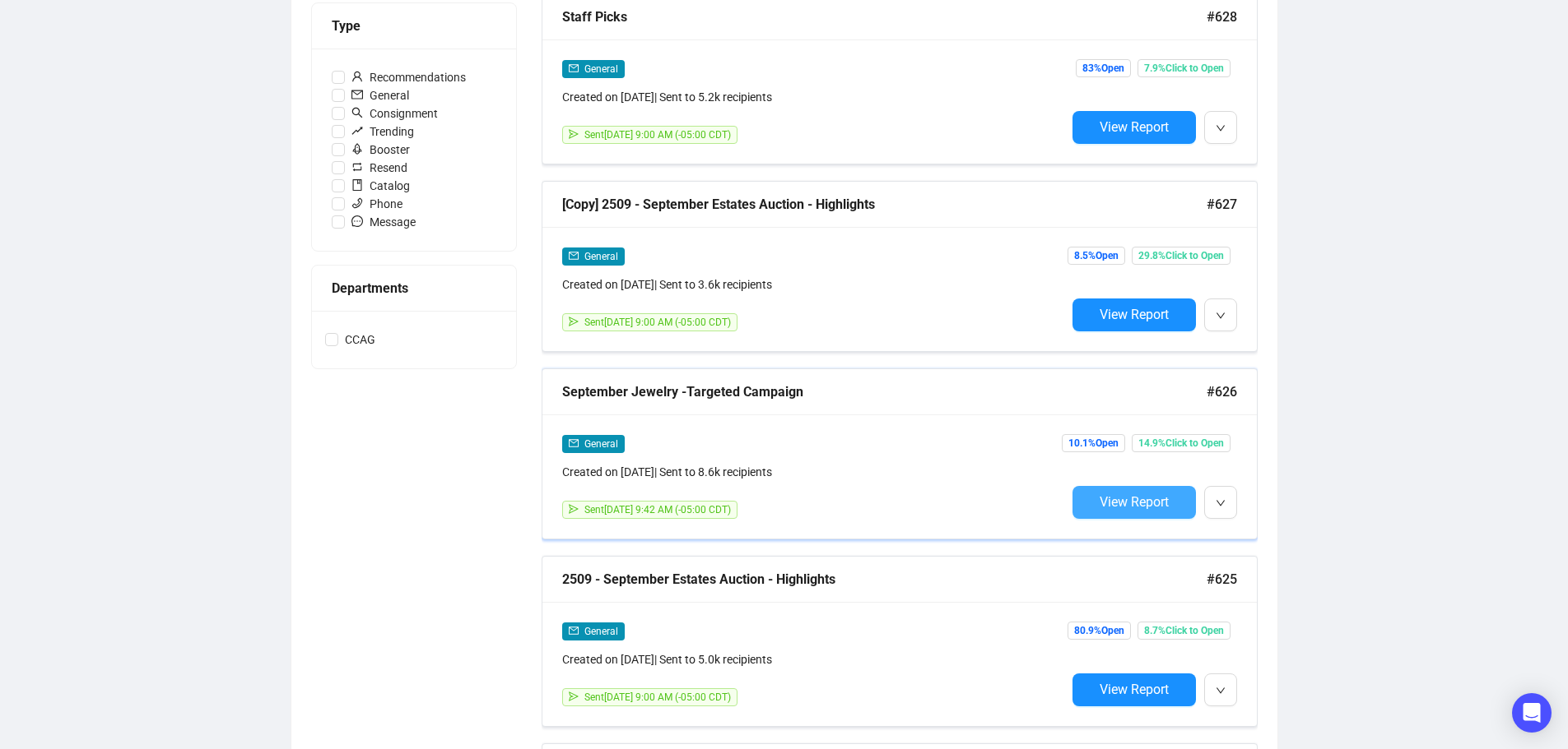
click at [1142, 497] on span "View Report" at bounding box center [1134, 502] width 69 height 16
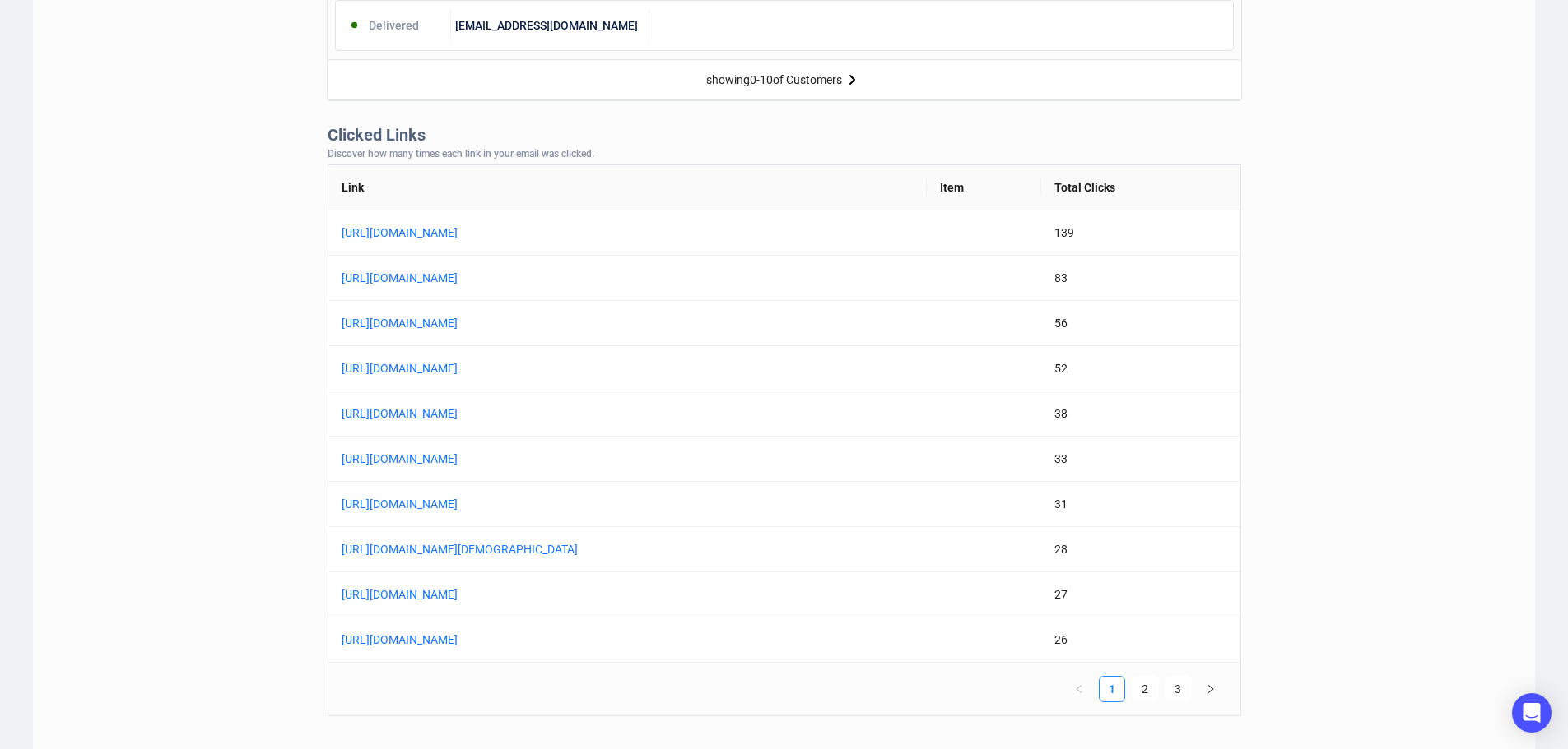
scroll to position [1234, 0]
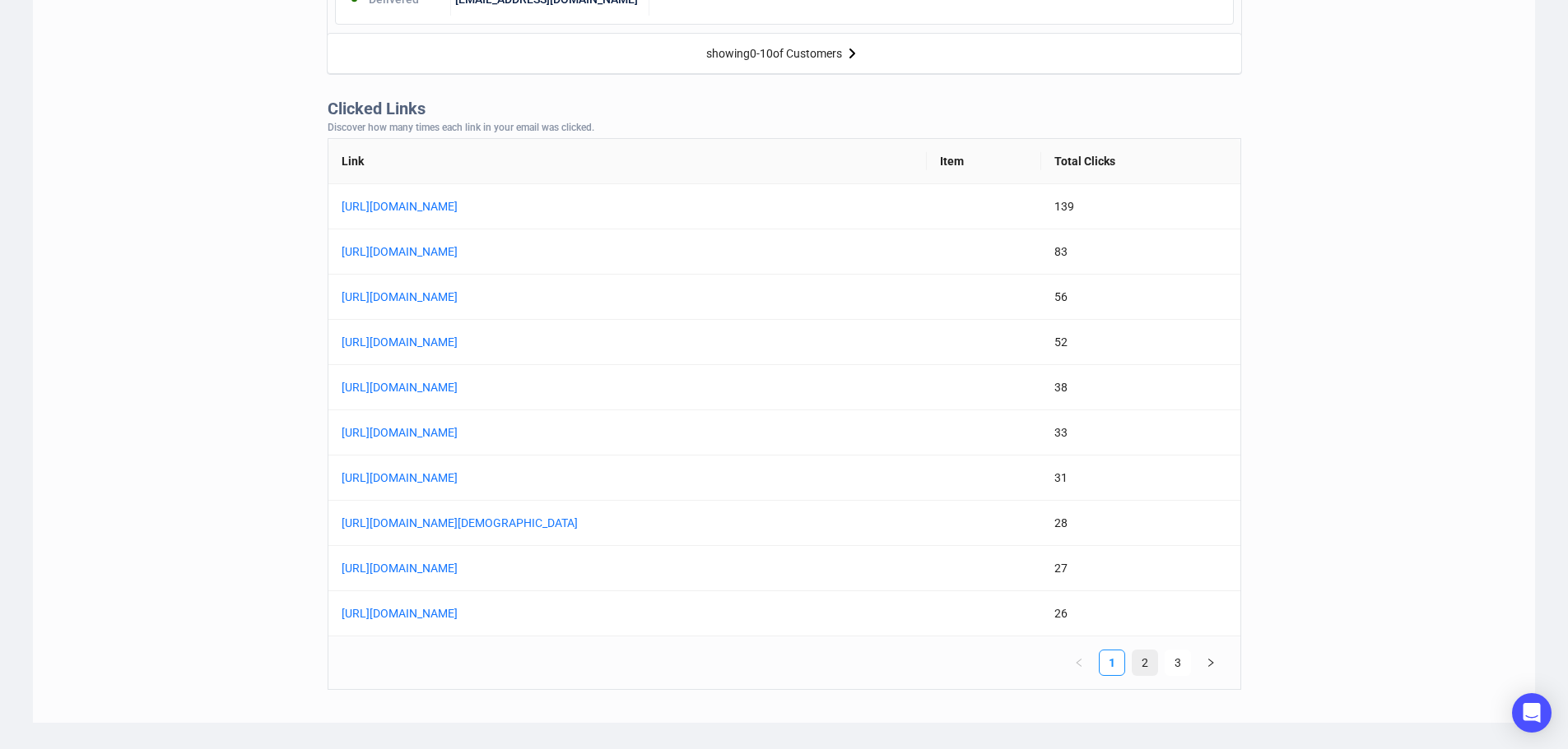
click at [1148, 665] on link "2" at bounding box center [1145, 663] width 25 height 25
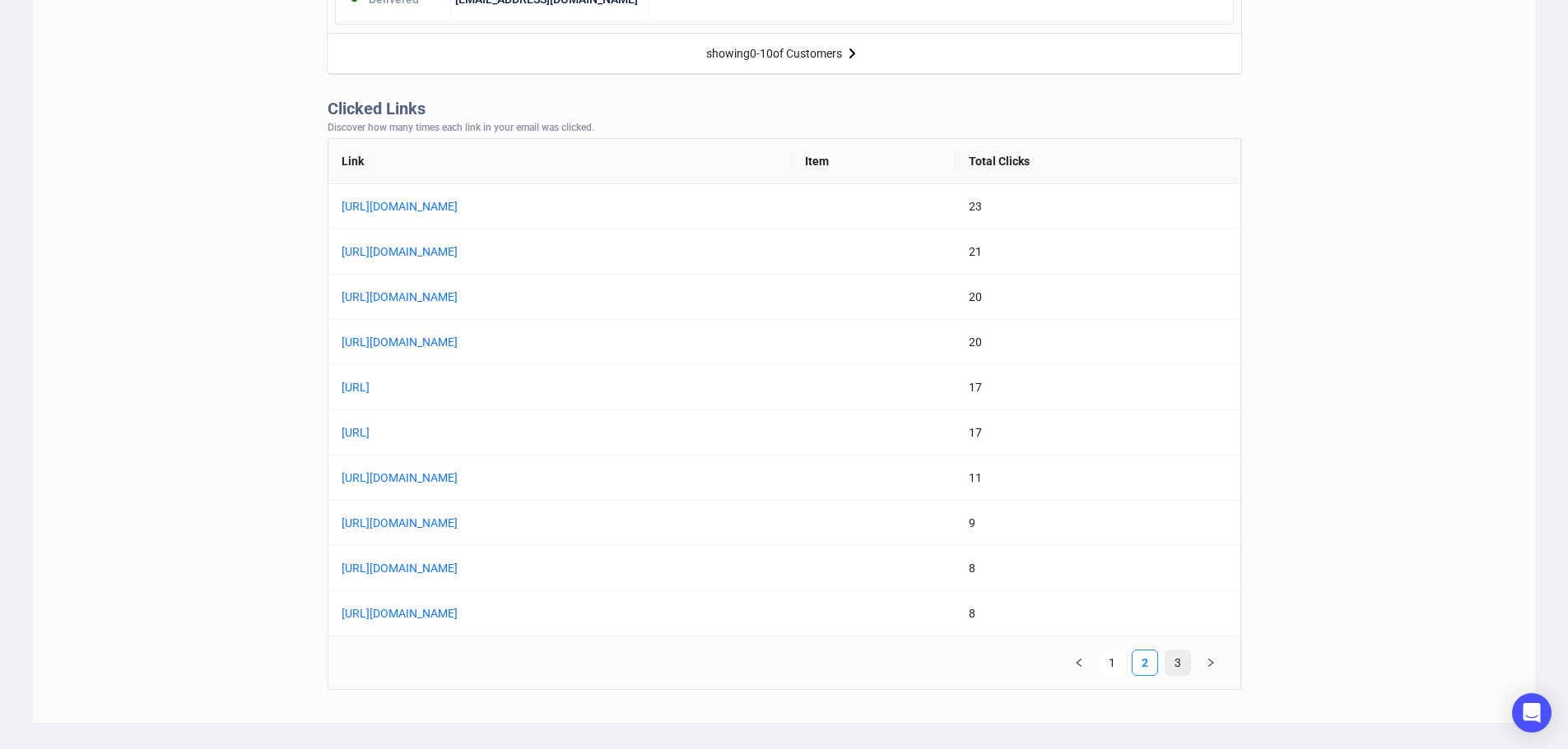
click at [1179, 665] on link "3" at bounding box center [1178, 663] width 25 height 25
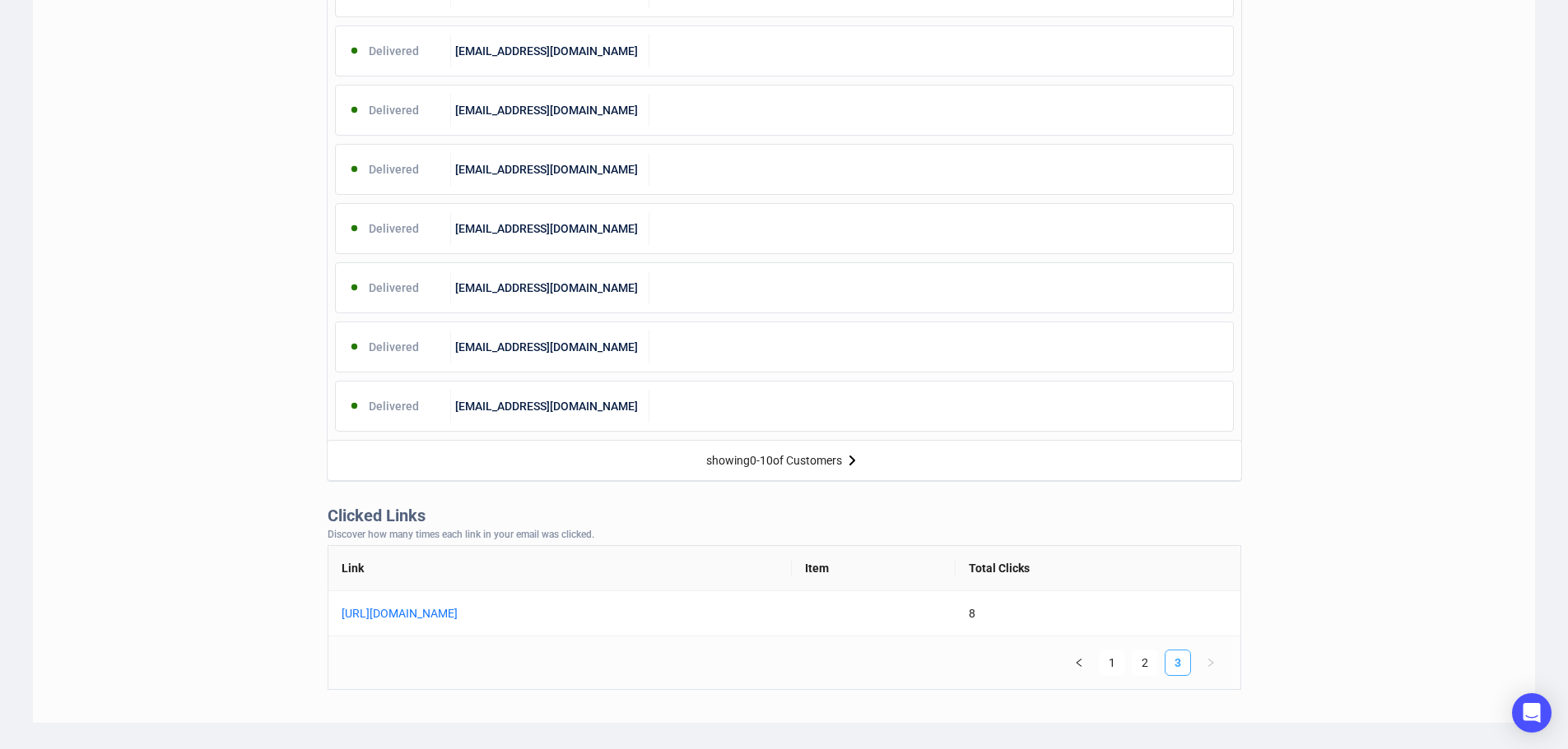
scroll to position [827, 0]
click at [1116, 667] on link "1" at bounding box center [1112, 663] width 25 height 25
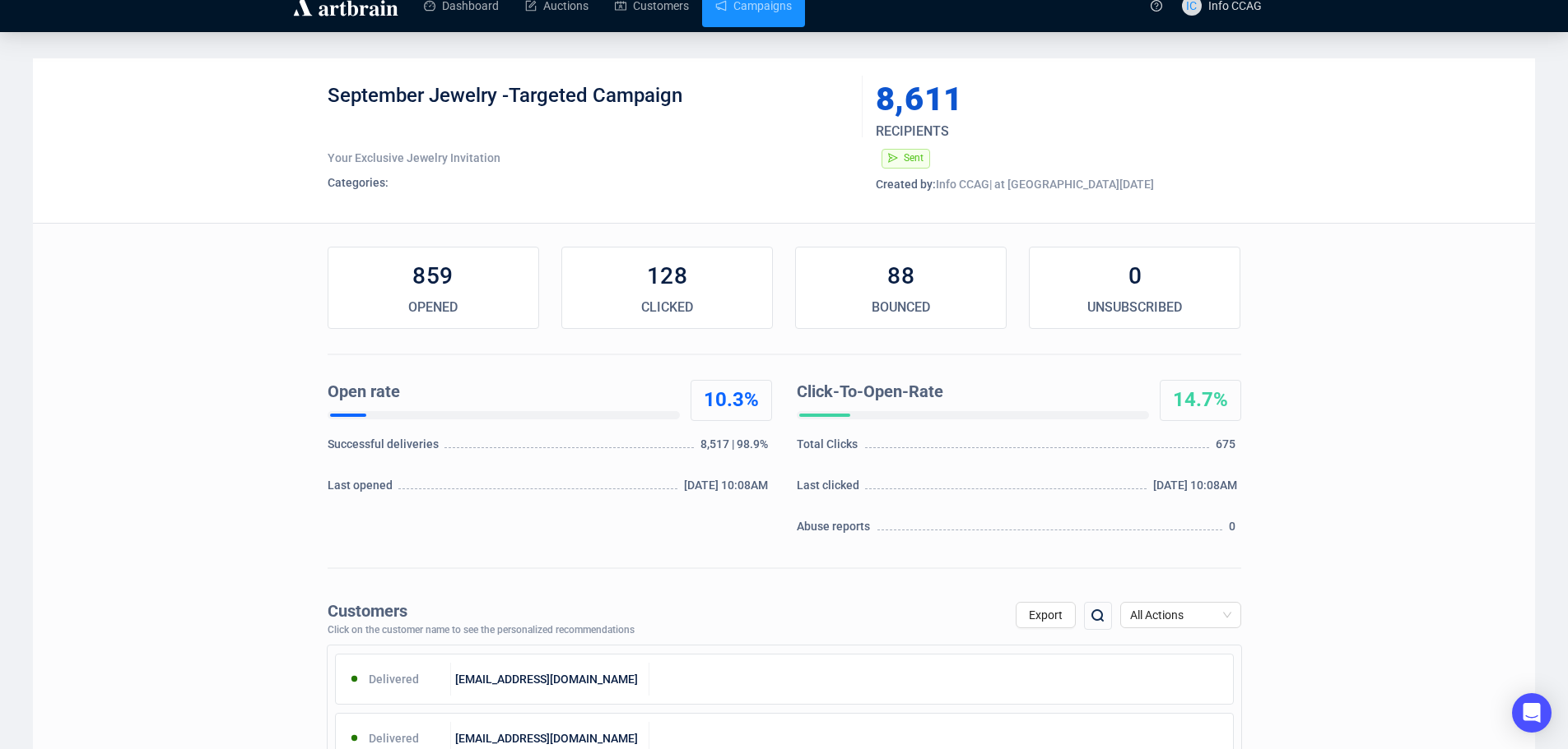
scroll to position [0, 0]
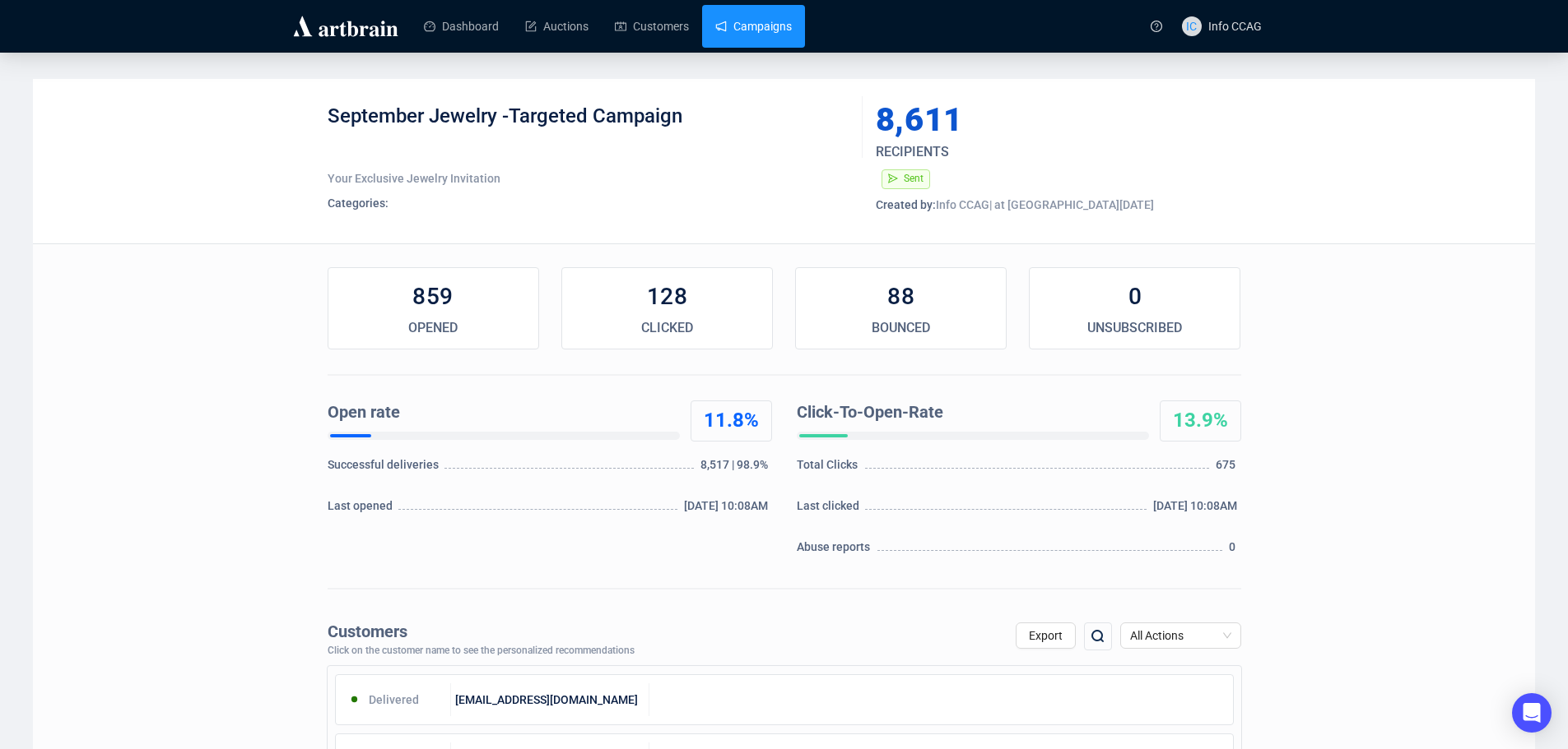
click at [745, 34] on link "Campaigns" at bounding box center [753, 26] width 77 height 43
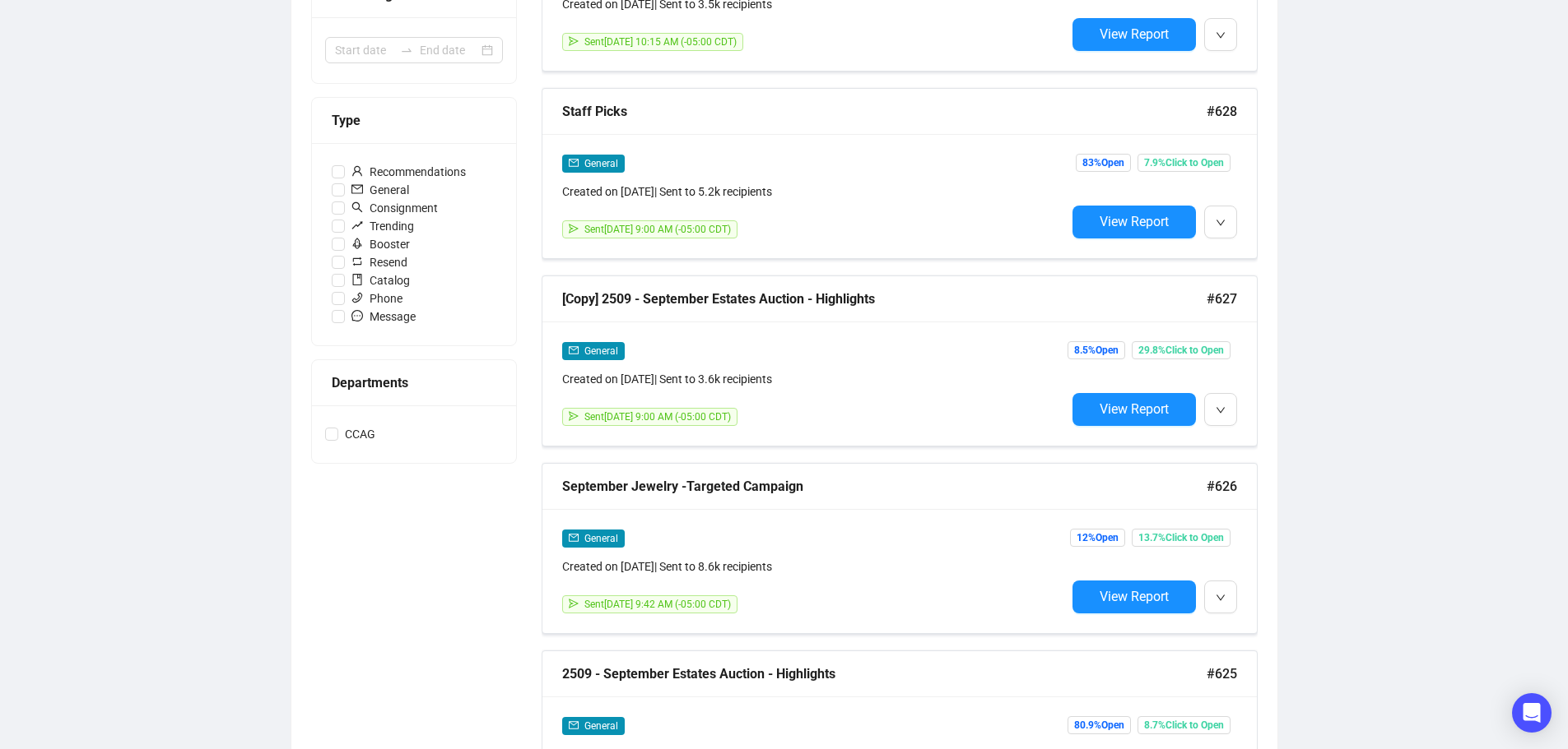
scroll to position [494, 0]
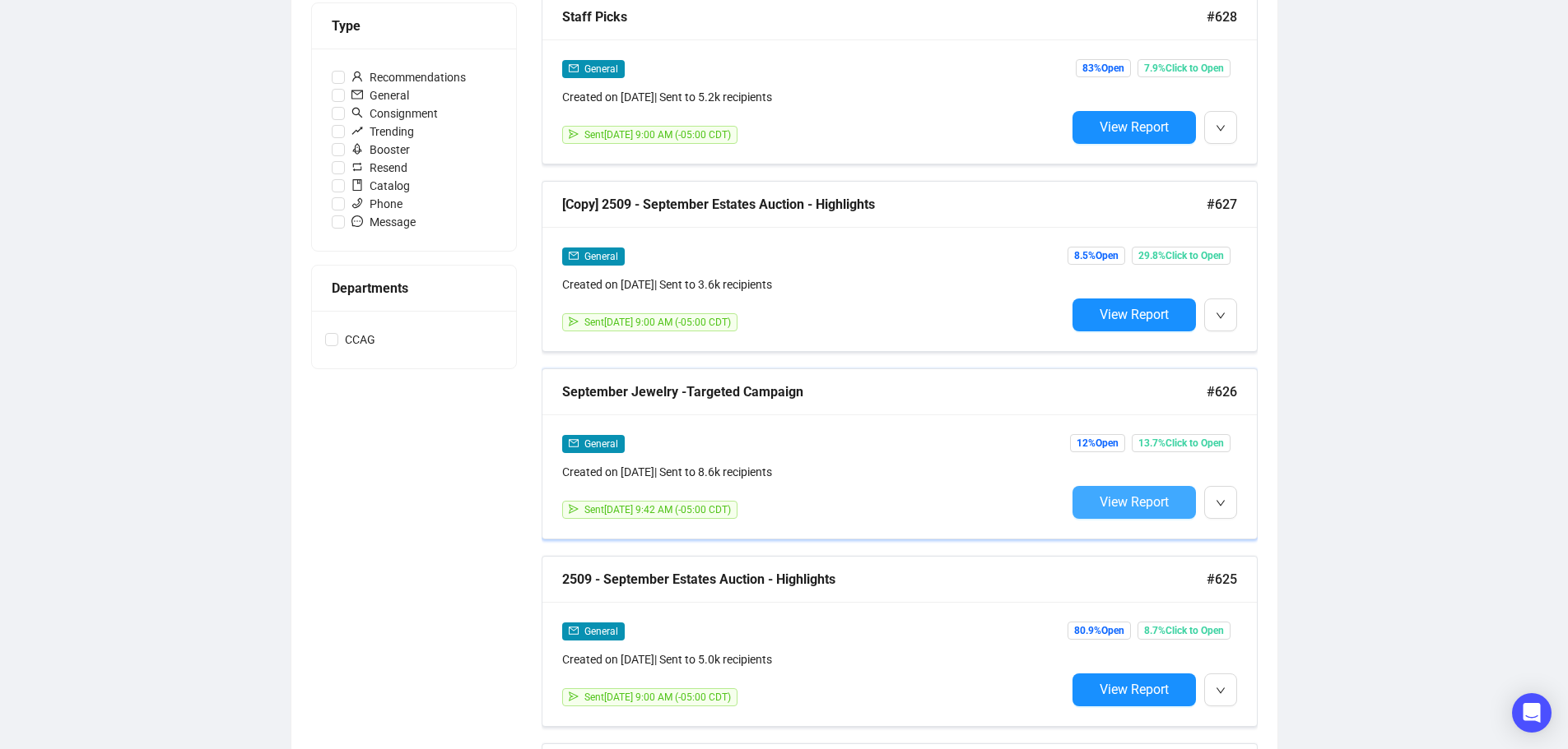
click at [1124, 486] on button "View Report" at bounding box center [1134, 502] width 123 height 33
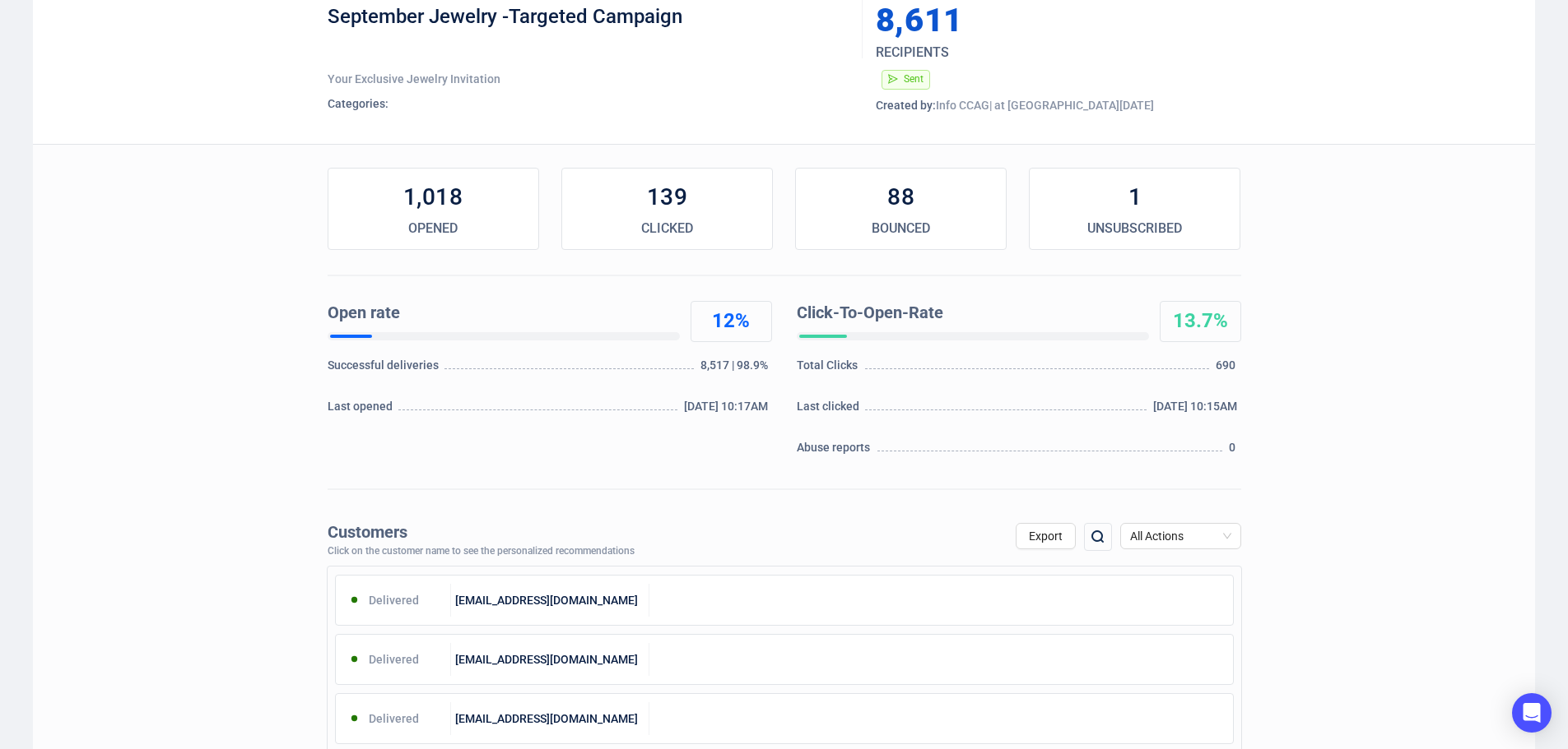
scroll to position [247, 0]
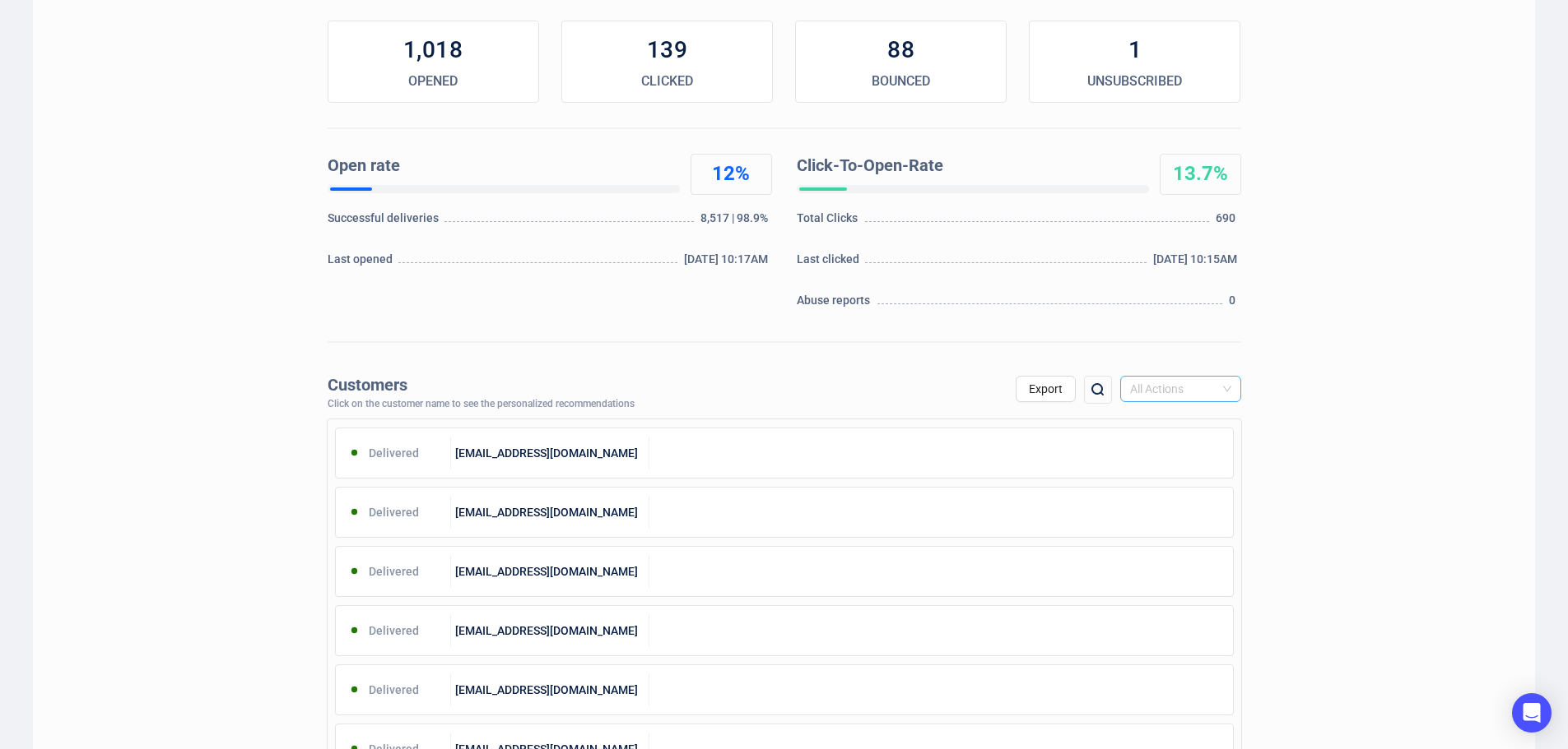
click at [1224, 394] on span "All Actions" at bounding box center [1180, 389] width 101 height 25
click at [1172, 527] on div "Unsubscribe" at bounding box center [1181, 527] width 95 height 18
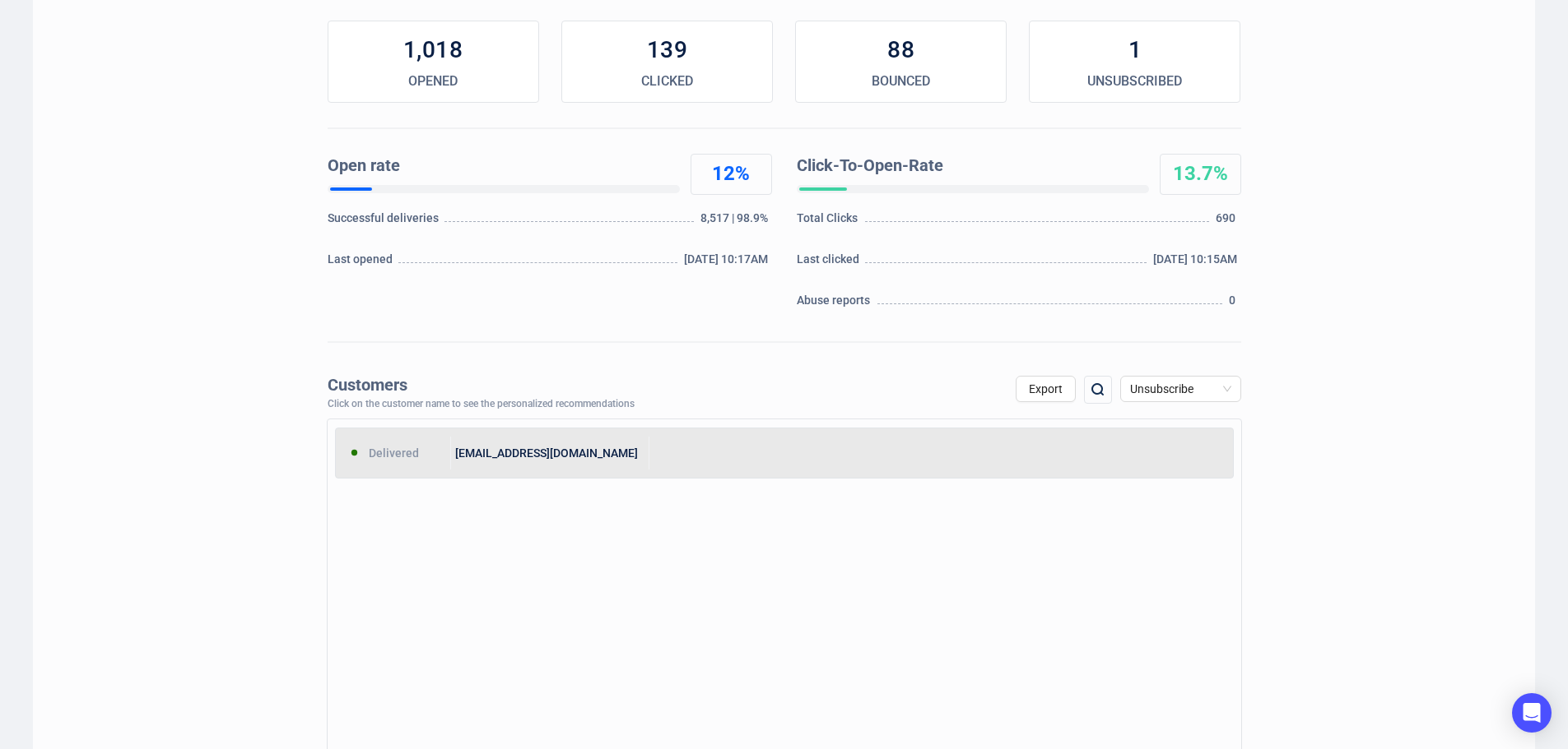
click at [699, 450] on div at bounding box center [941, 453] width 584 height 33
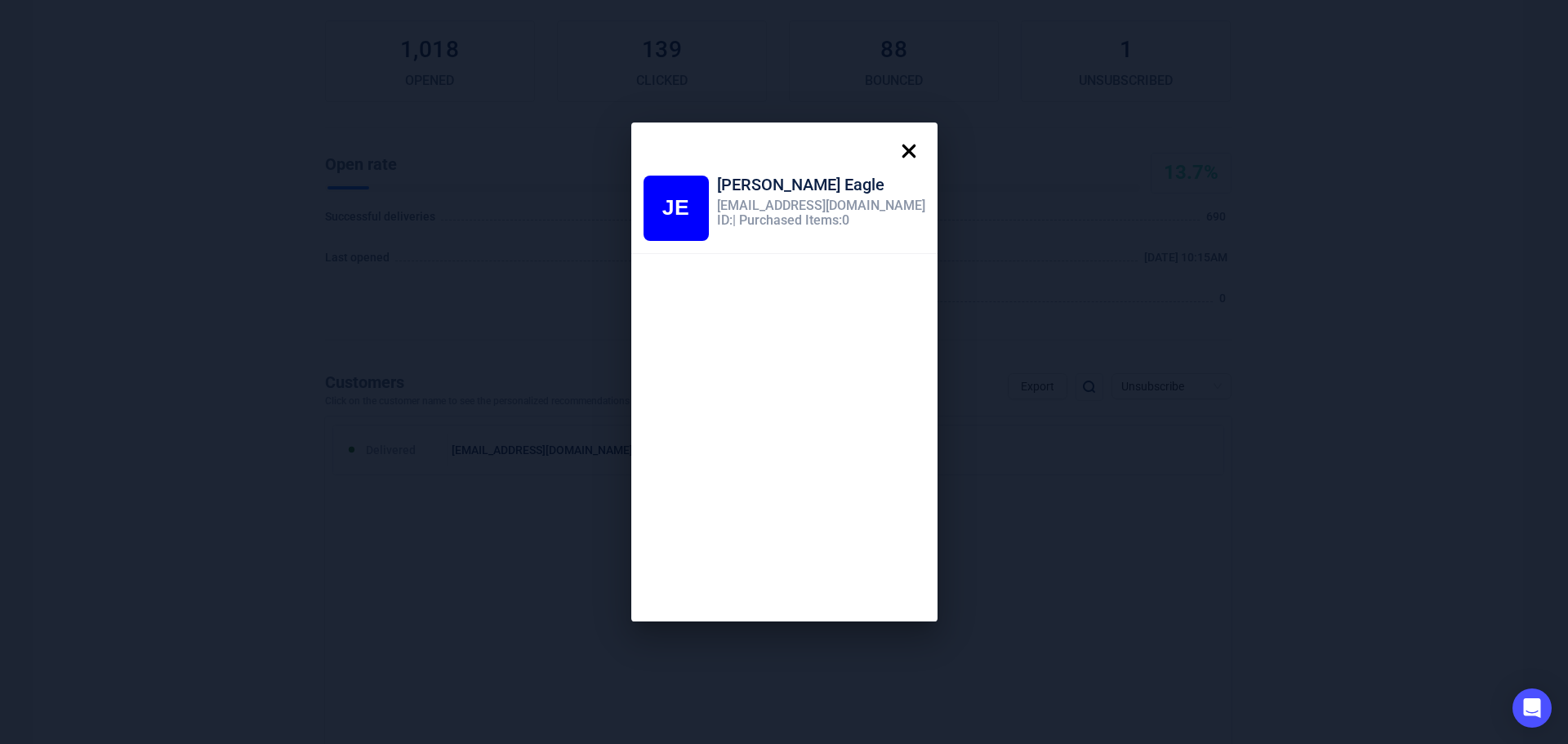
click at [893, 141] on icon at bounding box center [909, 151] width 33 height 33
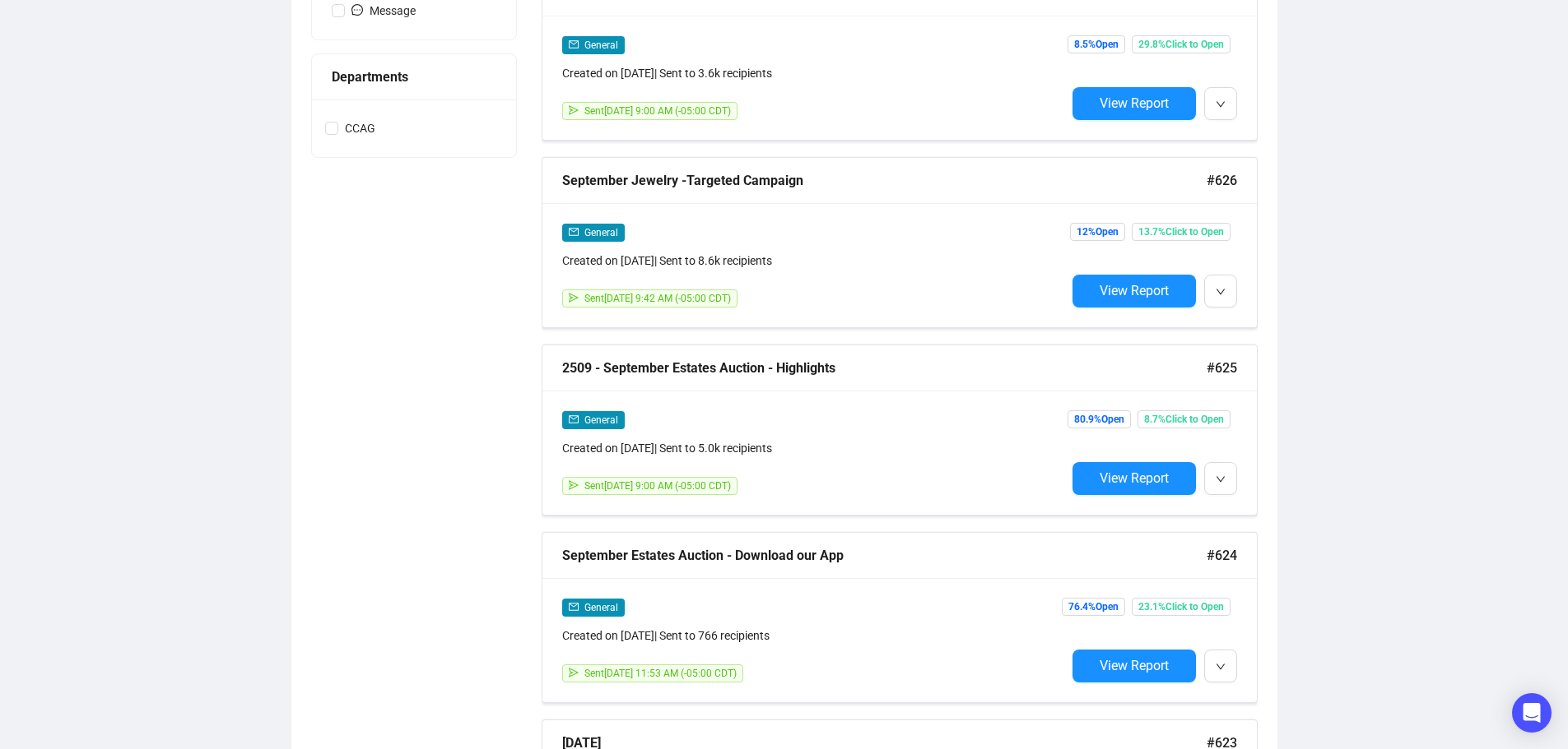
scroll to position [704, 0]
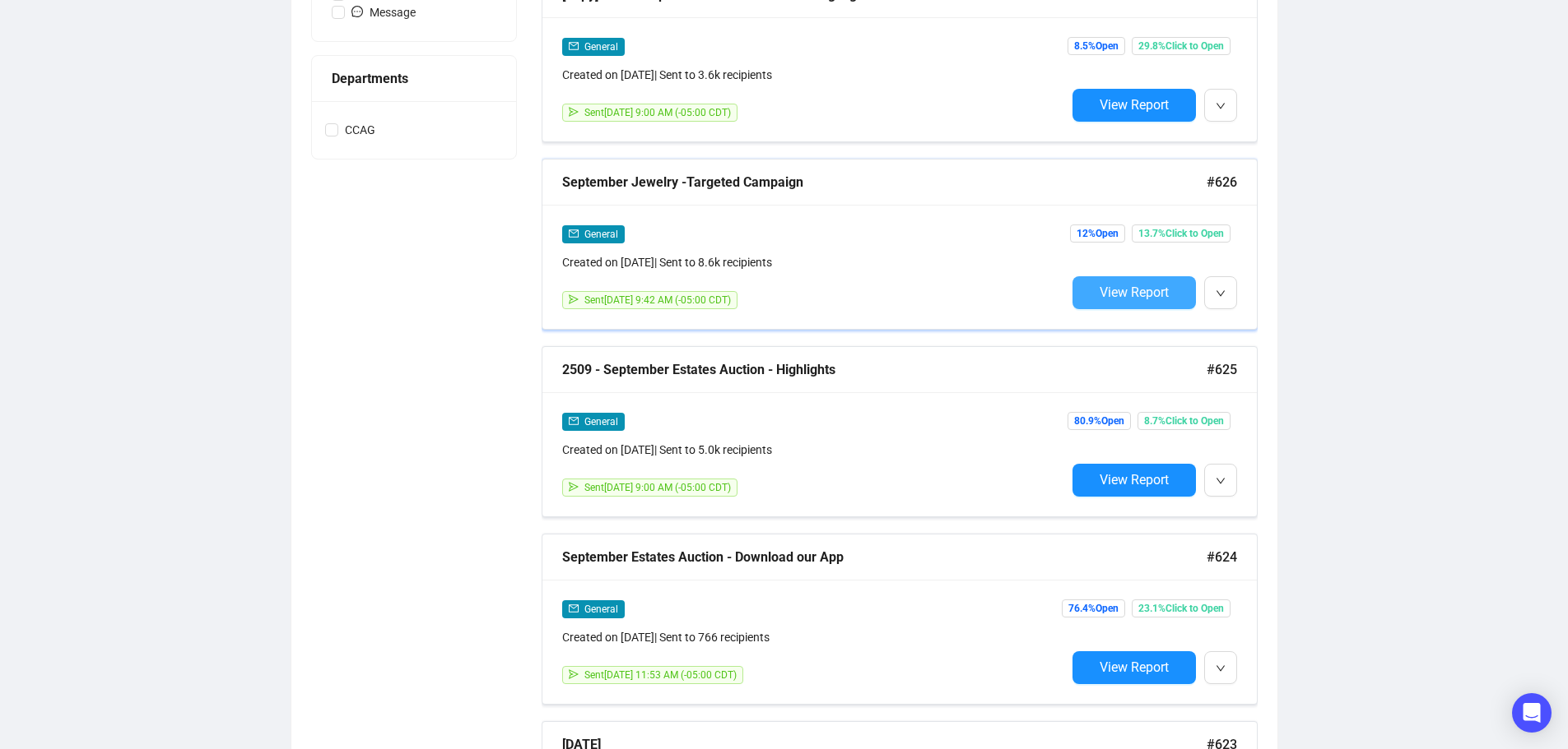
click at [1141, 300] on button "View Report" at bounding box center [1134, 292] width 123 height 33
